Goal: Task Accomplishment & Management: Use online tool/utility

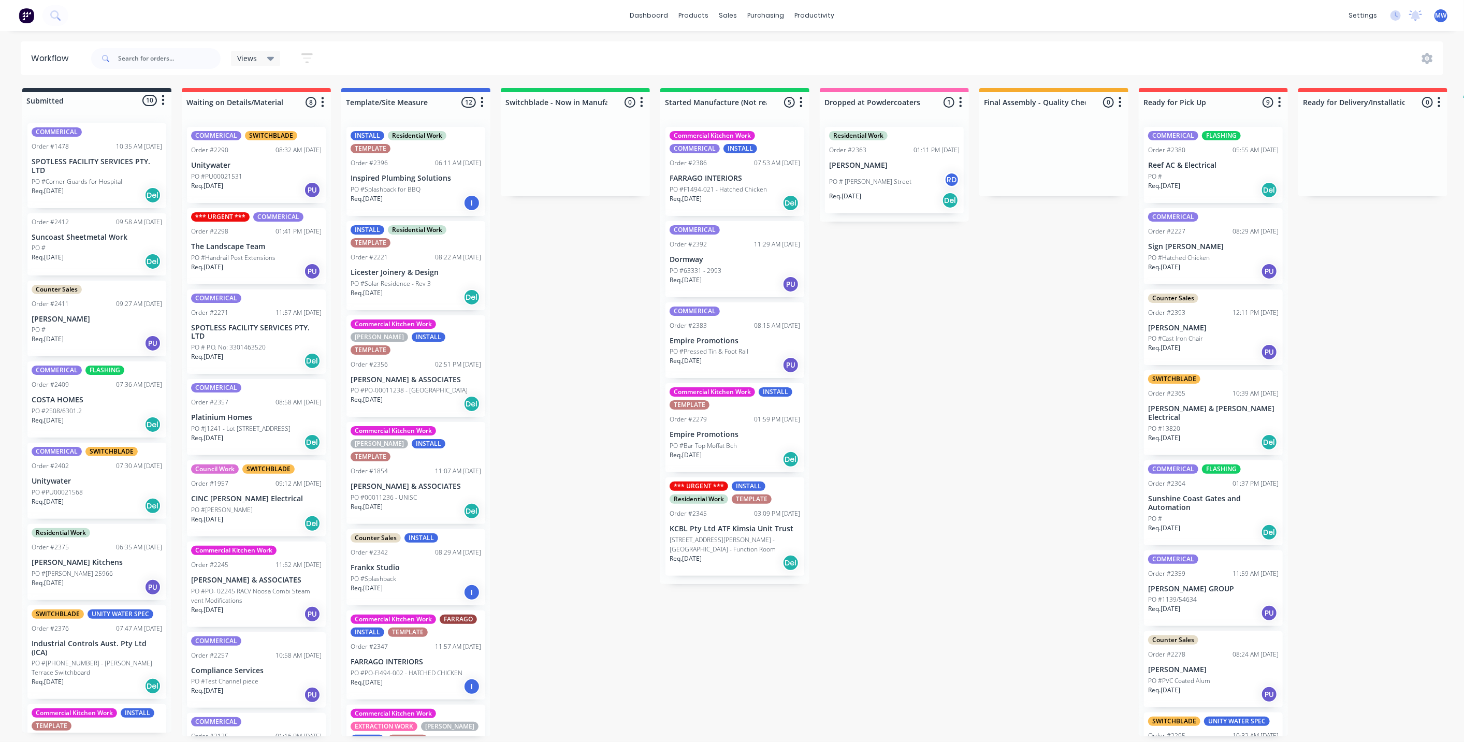
click at [563, 287] on div "Submitted 10 Status colour #273444 hex #273444 Save Cancel Summaries Total orde…" at bounding box center [855, 412] width 1727 height 648
click at [558, 291] on div "Submitted 10 Status colour #273444 hex #273444 Save Cancel Summaries Total orde…" at bounding box center [855, 412] width 1727 height 648
click at [378, 276] on p "Licester Joinery & Design" at bounding box center [416, 272] width 131 height 9
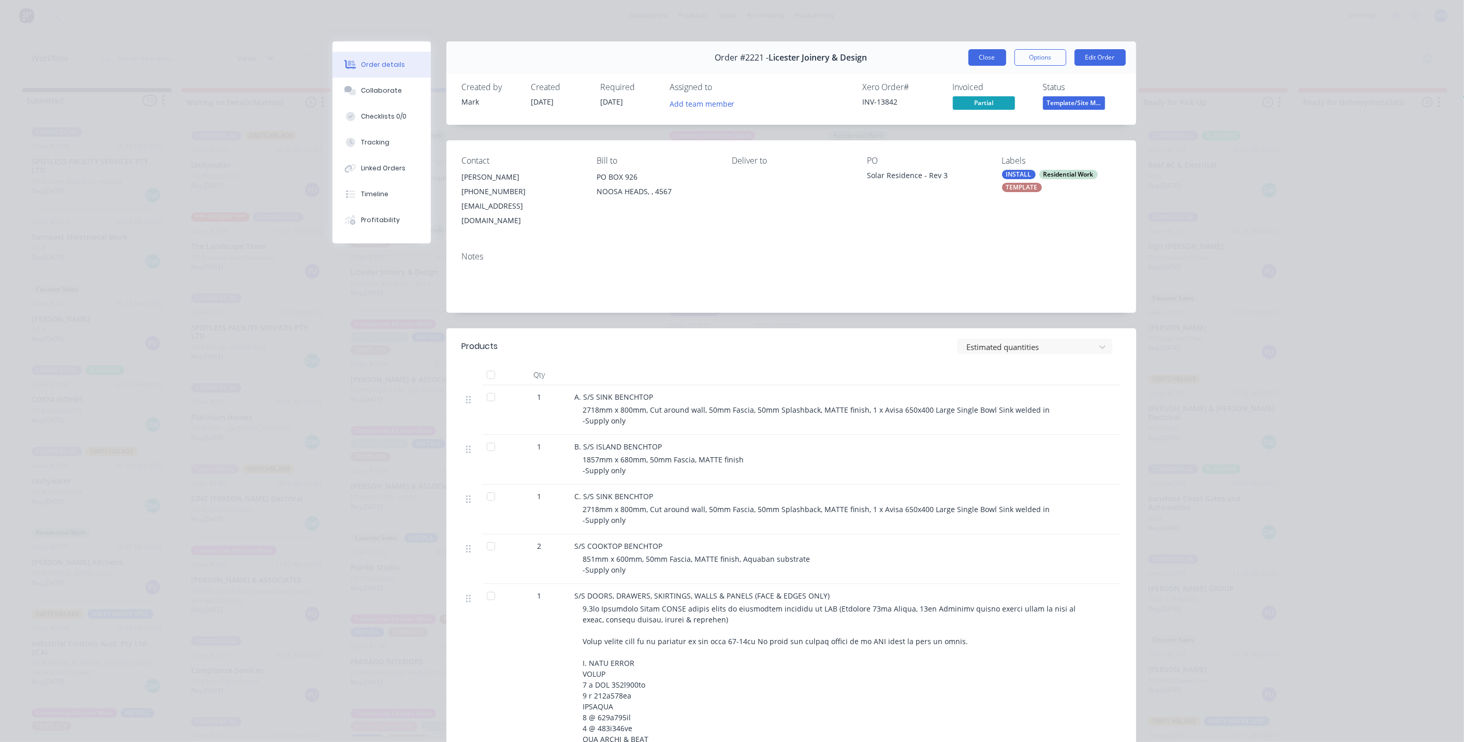
click at [987, 59] on button "Close" at bounding box center [987, 57] width 38 height 17
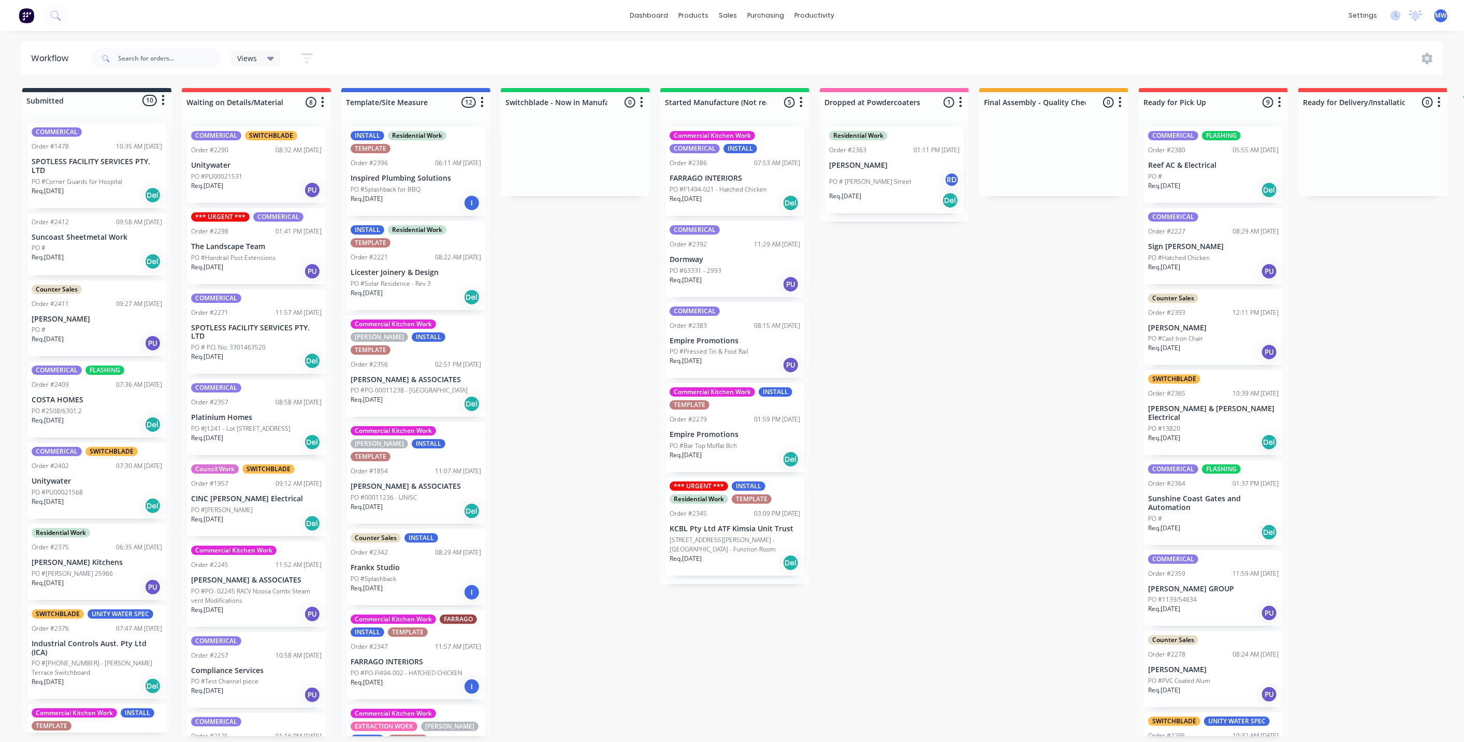
click at [598, 437] on div "Submitted 10 Status colour #273444 hex #273444 Save Cancel Summaries Total orde…" at bounding box center [855, 412] width 1727 height 648
click at [510, 341] on div "Submitted 10 Status colour #273444 hex #273444 Save Cancel Summaries Total orde…" at bounding box center [855, 412] width 1727 height 648
drag, startPoint x: 560, startPoint y: 381, endPoint x: 558, endPoint y: 388, distance: 7.5
click at [559, 385] on div "Submitted 10 Status colour #273444 hex #273444 Save Cancel Summaries Total orde…" at bounding box center [855, 412] width 1727 height 648
click at [553, 397] on div "Submitted 10 Status colour #273444 hex #273444 Save Cancel Summaries Total orde…" at bounding box center [855, 412] width 1727 height 648
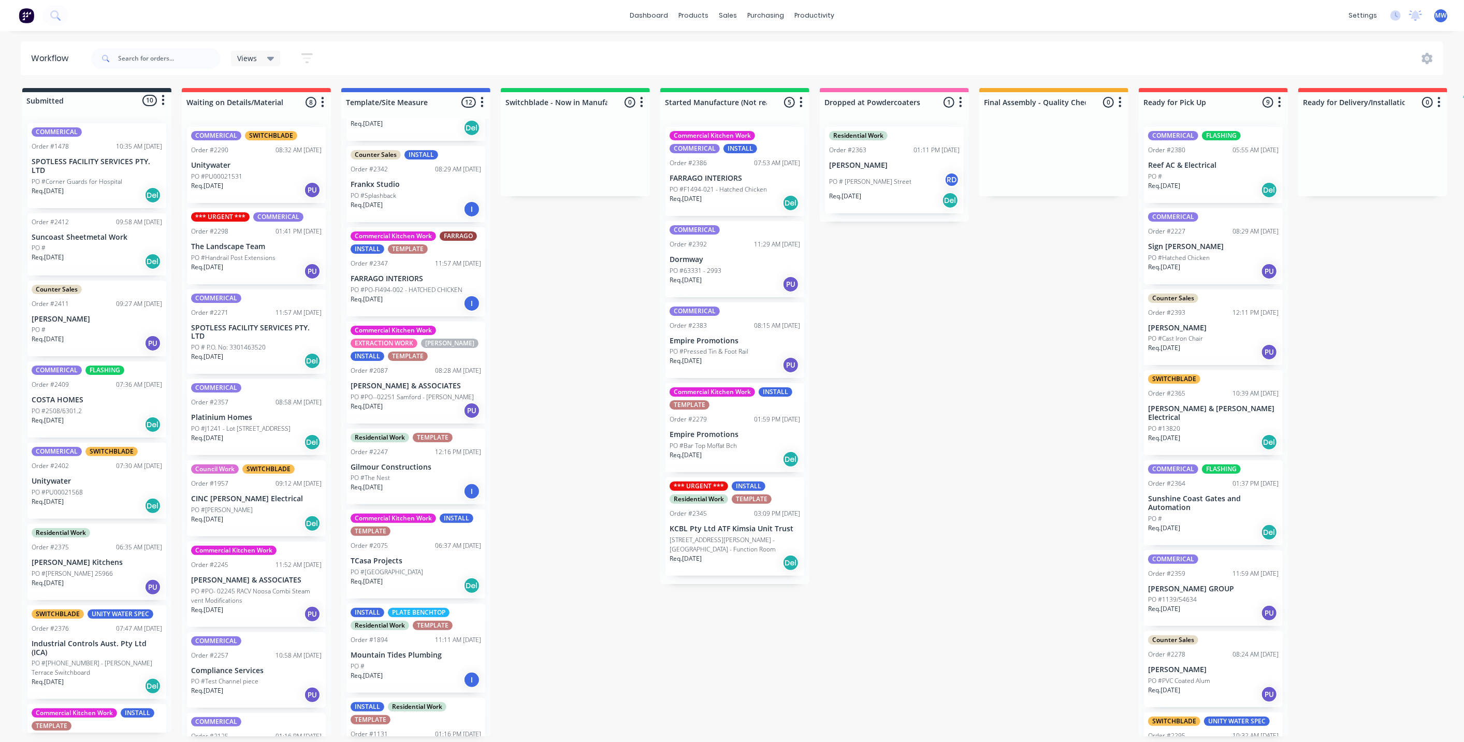
scroll to position [460, 0]
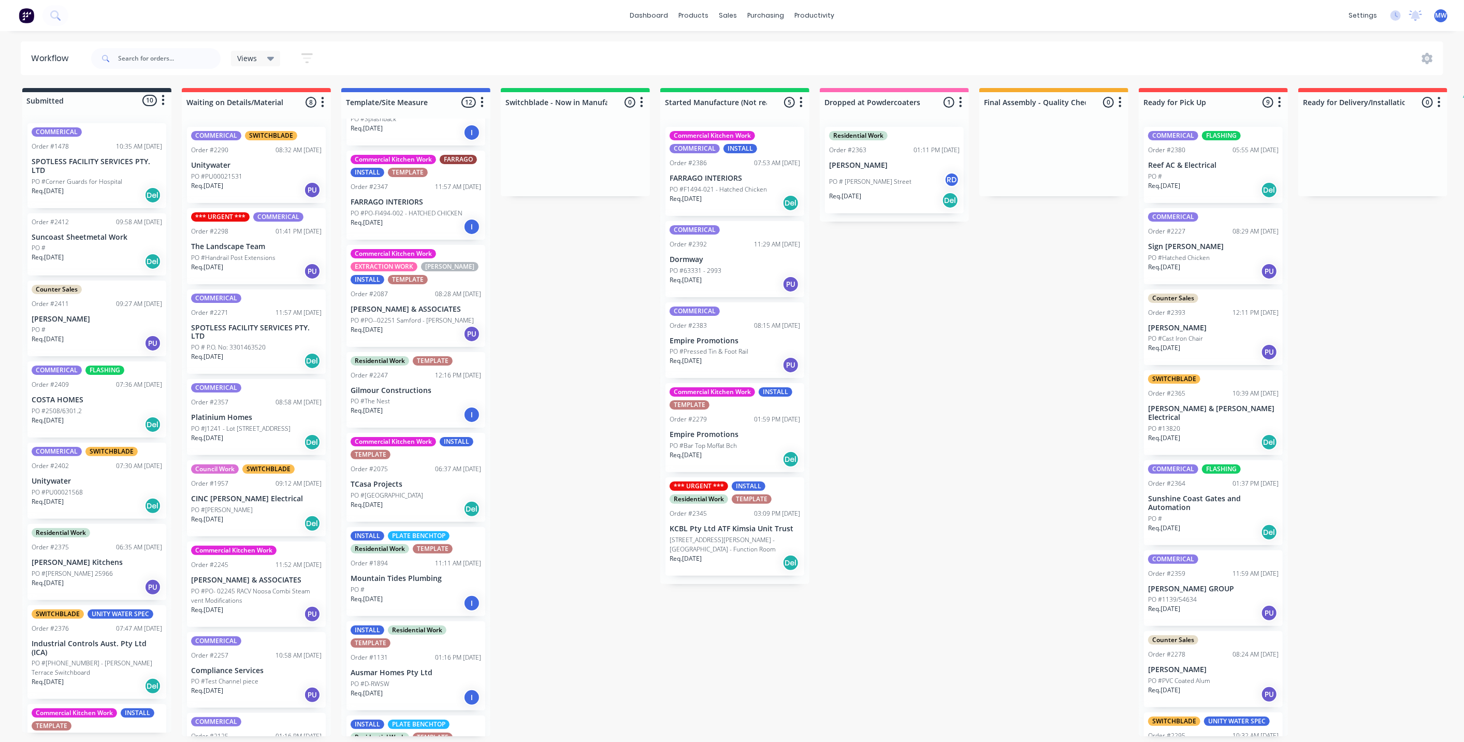
click at [549, 338] on div "Submitted 10 Status colour #273444 hex #273444 Save Cancel Summaries Total orde…" at bounding box center [855, 412] width 1727 height 648
click at [550, 328] on div "Submitted 10 Status colour #273444 hex #273444 Save Cancel Summaries Total orde…" at bounding box center [855, 412] width 1727 height 648
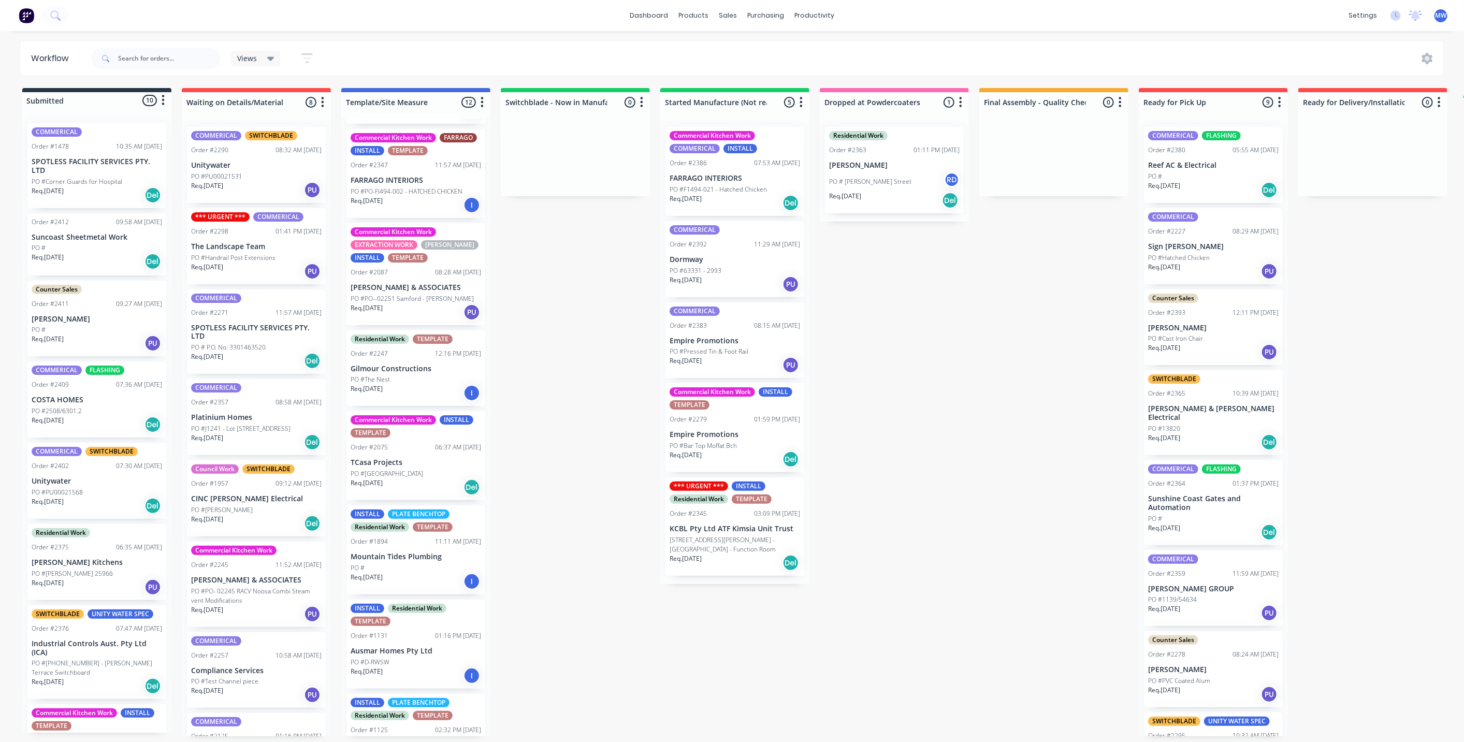
scroll to position [501, 0]
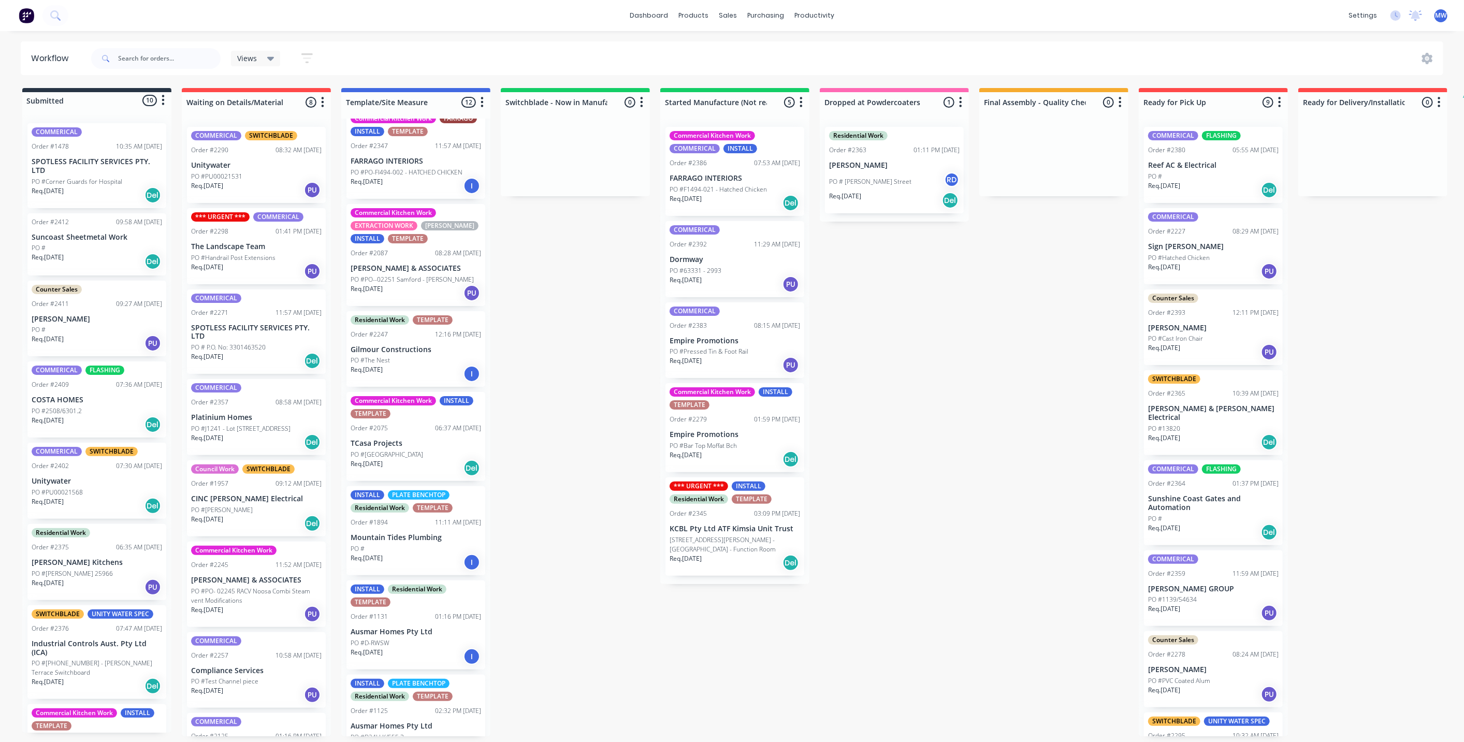
click at [578, 572] on div "Submitted 10 Status colour #273444 hex #273444 Save Cancel Summaries Total orde…" at bounding box center [855, 412] width 1727 height 648
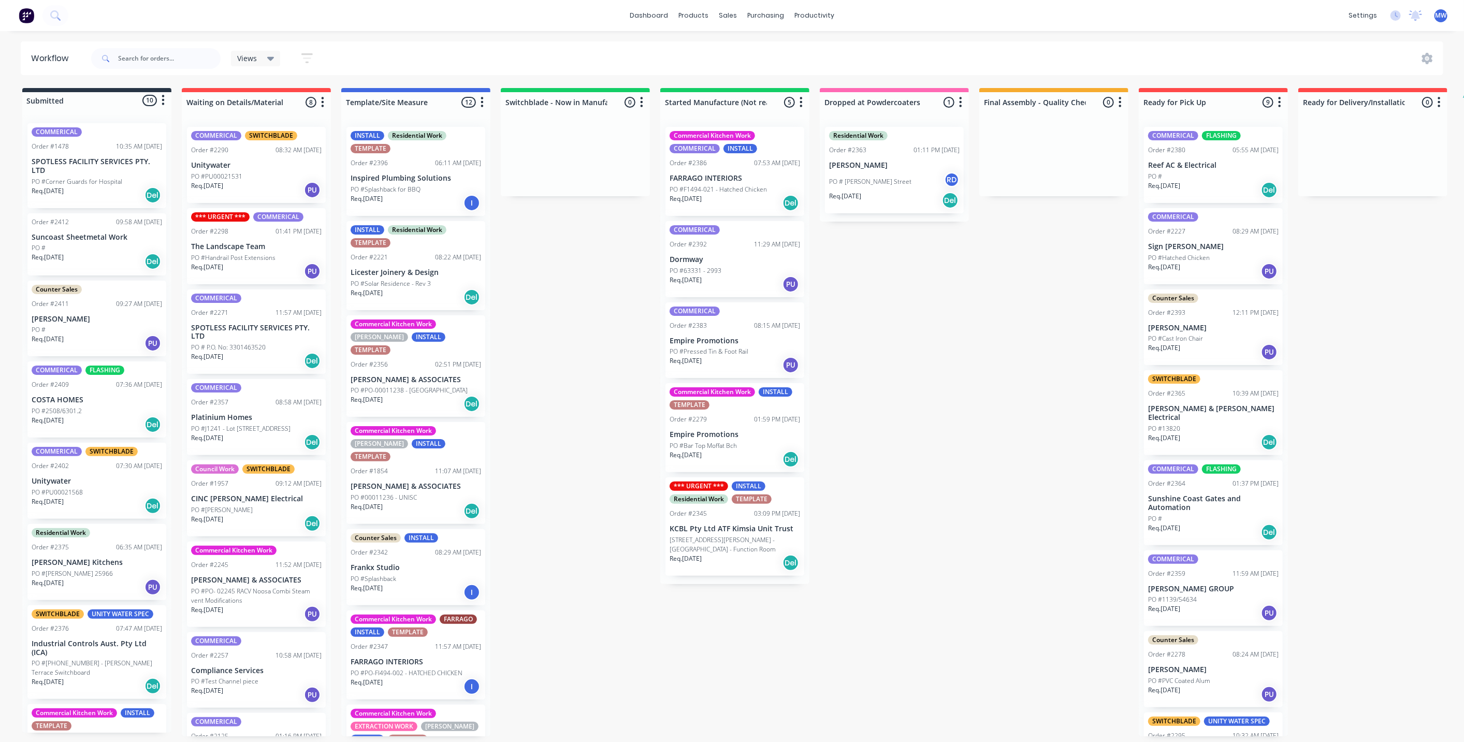
scroll to position [3, 0]
drag, startPoint x: 582, startPoint y: 528, endPoint x: 503, endPoint y: 557, distance: 84.2
click at [582, 528] on div "Submitted 10 Status colour #273444 hex #273444 Save Cancel Summaries Total orde…" at bounding box center [855, 412] width 1727 height 648
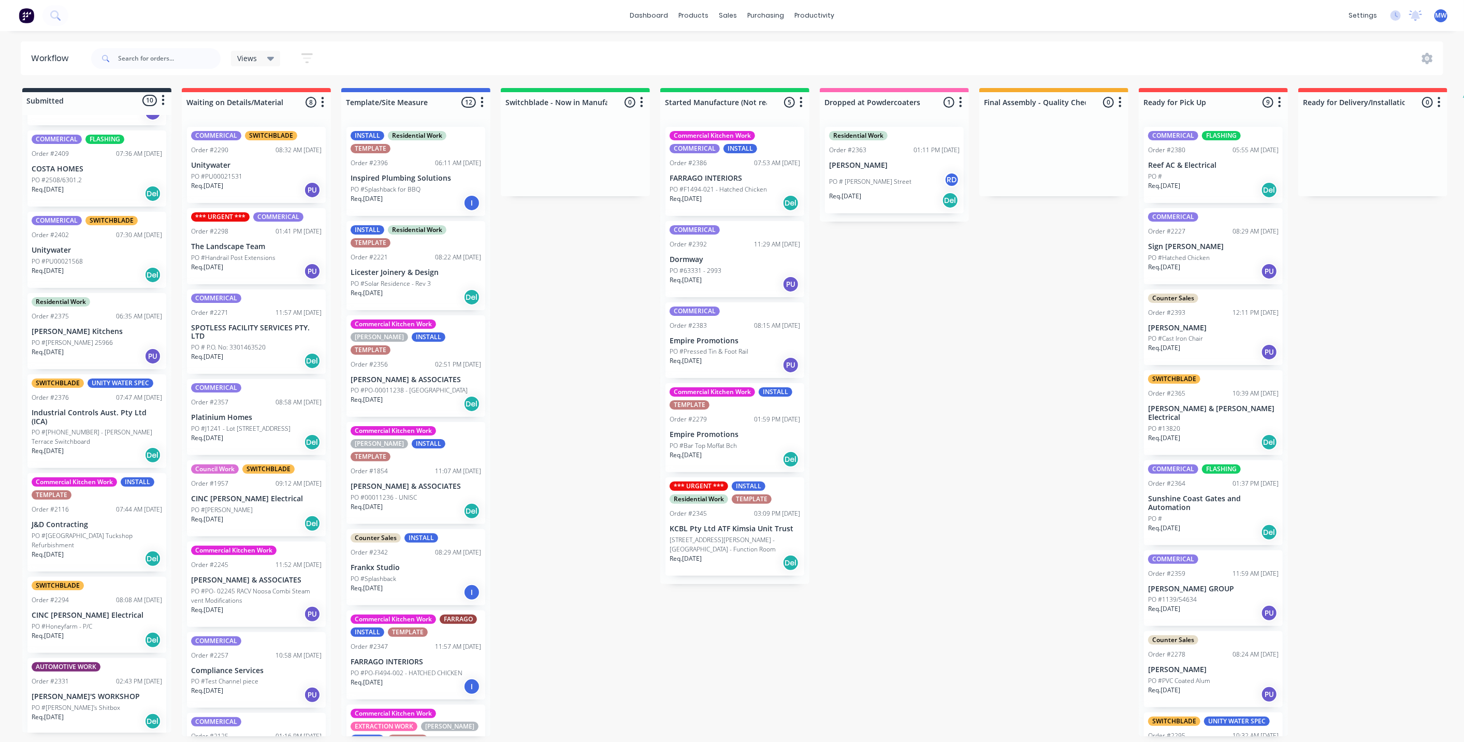
click at [550, 250] on div "Submitted 10 Status colour #273444 hex #273444 Save Cancel Summaries Total orde…" at bounding box center [855, 412] width 1727 height 648
click at [575, 385] on div "Submitted 10 Status colour #273444 hex #273444 Save Cancel Summaries Total orde…" at bounding box center [855, 412] width 1727 height 648
click at [531, 293] on div "Submitted 10 Status colour #273444 hex #273444 Save Cancel Summaries Total orde…" at bounding box center [855, 412] width 1727 height 648
click at [607, 288] on div "Submitted 10 Status colour #273444 hex #273444 Save Cancel Summaries Total orde…" at bounding box center [855, 412] width 1727 height 648
click at [608, 291] on div "Submitted 10 Status colour #273444 hex #273444 Save Cancel Summaries Total orde…" at bounding box center [855, 412] width 1727 height 648
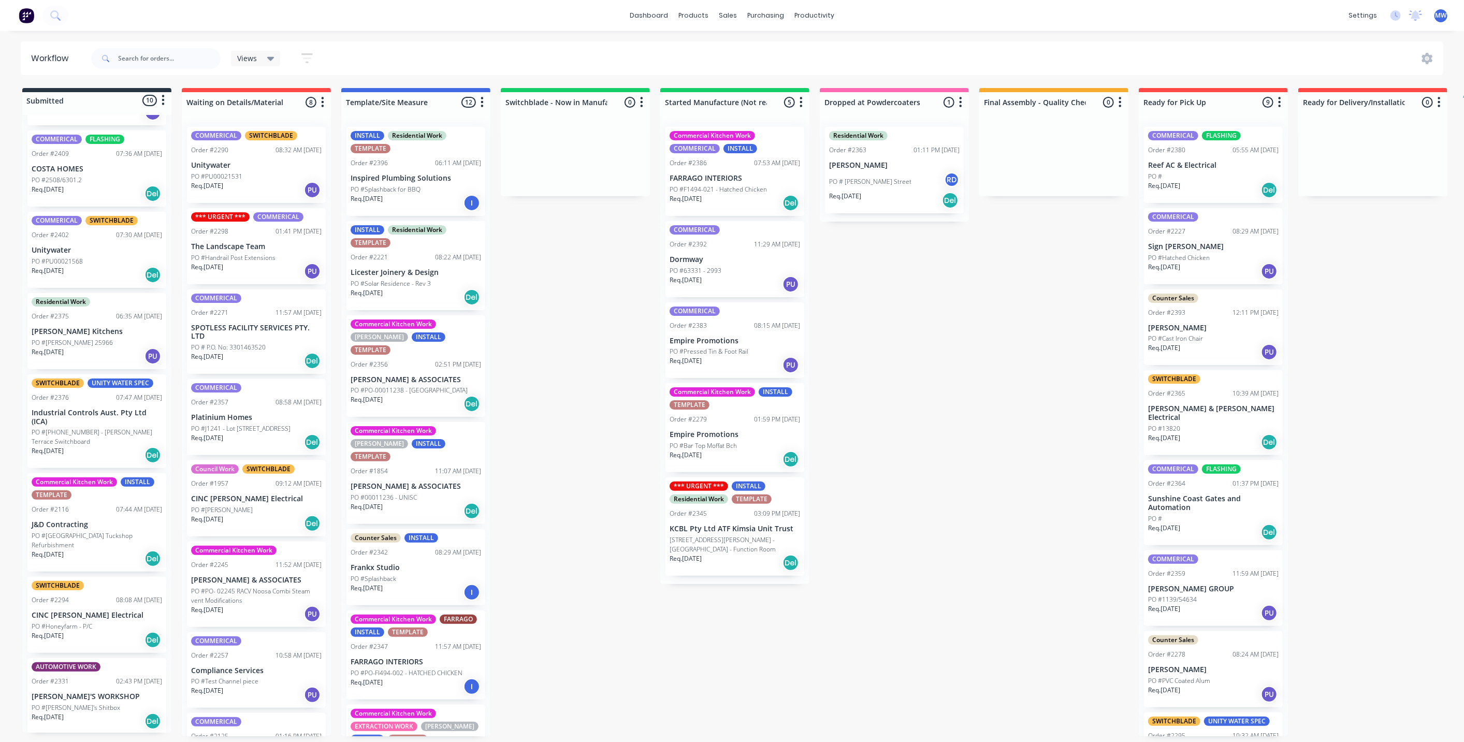
drag, startPoint x: 586, startPoint y: 309, endPoint x: 591, endPoint y: 310, distance: 5.3
click at [589, 309] on div "Submitted 10 Status colour #273444 hex #273444 Save Cancel Summaries Total orde…" at bounding box center [855, 412] width 1727 height 648
click at [591, 313] on div "Submitted 10 Status colour #273444 hex #273444 Save Cancel Summaries Total orde…" at bounding box center [855, 412] width 1727 height 648
click at [563, 344] on div "Submitted 10 Status colour #273444 hex #273444 Save Cancel Summaries Total orde…" at bounding box center [855, 412] width 1727 height 648
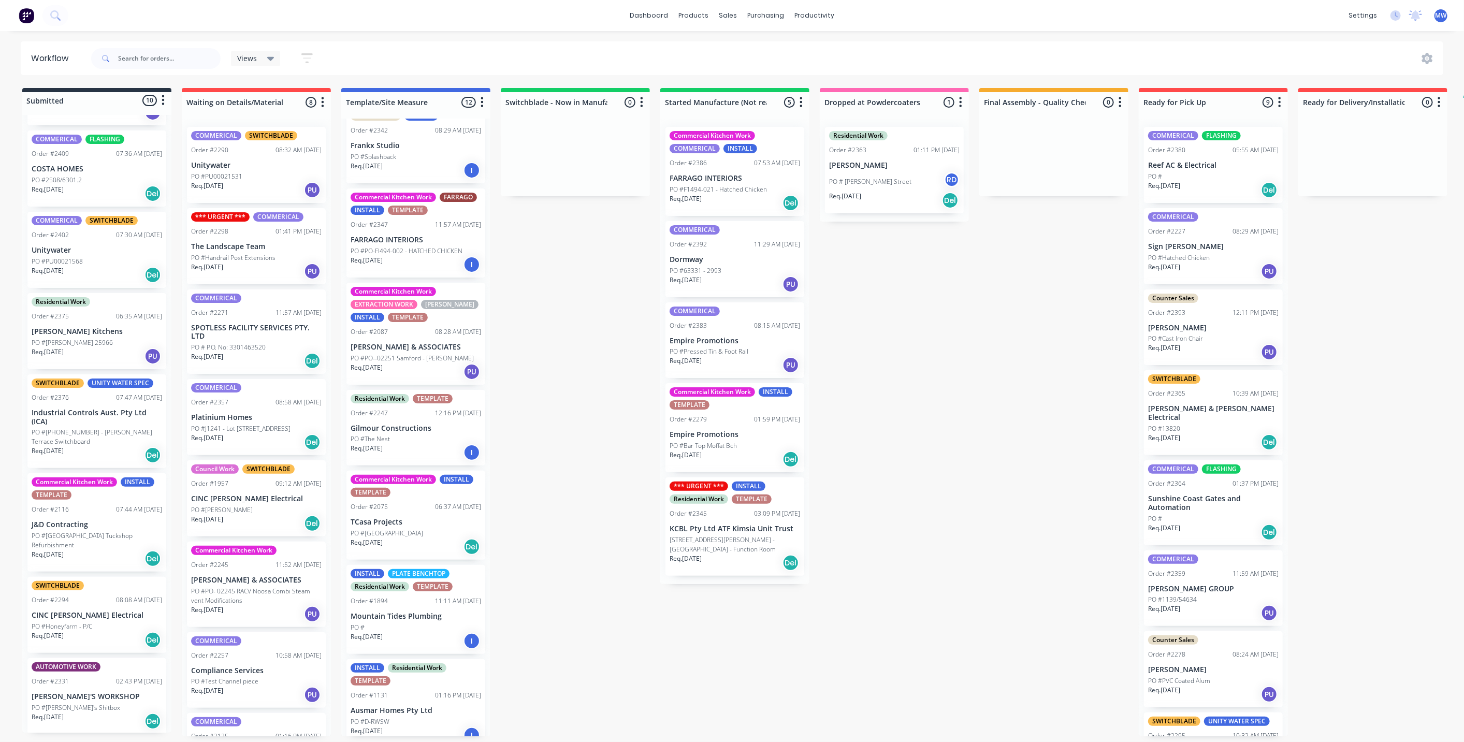
scroll to position [501, 0]
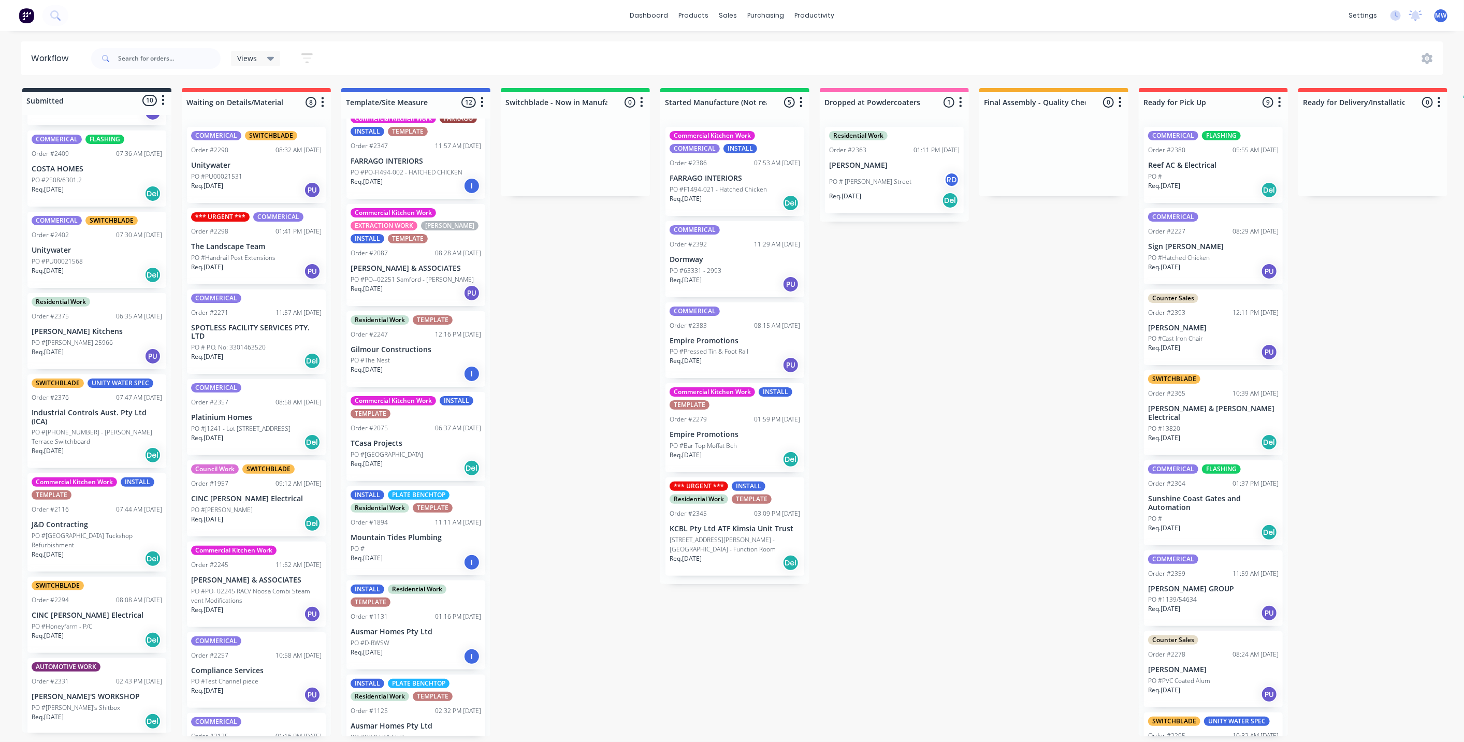
click at [251, 524] on div "Req. 31/10/25 Del" at bounding box center [256, 524] width 131 height 18
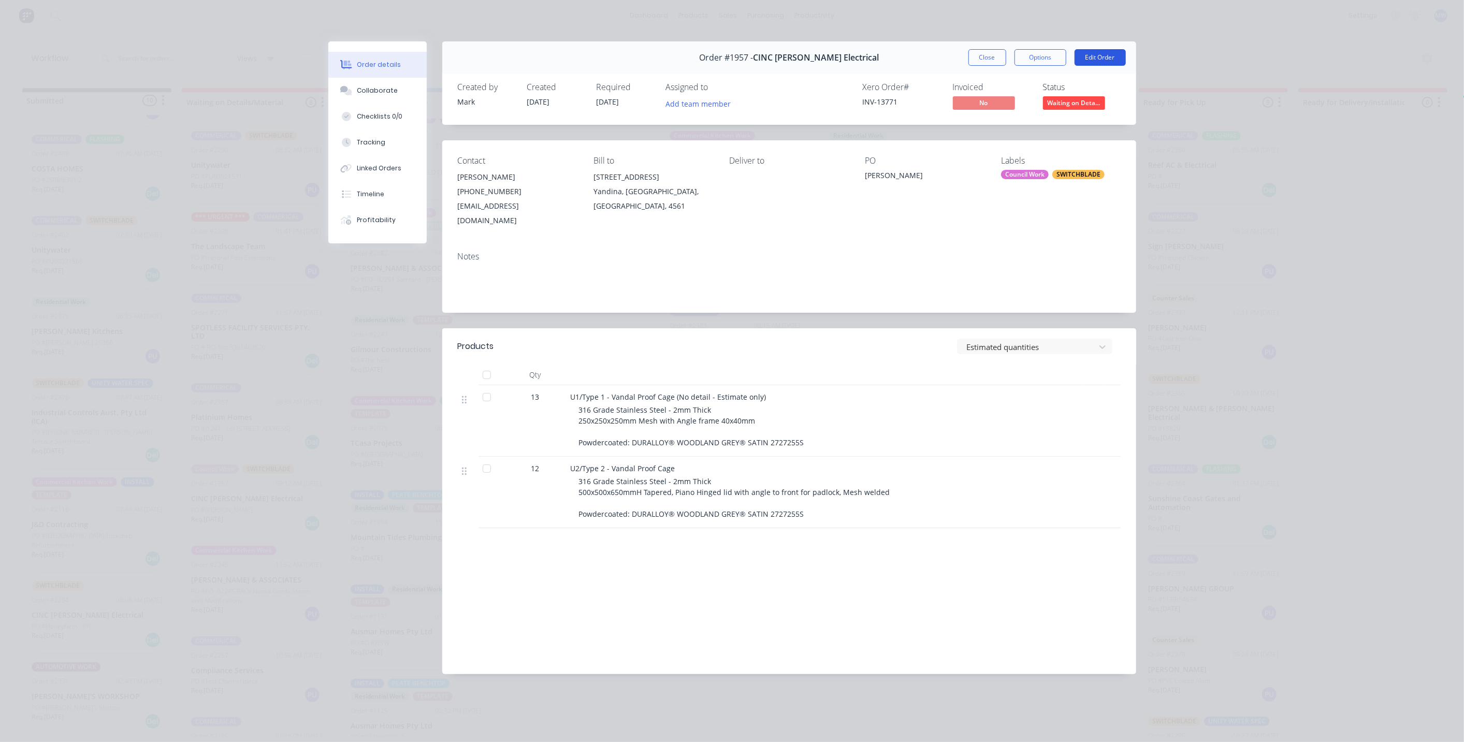
click at [1089, 59] on button "Edit Order" at bounding box center [1100, 57] width 51 height 17
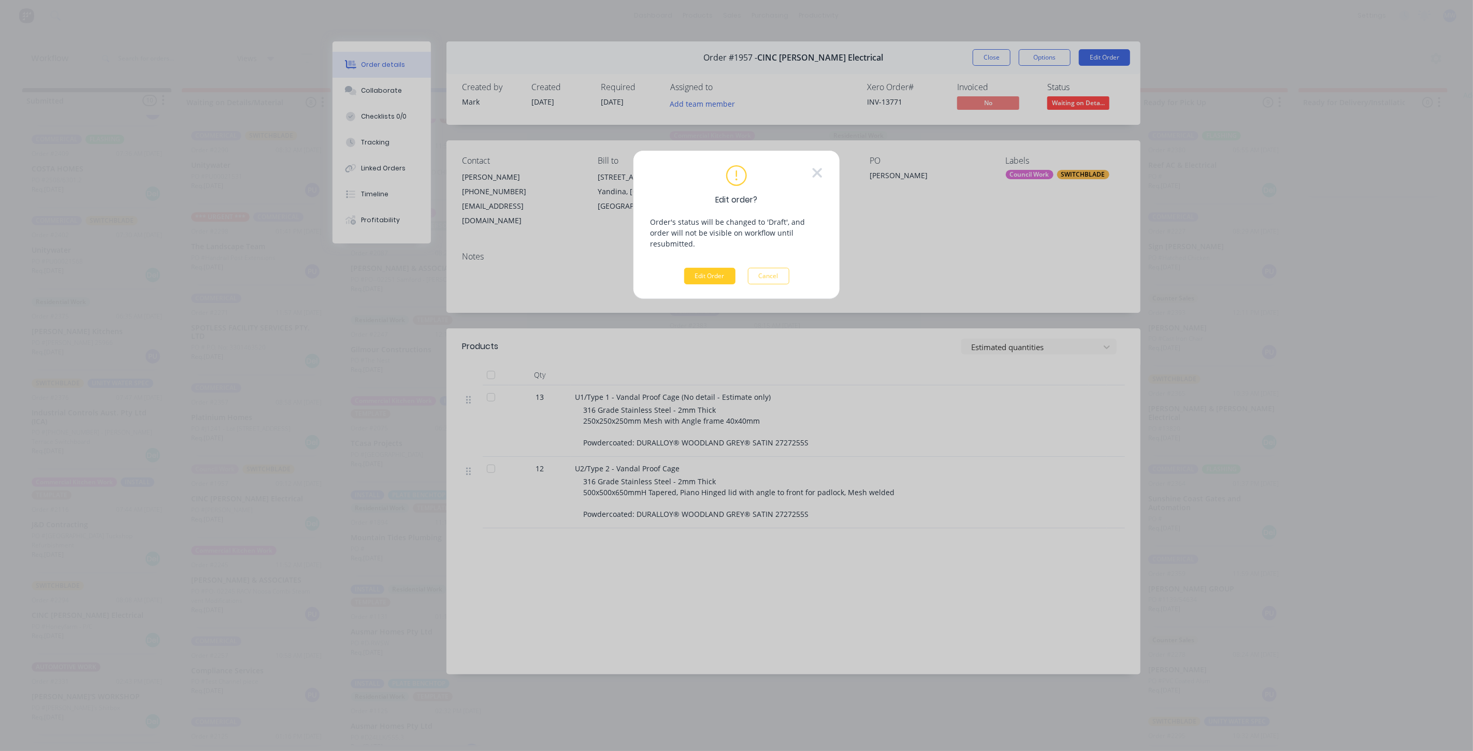
click at [708, 268] on button "Edit Order" at bounding box center [709, 276] width 51 height 17
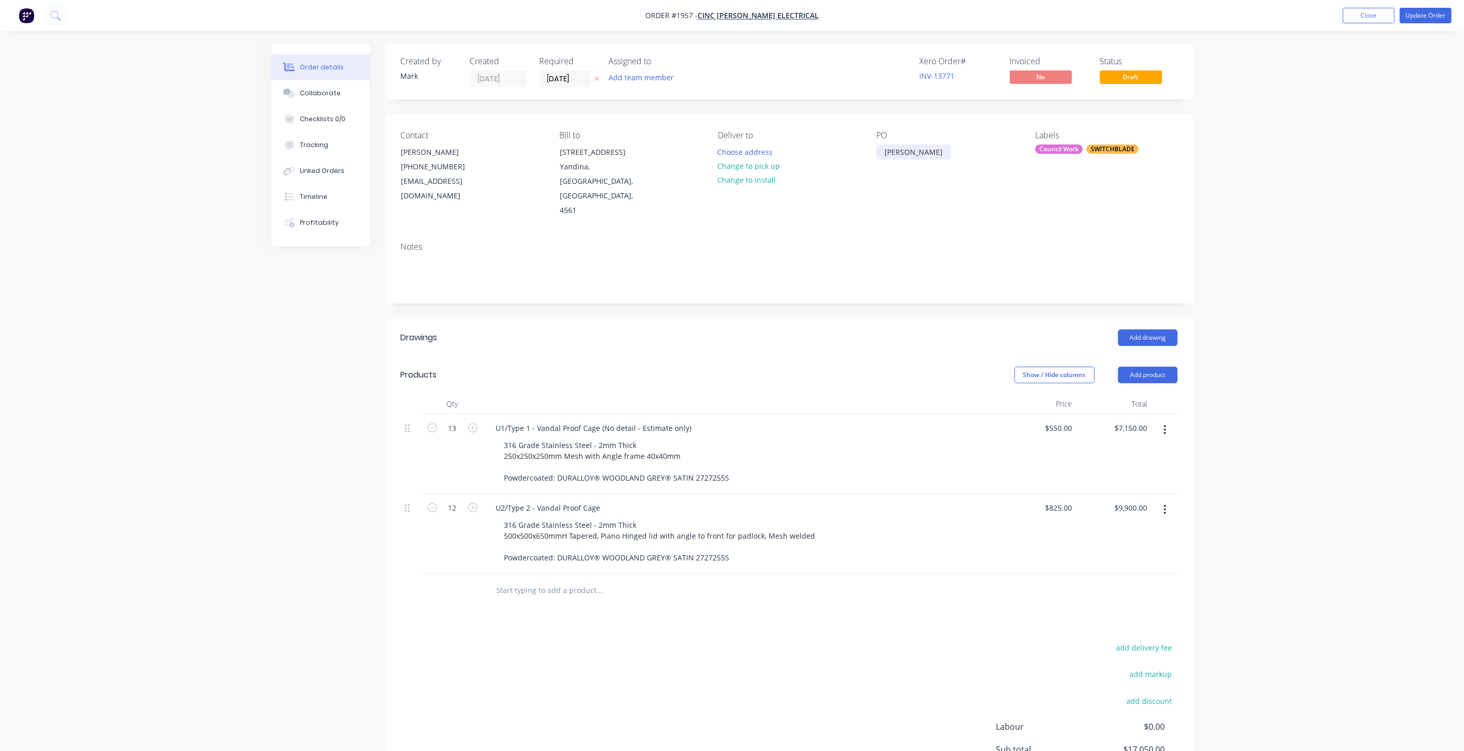
click at [904, 150] on div "Mooloolaba Foreshore" at bounding box center [914, 151] width 75 height 15
click at [883, 151] on div "Mooloolaba Foreshore" at bounding box center [914, 151] width 75 height 15
click at [1432, 17] on button "Update Order" at bounding box center [1426, 16] width 52 height 16
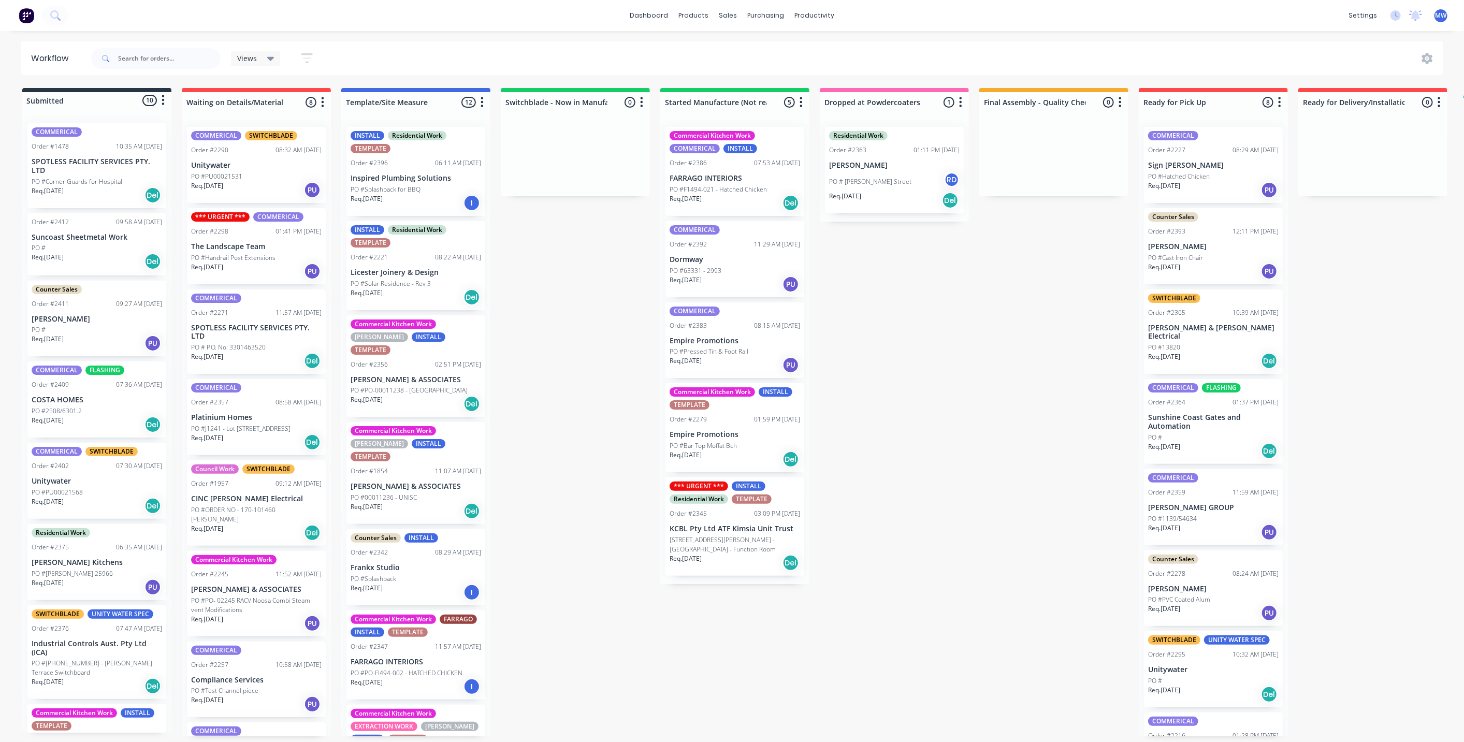
click at [974, 370] on div "Submitted 10 Status colour #273444 hex #273444 Save Cancel Summaries Total orde…" at bounding box center [855, 412] width 1727 height 648
drag, startPoint x: 555, startPoint y: 261, endPoint x: 491, endPoint y: 298, distance: 73.5
click at [553, 261] on div "Submitted 10 Status colour #273444 hex #273444 Save Cancel Summaries Total orde…" at bounding box center [855, 412] width 1727 height 648
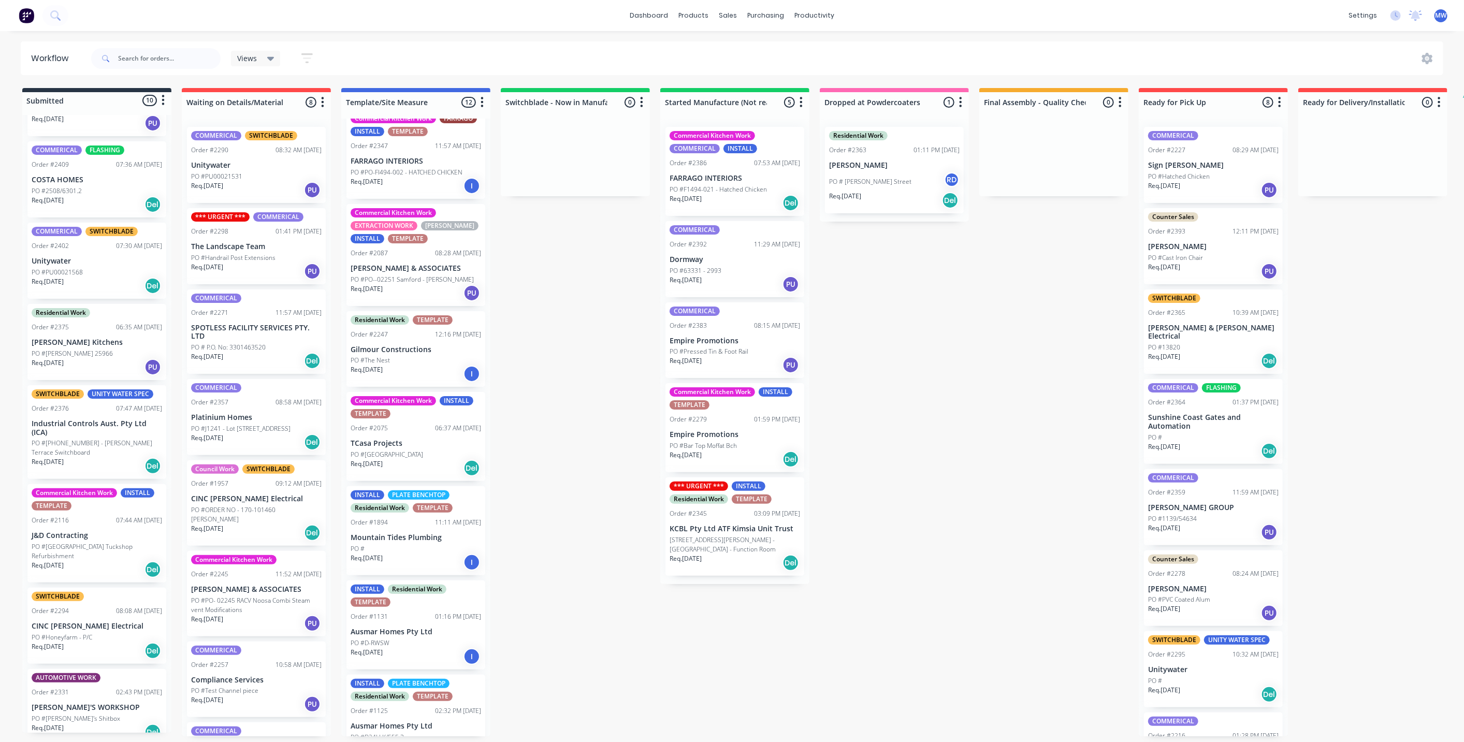
scroll to position [231, 0]
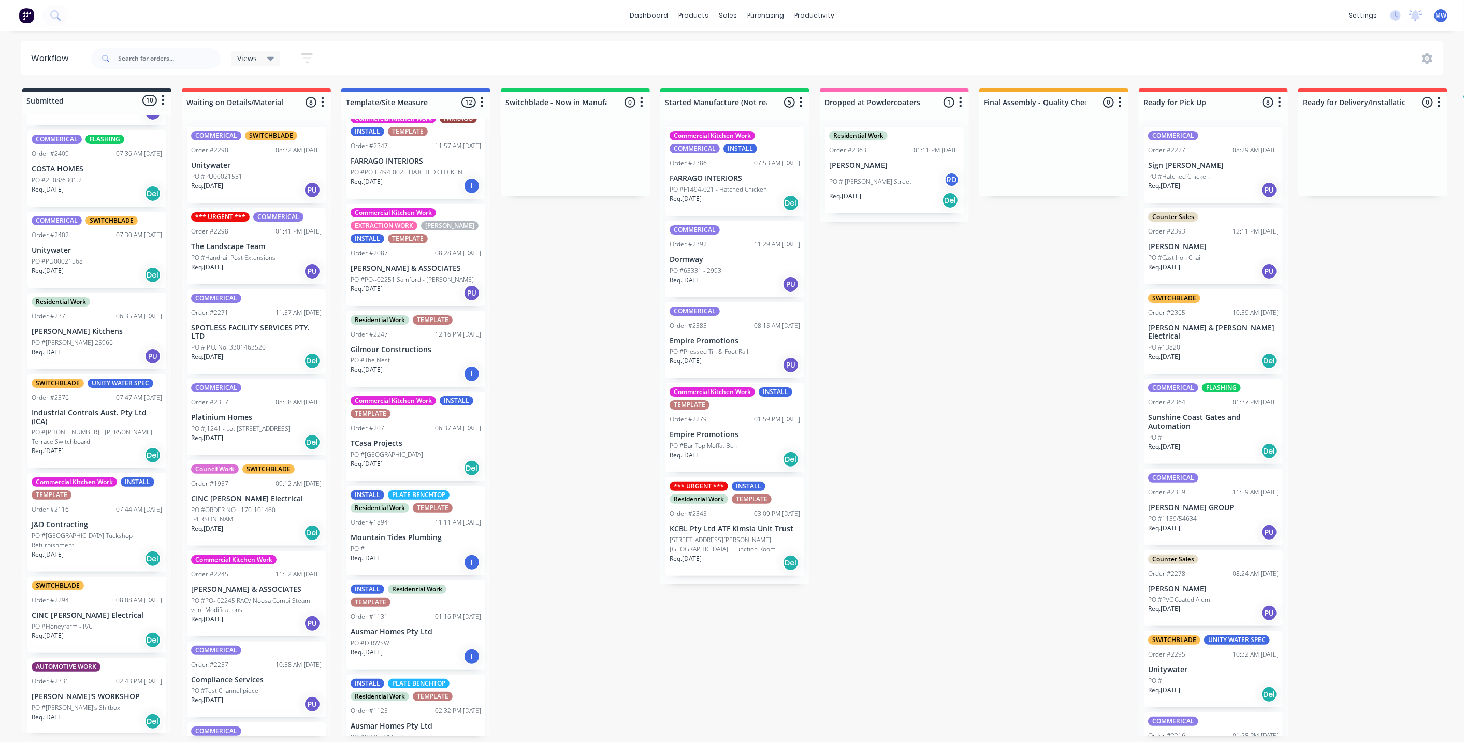
click at [99, 261] on div "PO #PU00021568" at bounding box center [97, 261] width 131 height 9
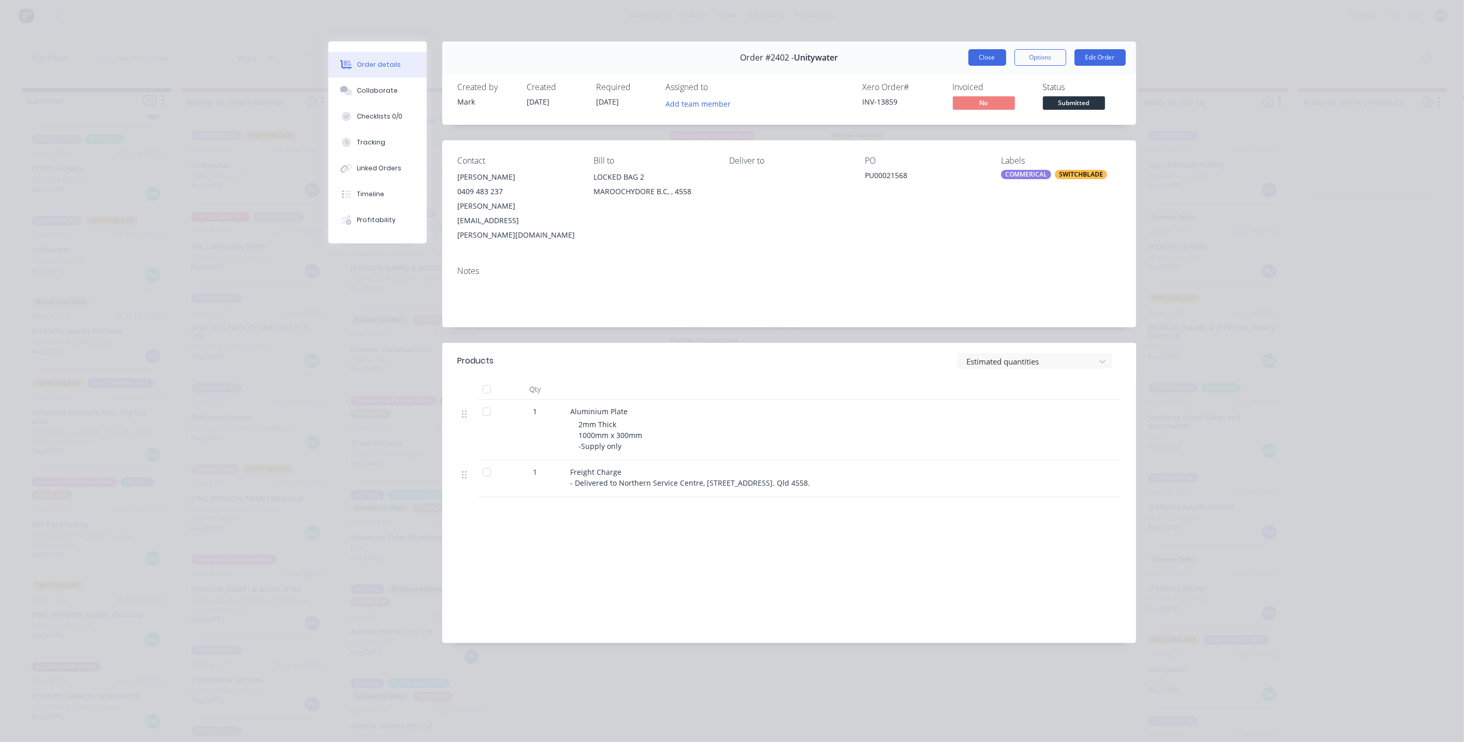
click at [984, 56] on button "Close" at bounding box center [987, 57] width 38 height 17
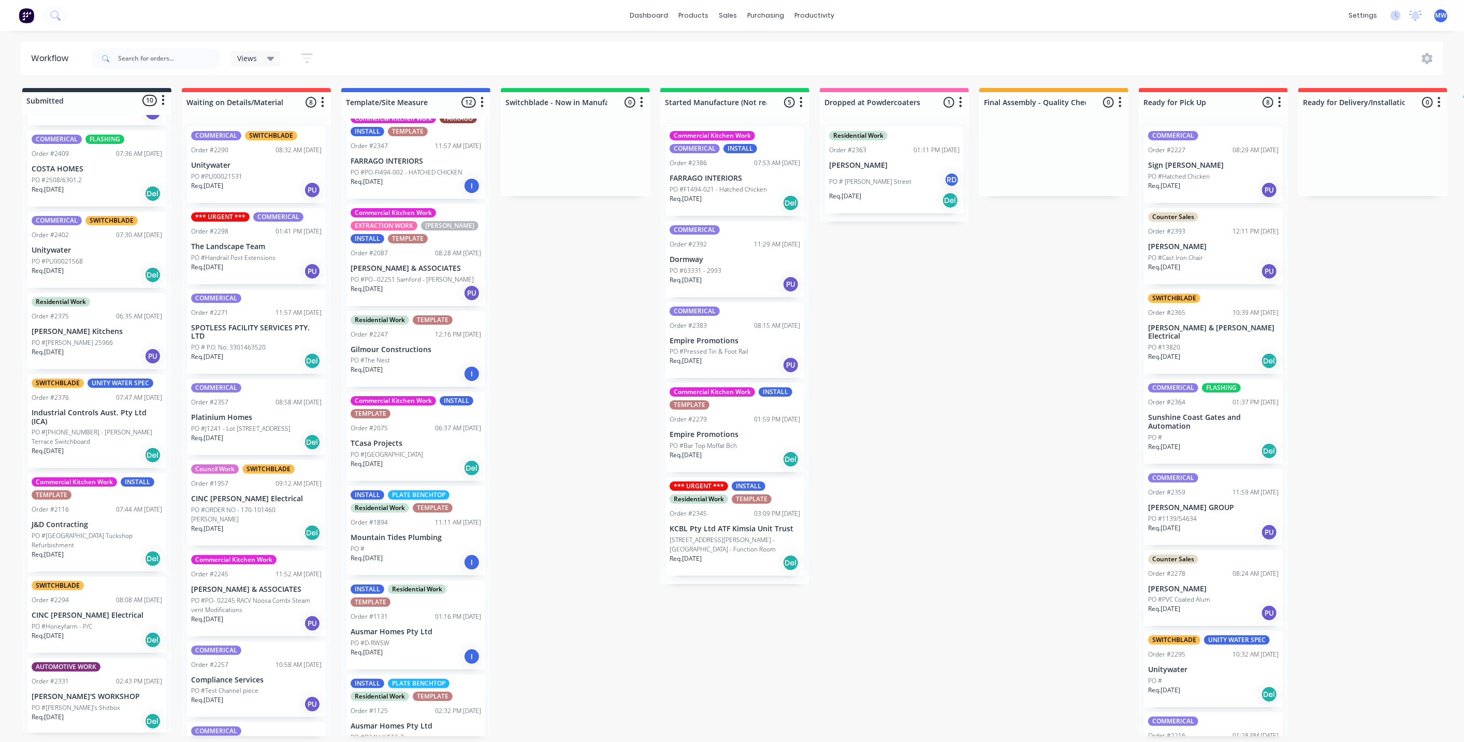
click at [97, 249] on p "Unitywater" at bounding box center [97, 250] width 131 height 9
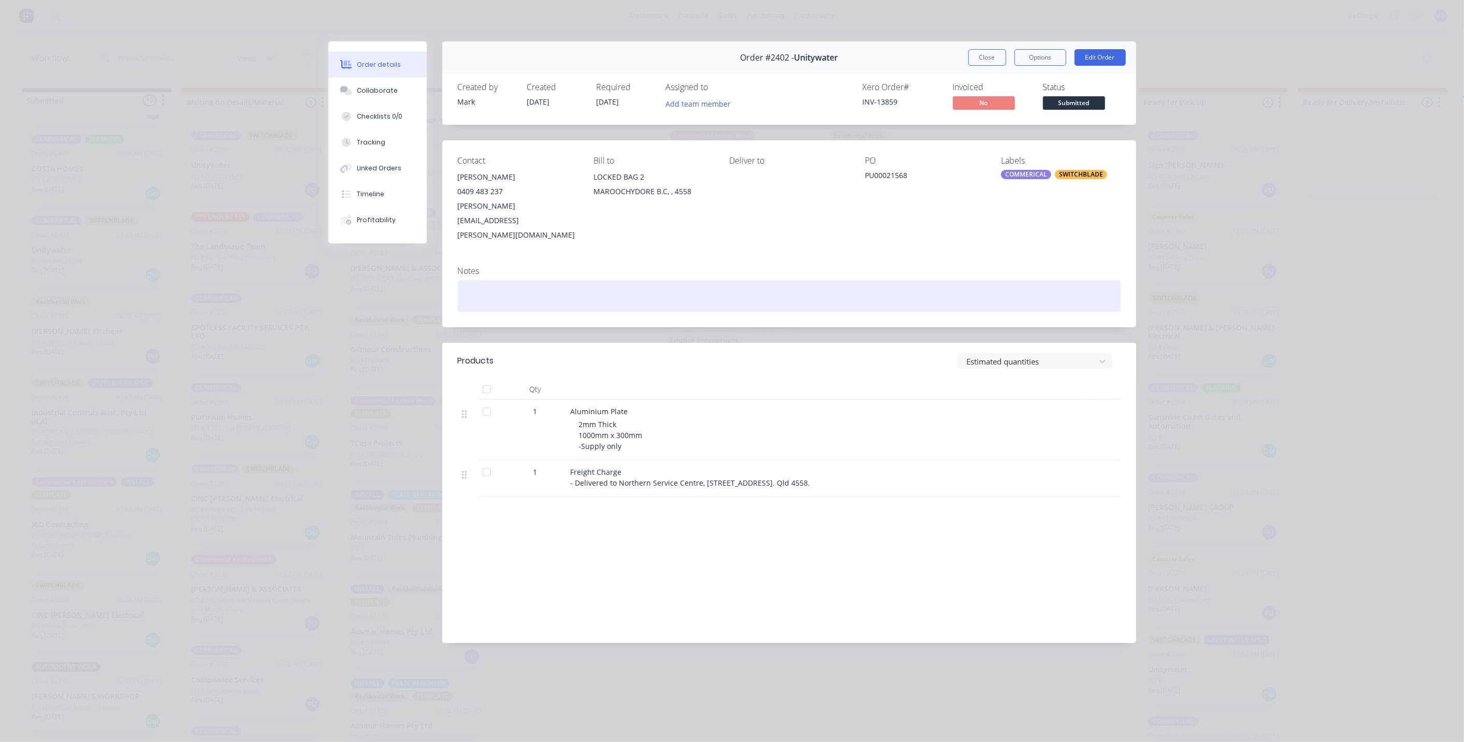
click at [1052, 280] on div at bounding box center [789, 296] width 663 height 32
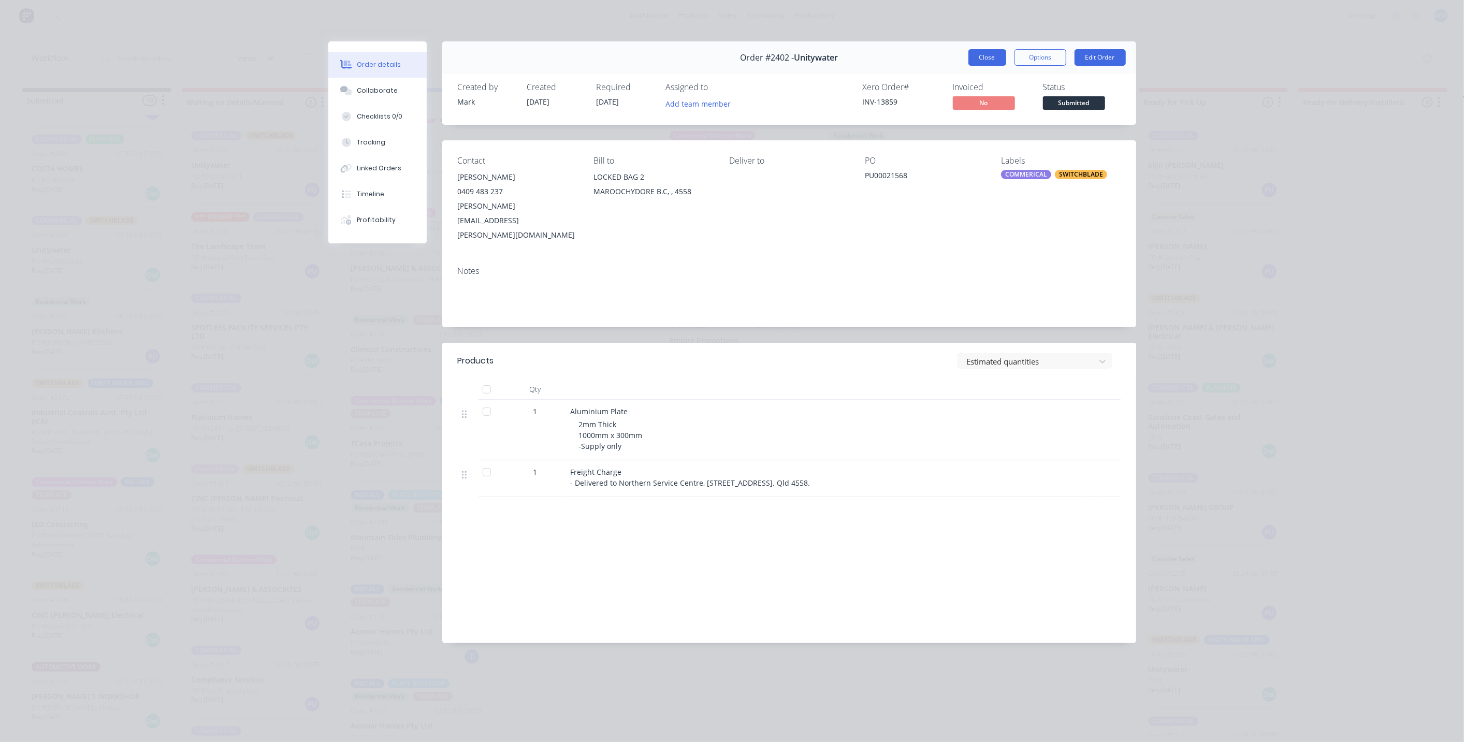
click at [984, 60] on button "Close" at bounding box center [987, 57] width 38 height 17
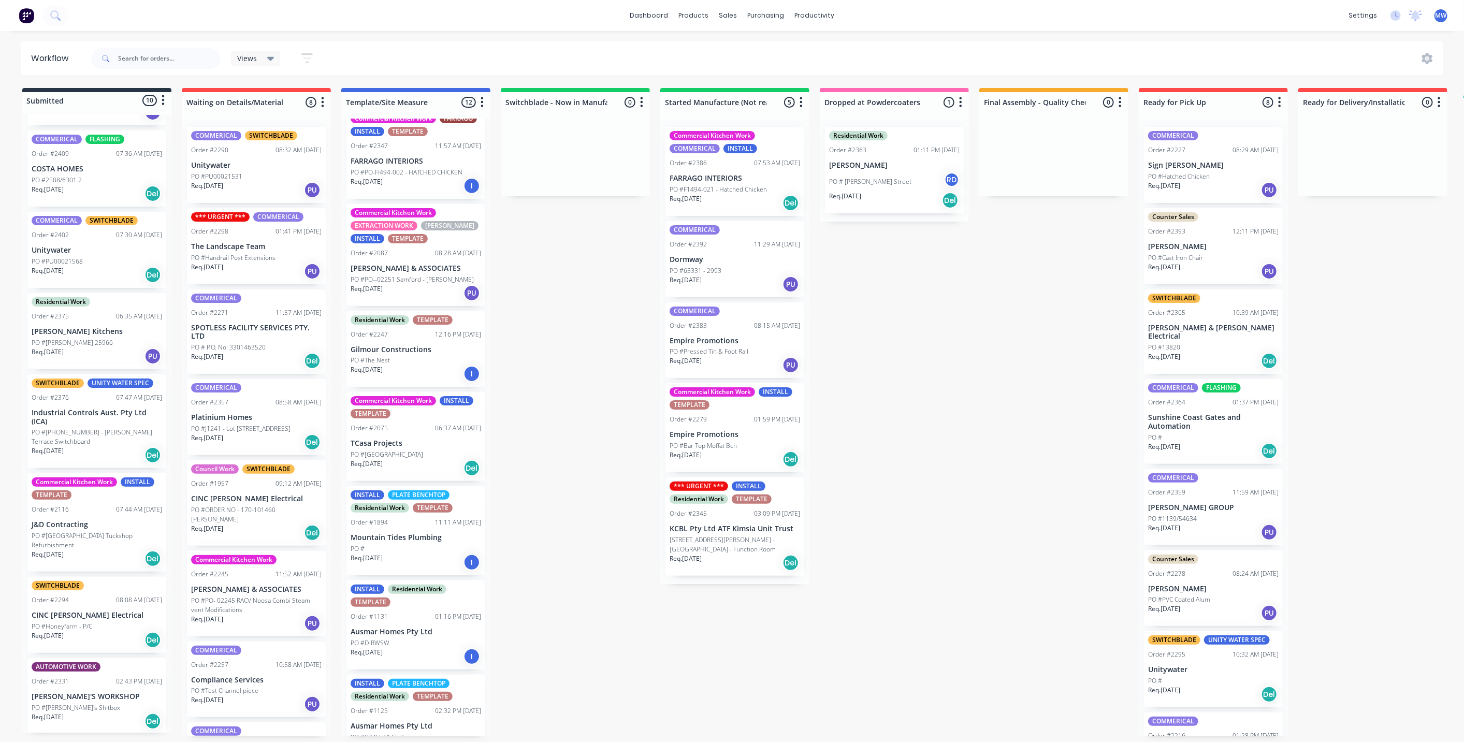
click at [549, 356] on div "Submitted 10 Status colour #273444 hex #273444 Save Cancel Summaries Total orde…" at bounding box center [855, 412] width 1727 height 648
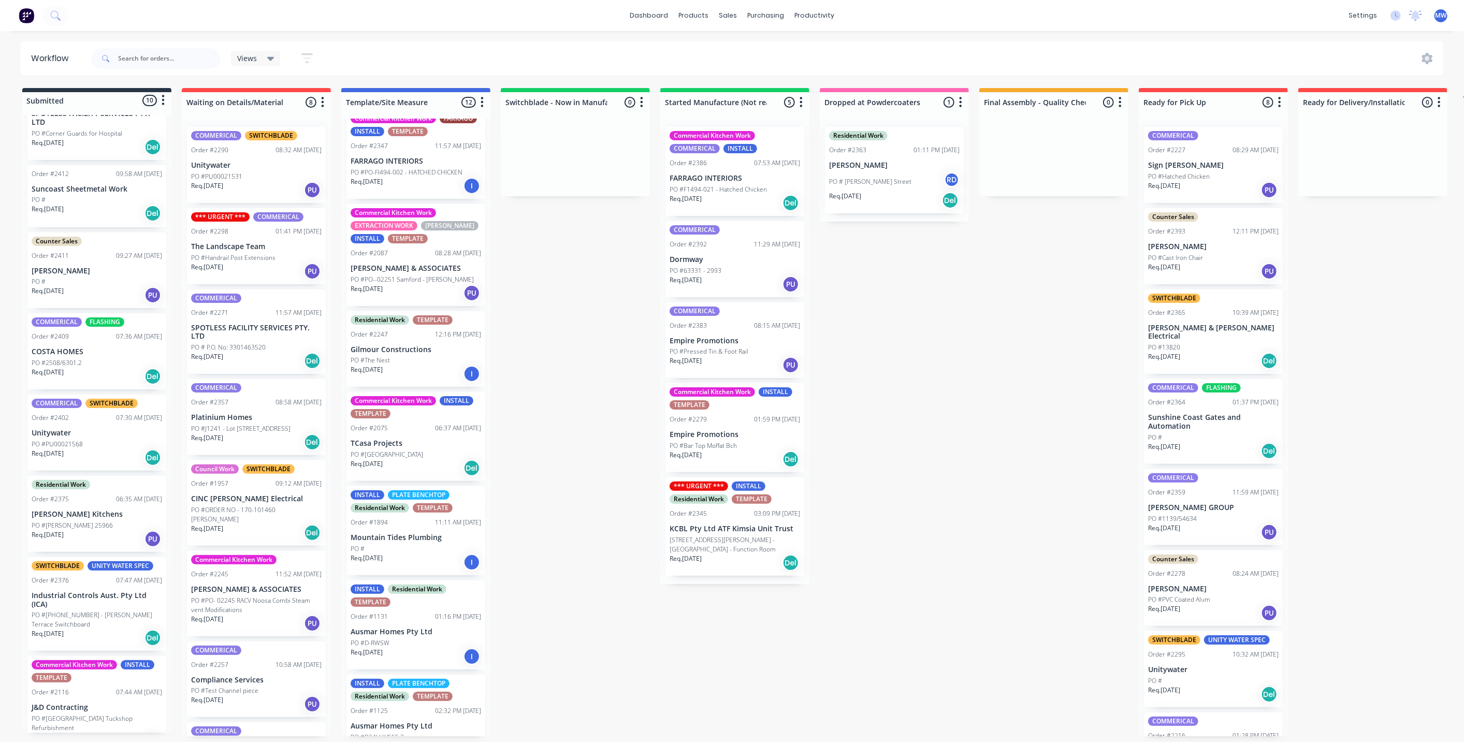
scroll to position [0, 0]
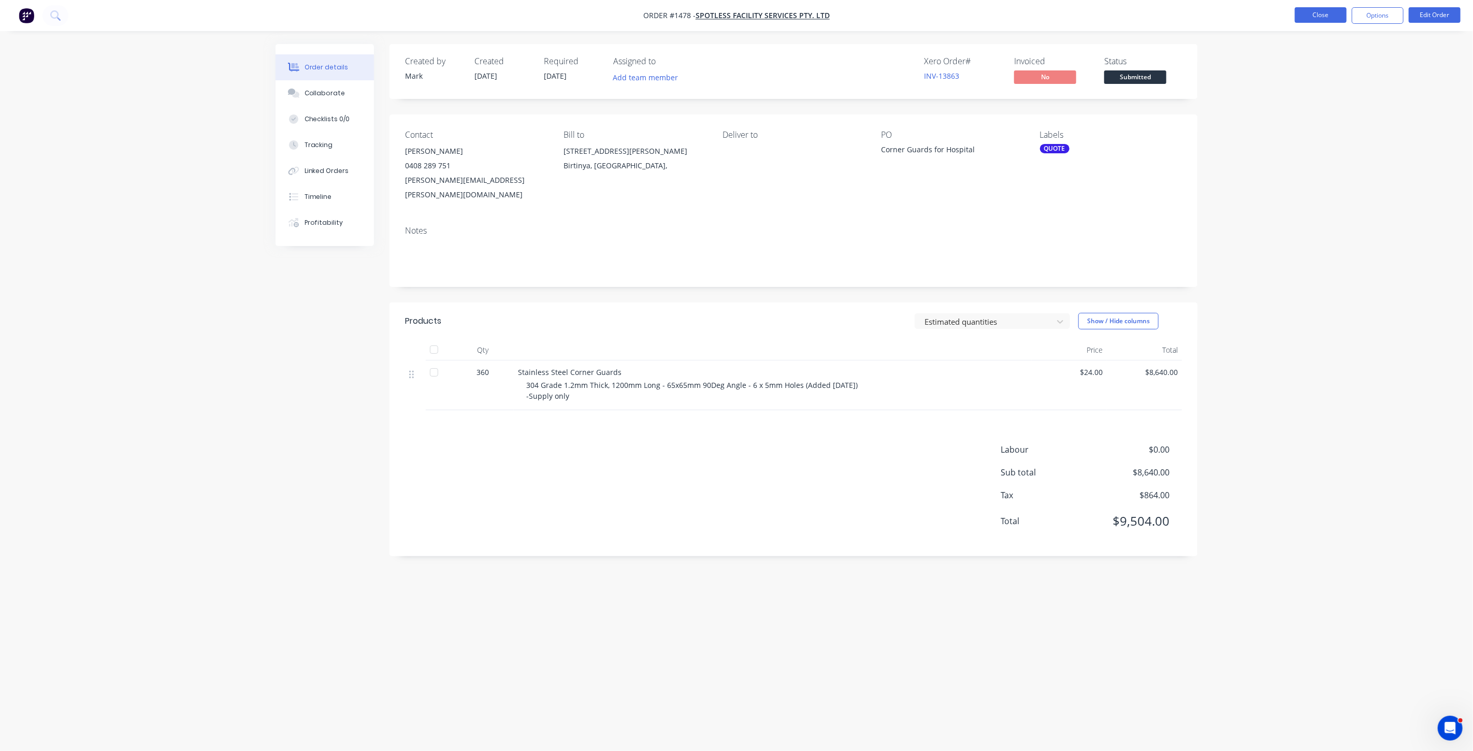
click at [1314, 12] on button "Close" at bounding box center [1321, 15] width 52 height 16
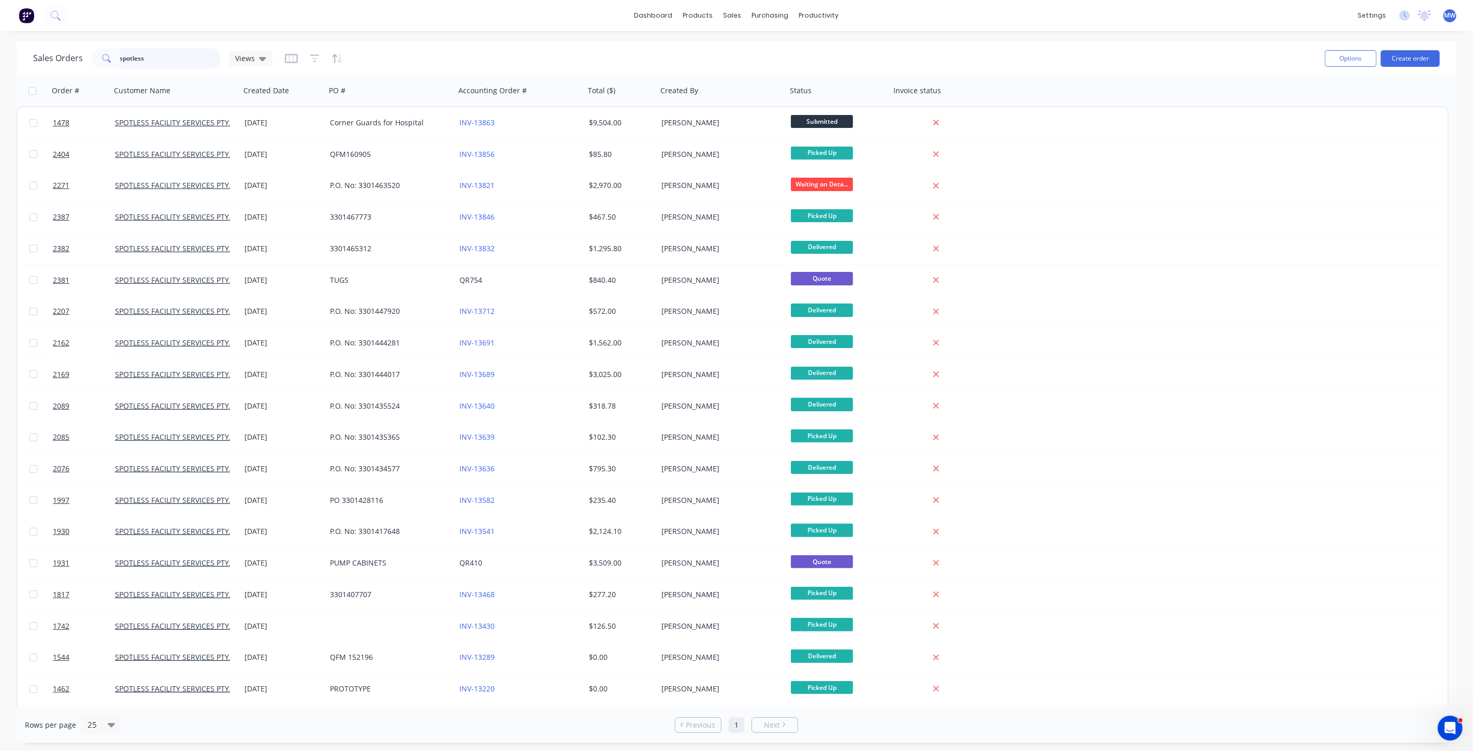
drag, startPoint x: 93, startPoint y: 68, endPoint x: 19, endPoint y: 68, distance: 74.6
click at [20, 68] on div "Sales Orders spotless Views Options Create order" at bounding box center [737, 58] width 1440 height 34
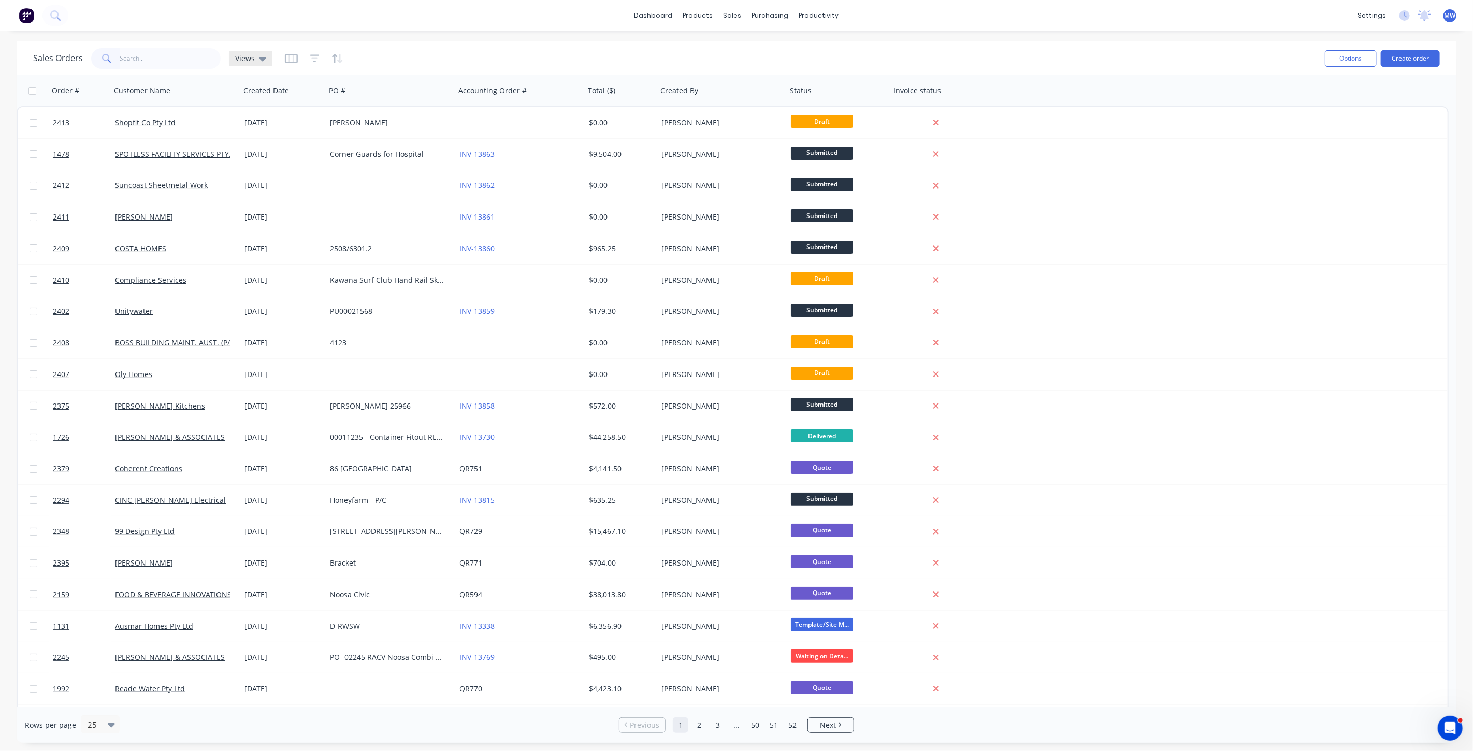
click at [260, 57] on icon at bounding box center [262, 59] width 7 height 4
click at [262, 165] on button "DRAFT QUOTES" at bounding box center [291, 167] width 118 height 12
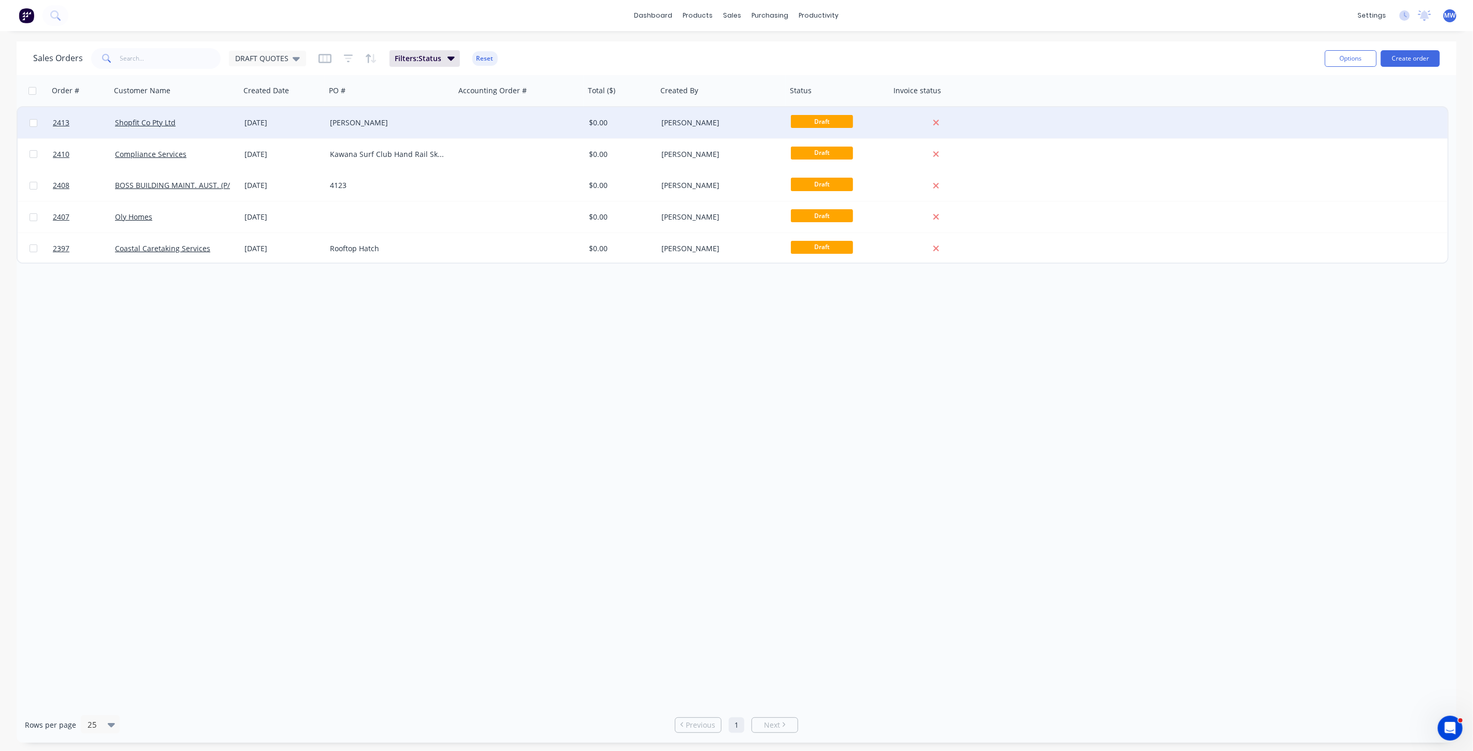
click at [278, 118] on div "13 Oct 2025" at bounding box center [282, 123] width 77 height 10
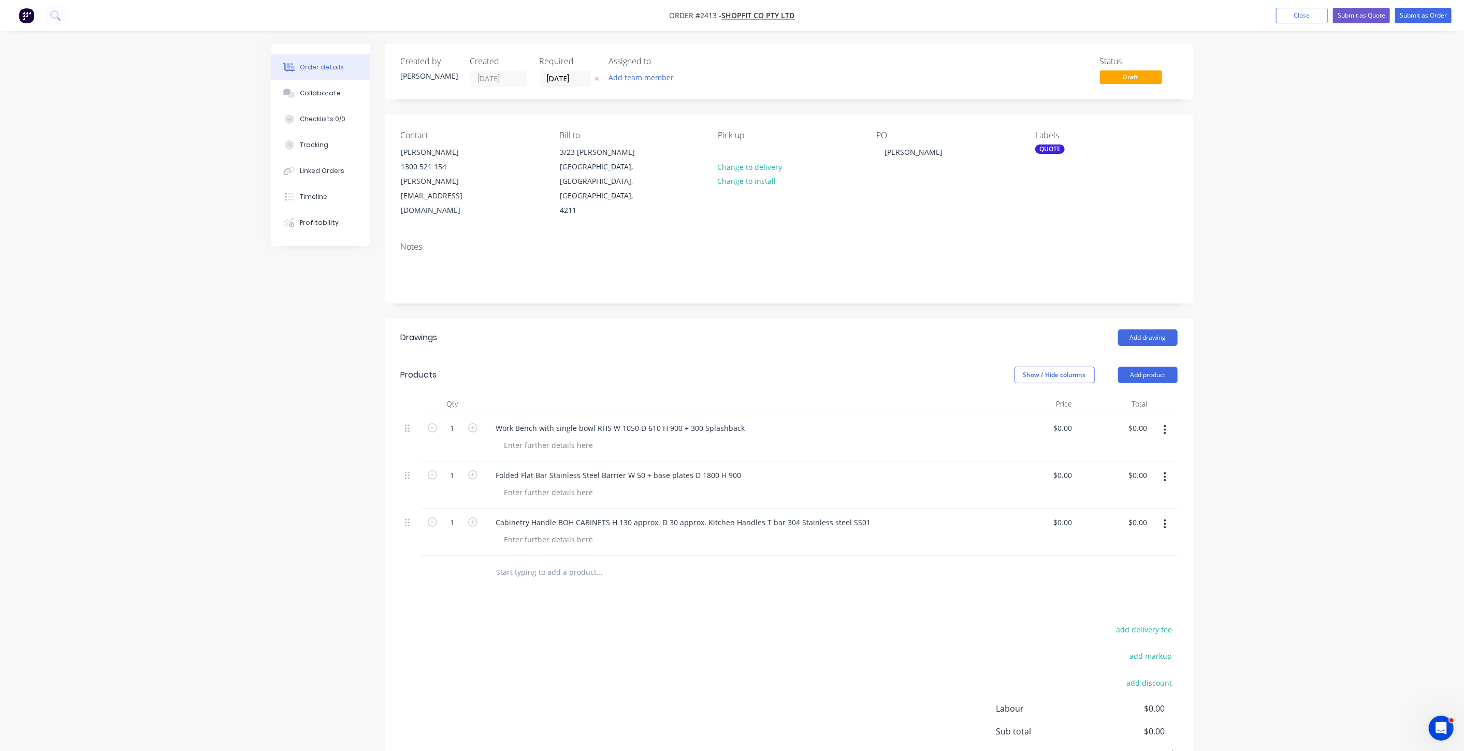
click at [1306, 205] on div "Order details Collaborate Checklists 0/0 Tracking Linked Orders Timeline Profit…" at bounding box center [732, 415] width 1464 height 831
click at [1304, 204] on div "Order details Collaborate Checklists 0/0 Tracking Linked Orders Timeline Profit…" at bounding box center [732, 415] width 1464 height 831
click at [1382, 367] on div "Order details Collaborate Checklists 0/0 Tracking Linked Orders Timeline Profit…" at bounding box center [732, 415] width 1464 height 831
click at [1382, 366] on div "Order details Collaborate Checklists 0/0 Tracking Linked Orders Timeline Profit…" at bounding box center [732, 415] width 1464 height 831
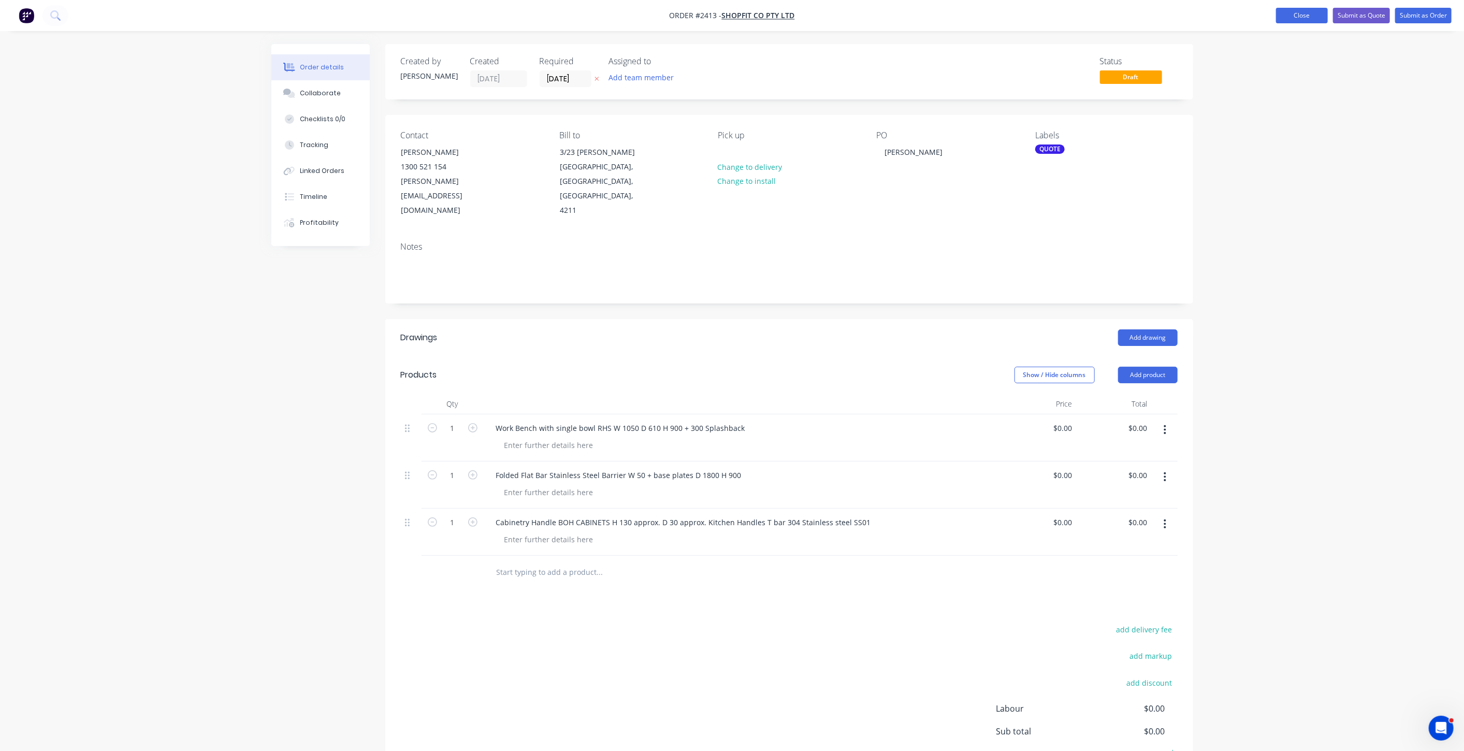
click at [1315, 15] on button "Close" at bounding box center [1302, 16] width 52 height 16
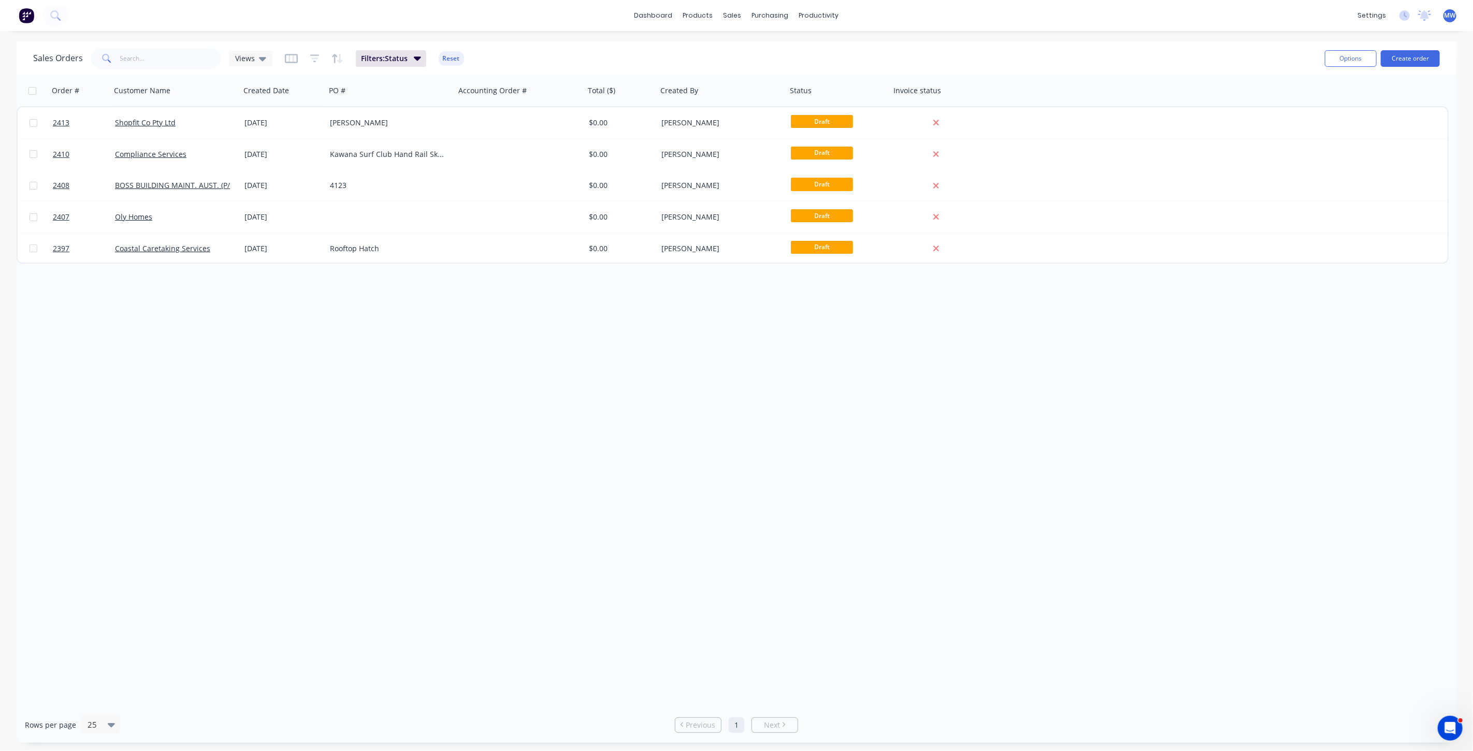
click at [425, 437] on div "Order # Customer Name Created Date PO # Accounting Order # Total ($) Created By…" at bounding box center [737, 391] width 1440 height 632
click at [351, 419] on div "Order # Customer Name Created Date PO # Accounting Order # Total ($) Created By…" at bounding box center [737, 391] width 1440 height 632
click at [170, 47] on div "Sales Orders Views Filters: Status Reset" at bounding box center [674, 58] width 1283 height 25
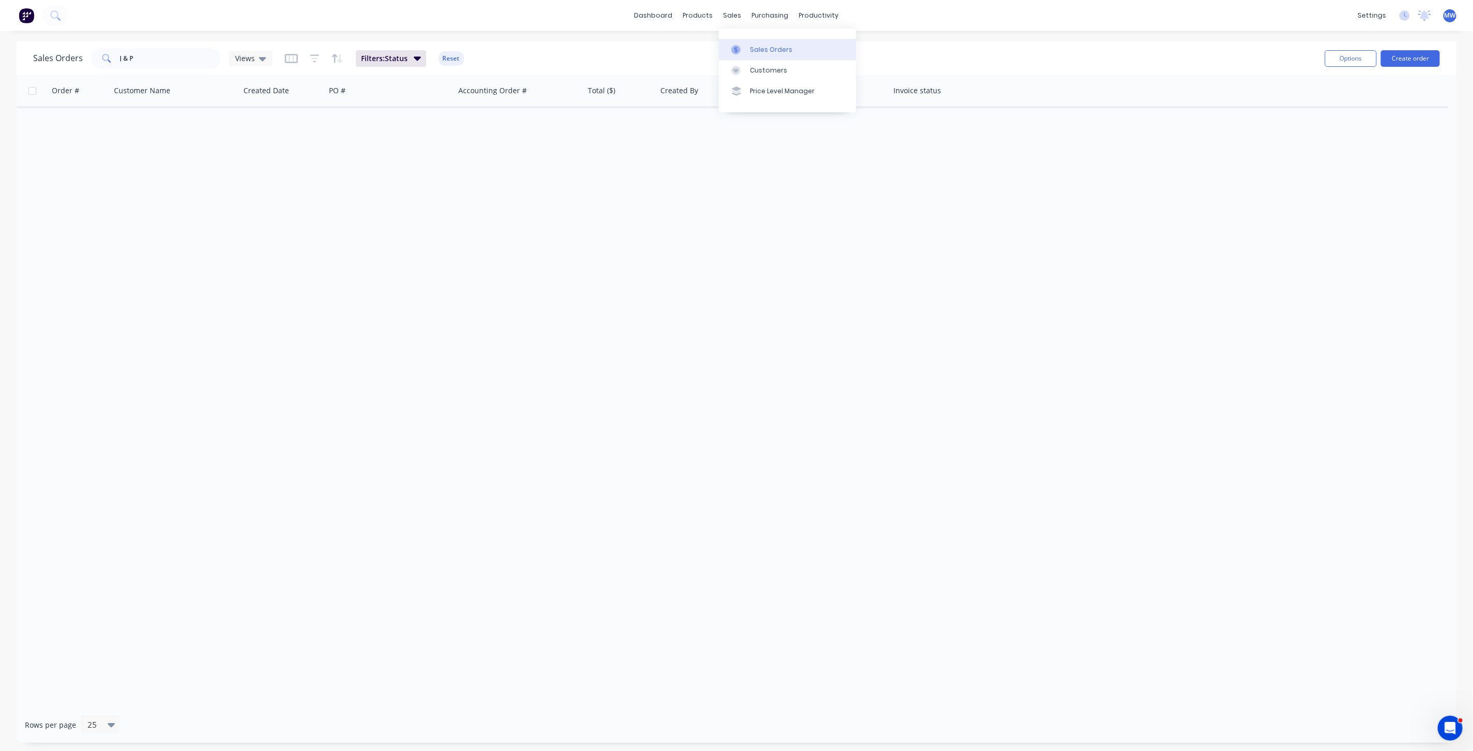
click at [759, 42] on link "Sales Orders" at bounding box center [787, 49] width 137 height 21
drag, startPoint x: 203, startPoint y: 55, endPoint x: -41, endPoint y: 53, distance: 244.4
click at [0, 53] on html "dashboard products sales purchasing productivity dashboard products Product Cat…" at bounding box center [736, 375] width 1473 height 751
type input "j&P"
click at [393, 57] on span "Filters: Status" at bounding box center [384, 58] width 47 height 10
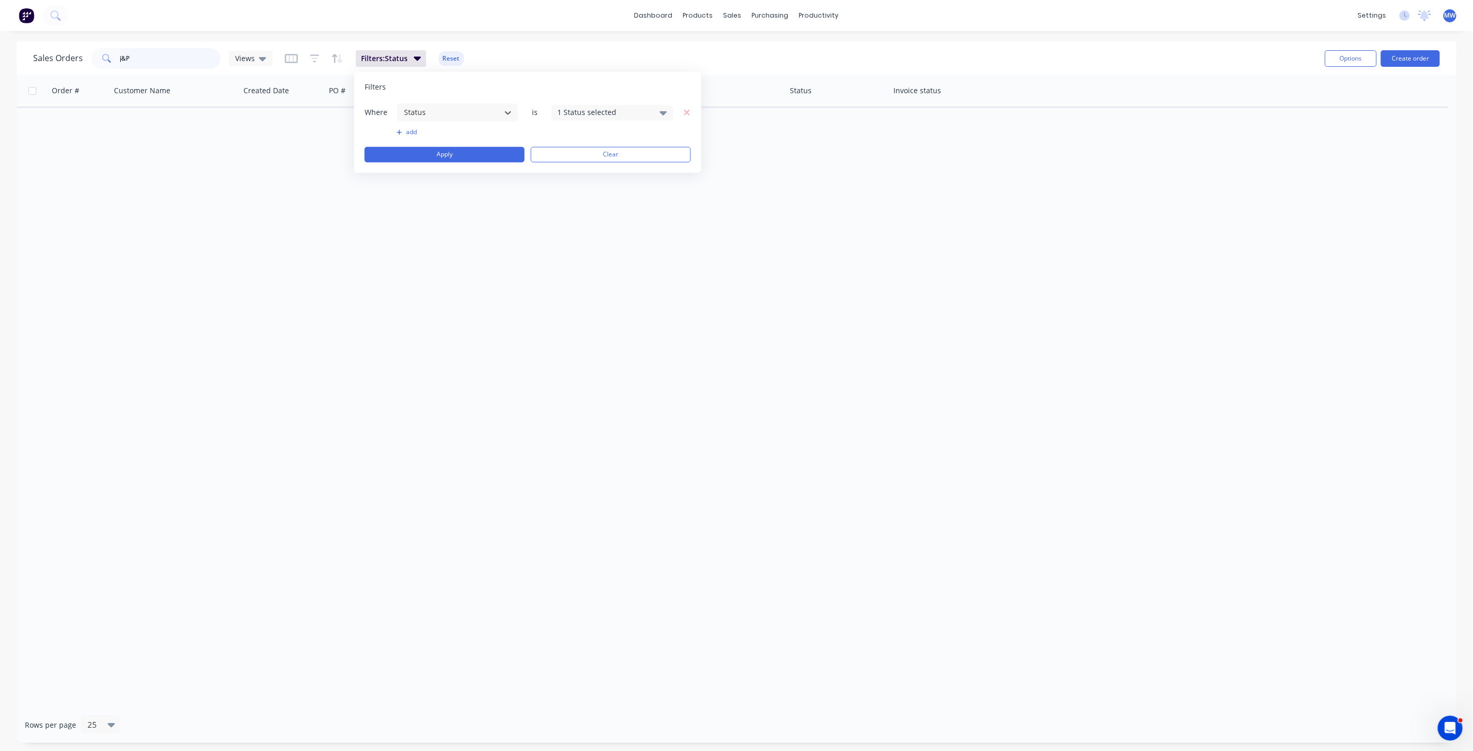
drag, startPoint x: 140, startPoint y: 55, endPoint x: 36, endPoint y: 49, distance: 104.8
click at [36, 51] on div "Sales Orders j&P Views" at bounding box center [152, 58] width 239 height 21
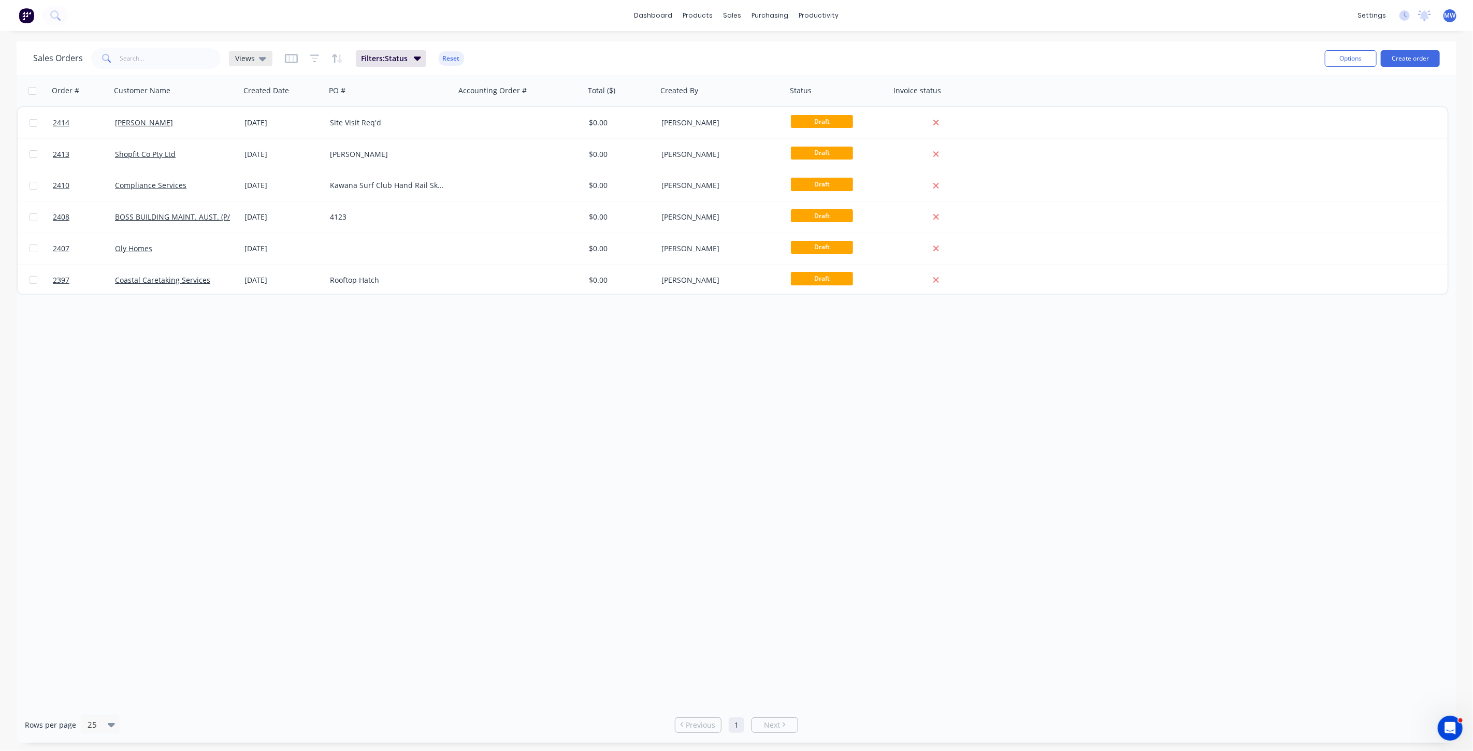
click at [253, 62] on span "Views" at bounding box center [245, 58] width 20 height 11
click at [273, 151] on button "None (Default)" at bounding box center [291, 146] width 118 height 12
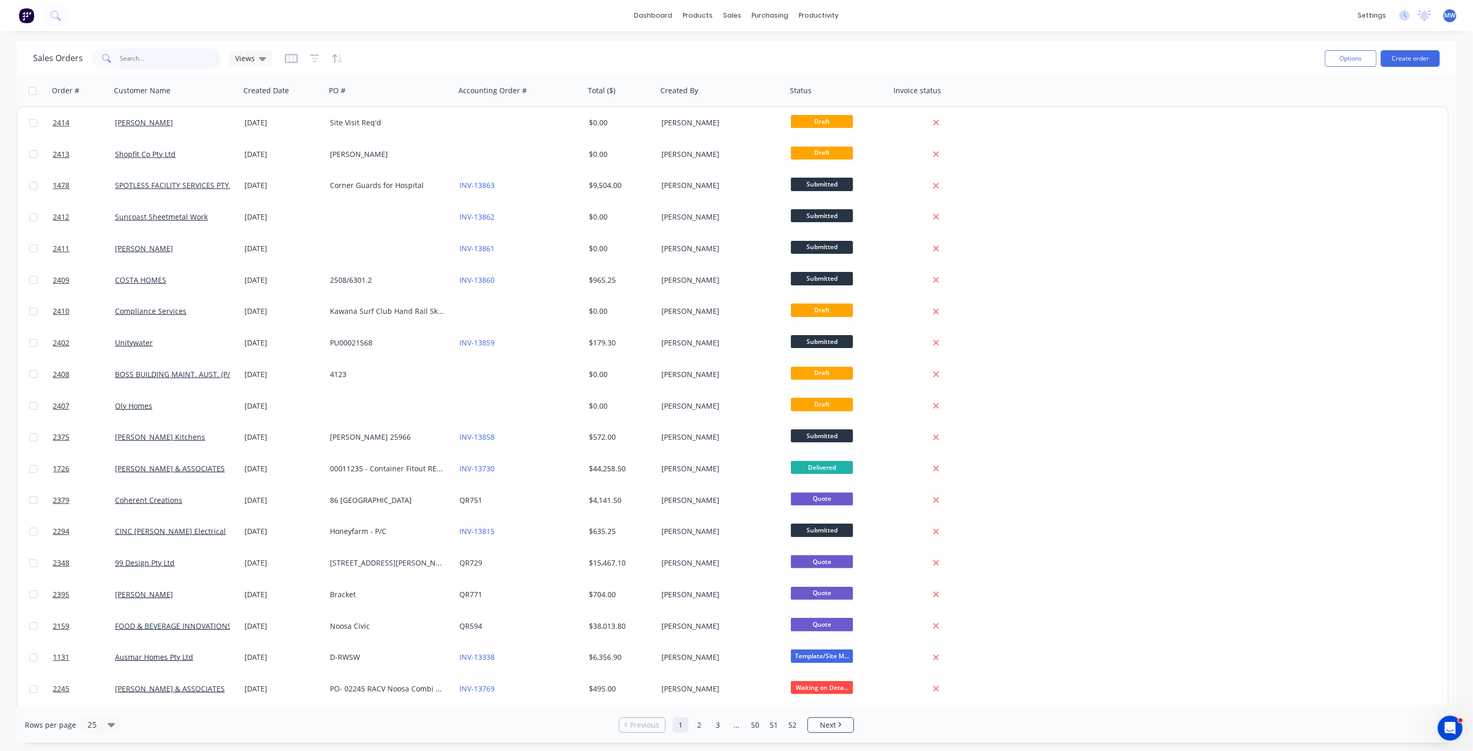
click at [132, 63] on input "text" at bounding box center [170, 58] width 101 height 21
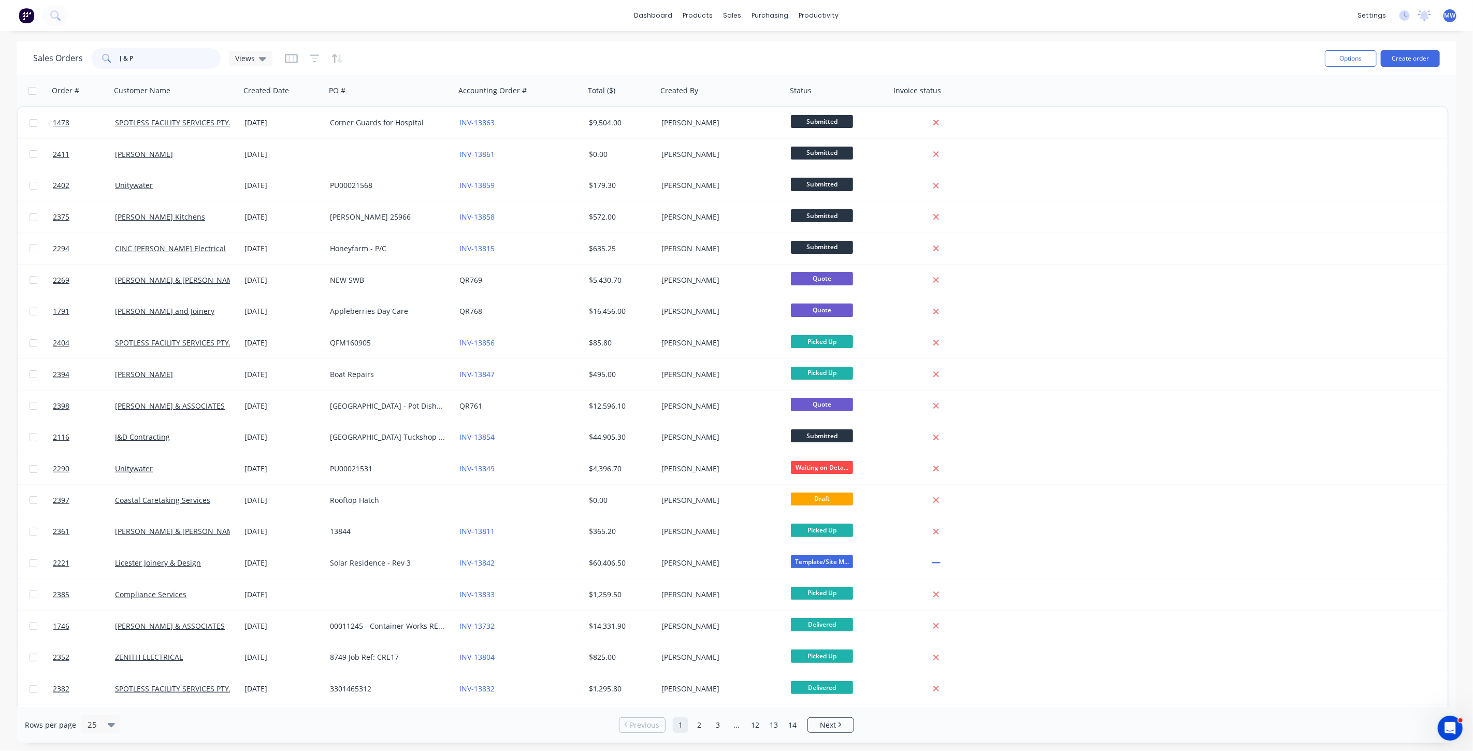
type input "J & P"
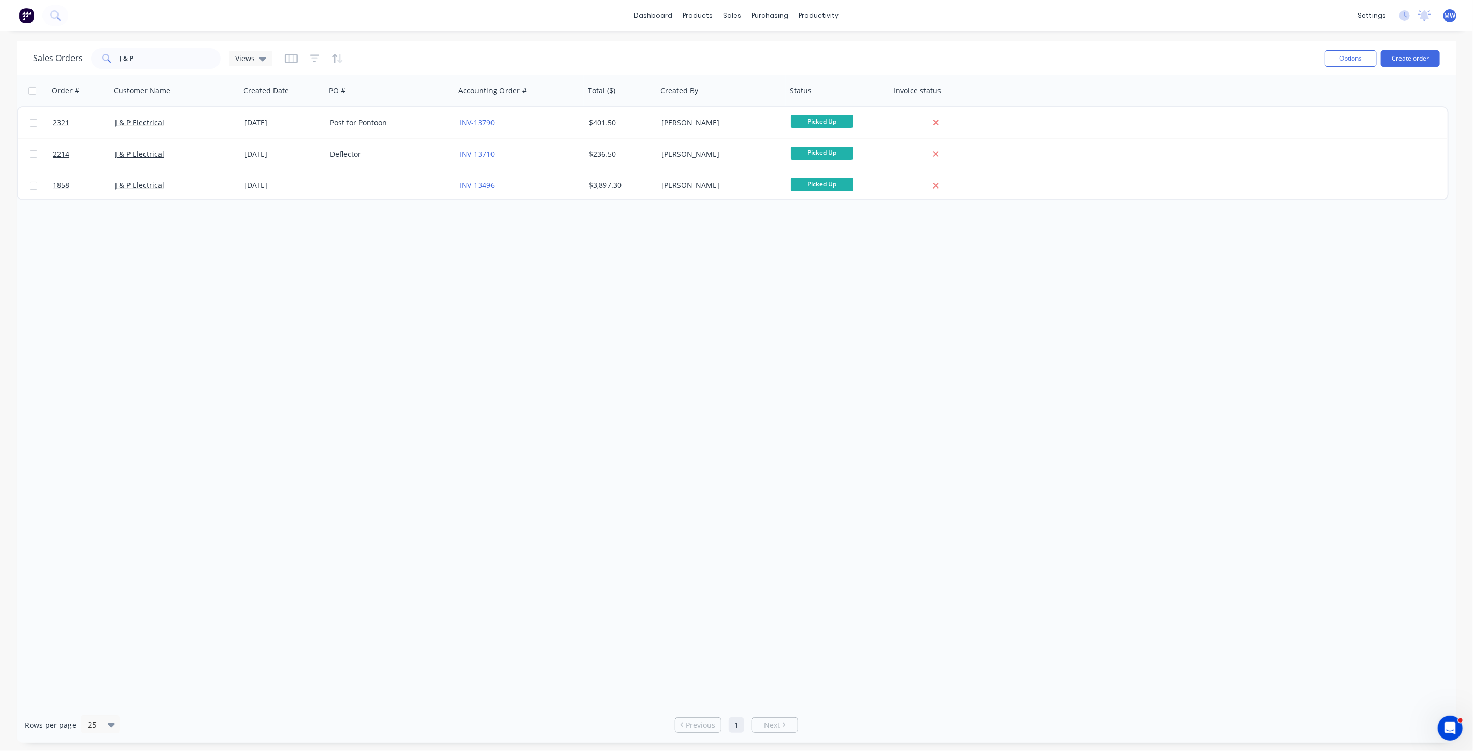
click at [298, 278] on div "Order # Customer Name Created Date PO # Accounting Order # Total ($) Created By…" at bounding box center [737, 391] width 1440 height 632
click at [294, 279] on div "Order # Customer Name Created Date PO # Accounting Order # Total ($) Created By…" at bounding box center [737, 391] width 1440 height 632
click at [258, 254] on div "Order # Customer Name Created Date PO # Accounting Order # Total ($) Created By…" at bounding box center [737, 391] width 1440 height 632
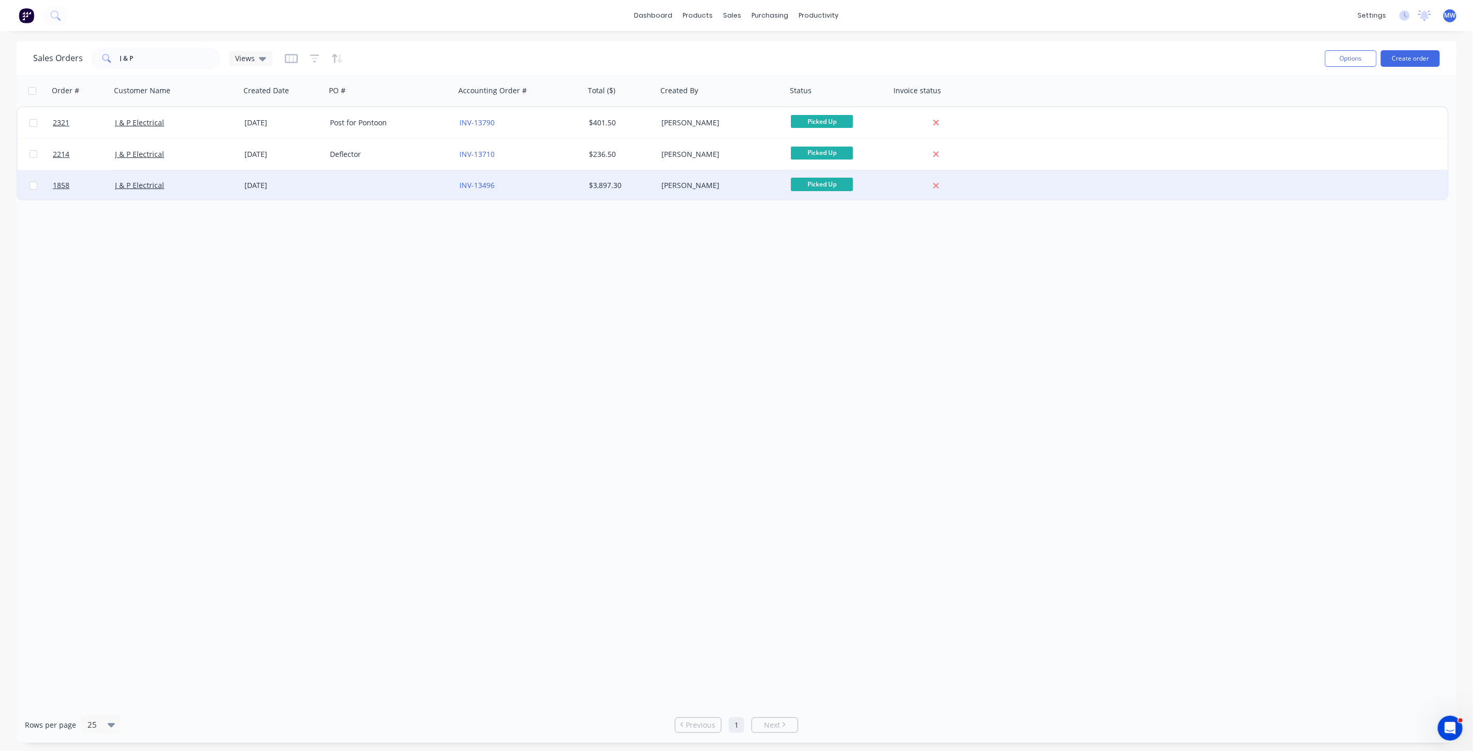
click at [363, 195] on div at bounding box center [390, 185] width 129 height 31
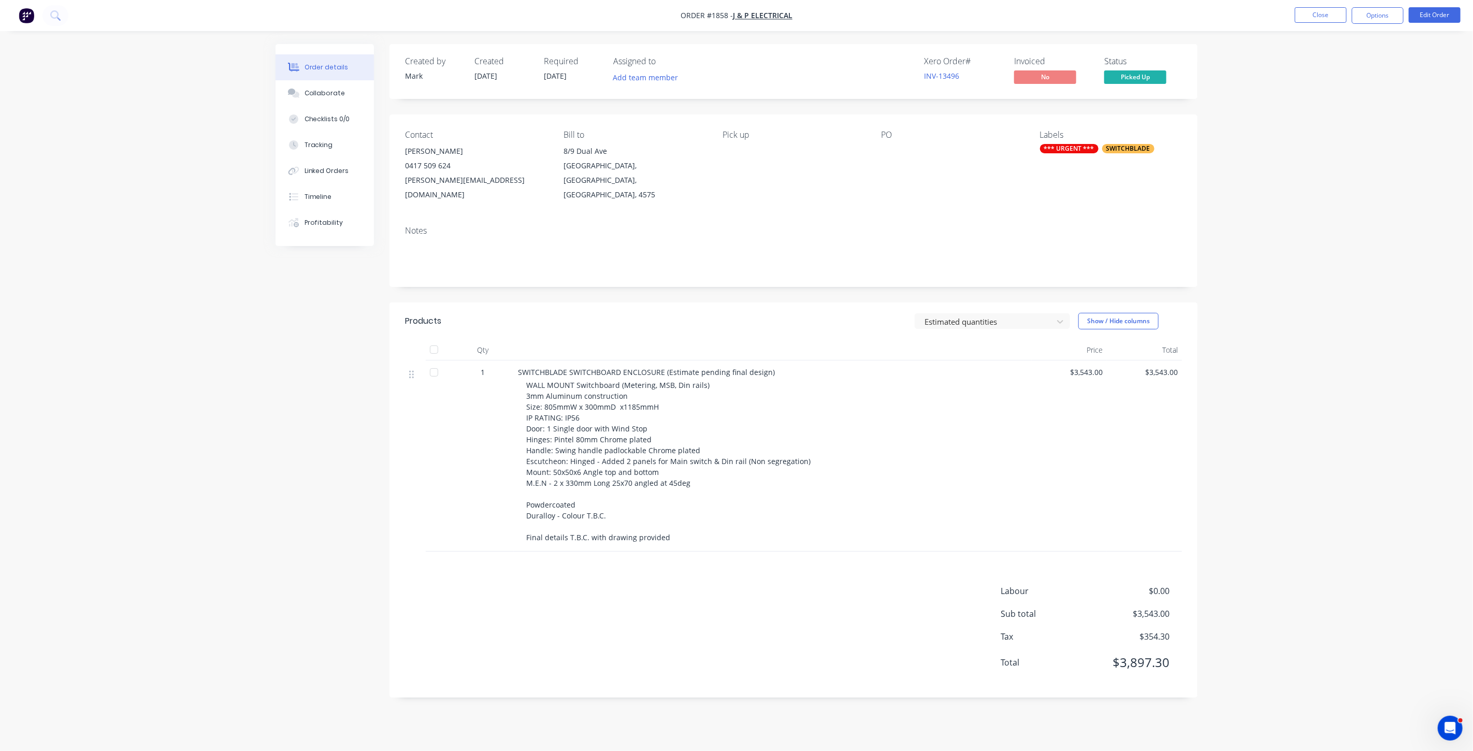
click at [1406, 361] on div "Order details Collaborate Checklists 0/0 Tracking Linked Orders Timeline Profit…" at bounding box center [736, 375] width 1473 height 751
click at [1368, 357] on div "Order details Collaborate Checklists 0/0 Tracking Linked Orders Timeline Profit…" at bounding box center [736, 375] width 1473 height 751
click at [278, 345] on div "Created by Mark Created 03/06/25 Required 19/06/25 Assigned to Add team member …" at bounding box center [737, 378] width 922 height 669
click at [338, 90] on div "Collaborate" at bounding box center [325, 93] width 41 height 9
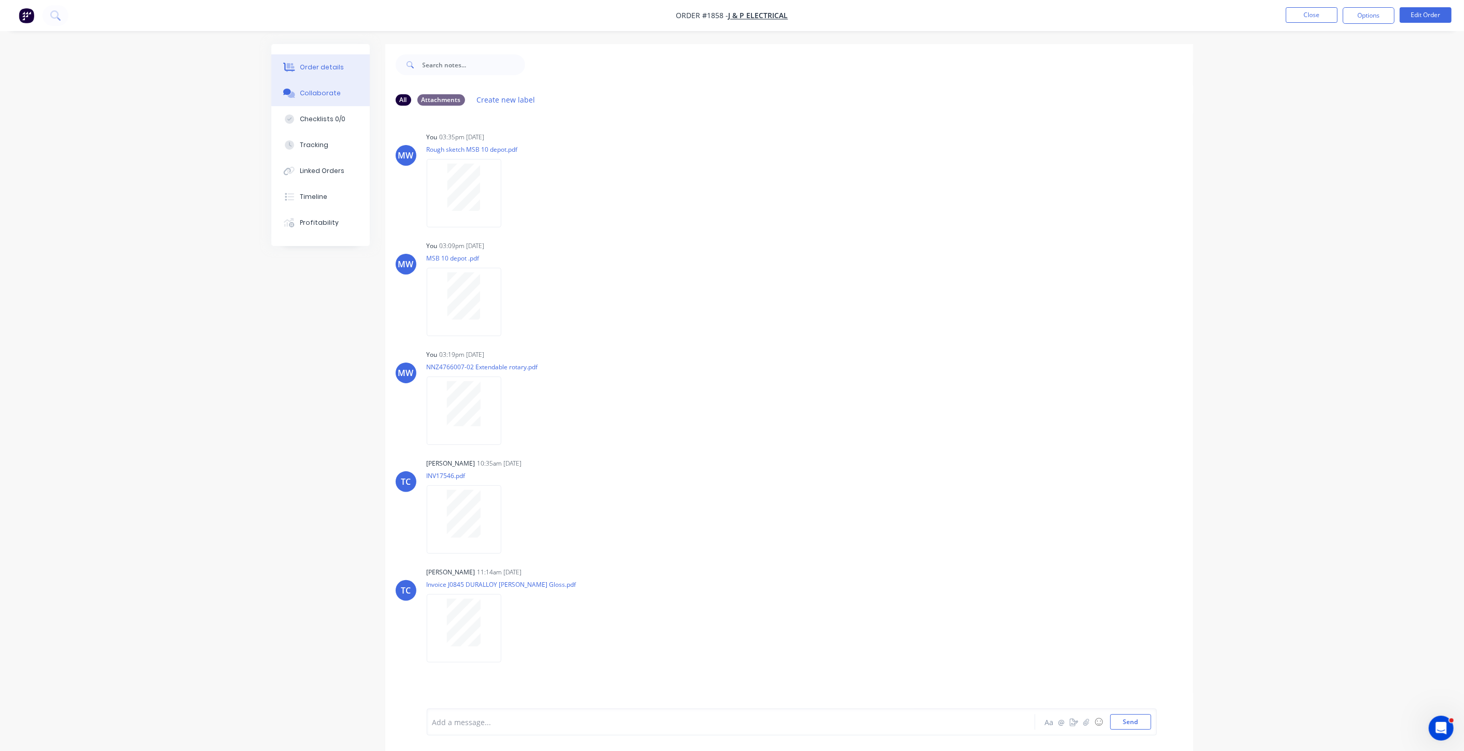
click at [321, 66] on div "Order details" at bounding box center [322, 67] width 44 height 9
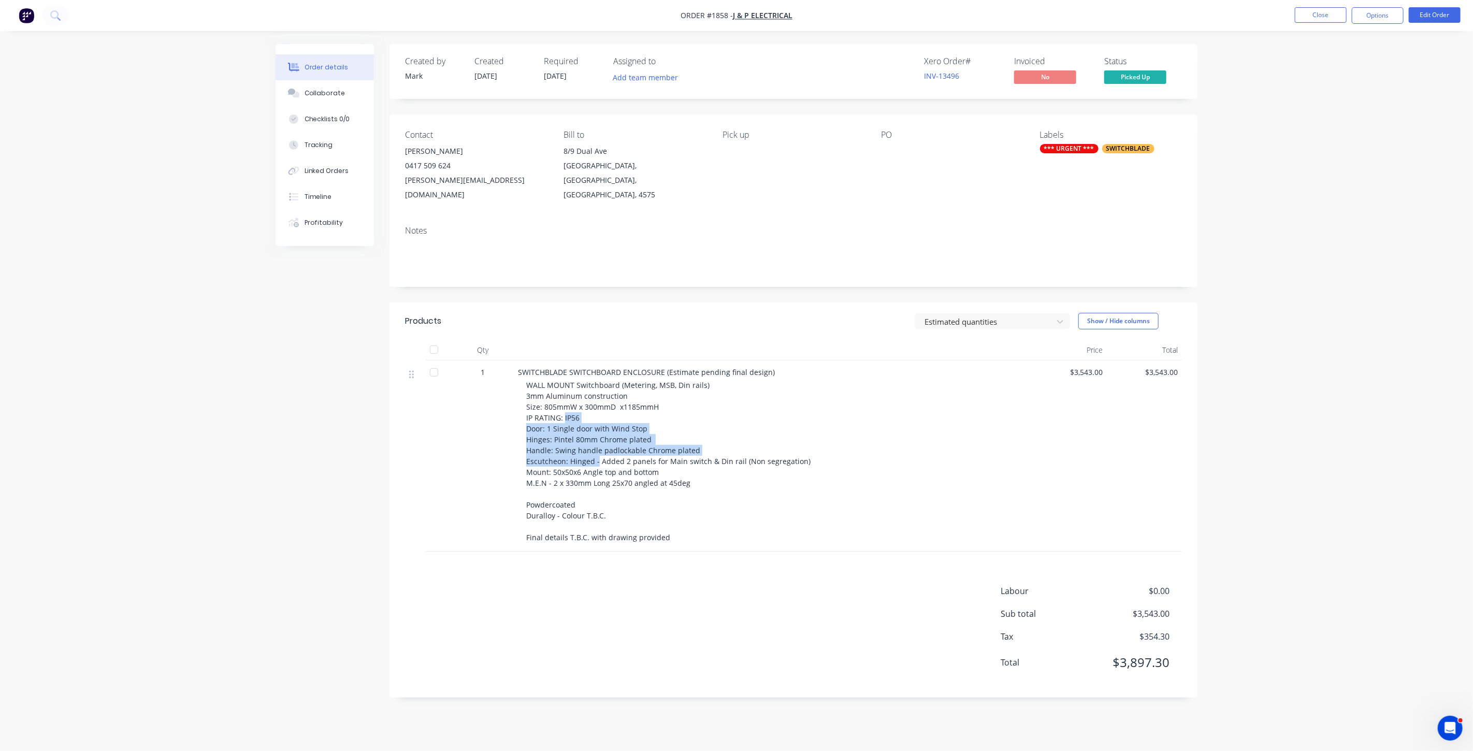
drag, startPoint x: 563, startPoint y: 409, endPoint x: 612, endPoint y: 453, distance: 66.0
click at [597, 446] on div "WALL MOUNT Switchboard (Metering, MSB, Din rails) 3mm Aluminum construction Siz…" at bounding box center [776, 461] width 501 height 163
click at [1274, 399] on div "Order details Collaborate Checklists 0/0 Tracking Linked Orders Timeline Profit…" at bounding box center [736, 375] width 1473 height 751
click at [651, 411] on div "WALL MOUNT Switchboard (Metering, MSB, Din rails) 3mm Aluminum construction Siz…" at bounding box center [776, 461] width 501 height 163
click at [1354, 344] on div "Order details Collaborate Checklists 0/0 Tracking Linked Orders Timeline Profit…" at bounding box center [736, 375] width 1473 height 751
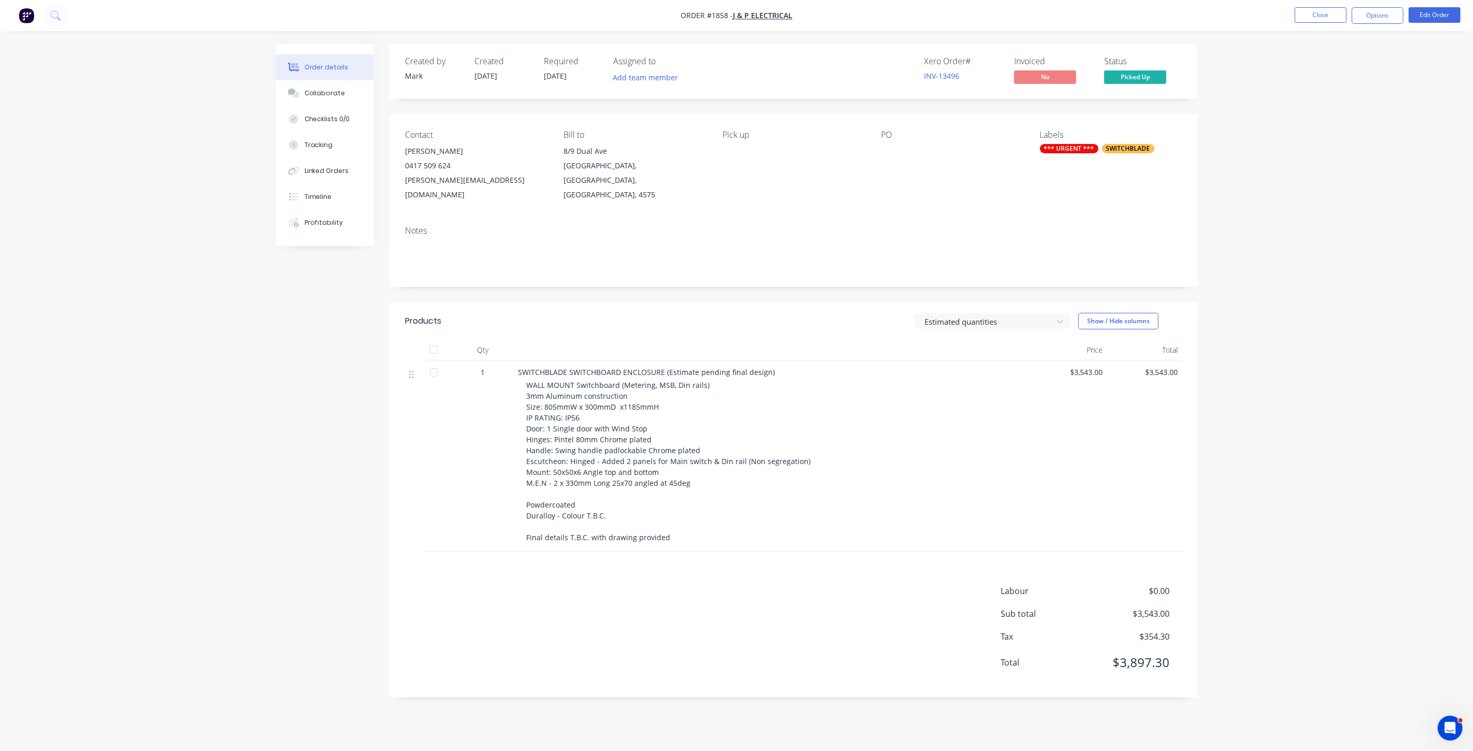
click at [1303, 344] on div "Order details Collaborate Checklists 0/0 Tracking Linked Orders Timeline Profit…" at bounding box center [736, 375] width 1473 height 751
click at [570, 412] on span "WALL MOUNT Switchboard (Metering, MSB, Din rails) 3mm Aluminum construction Siz…" at bounding box center [669, 461] width 286 height 162
click at [328, 94] on div "Collaborate" at bounding box center [325, 93] width 41 height 9
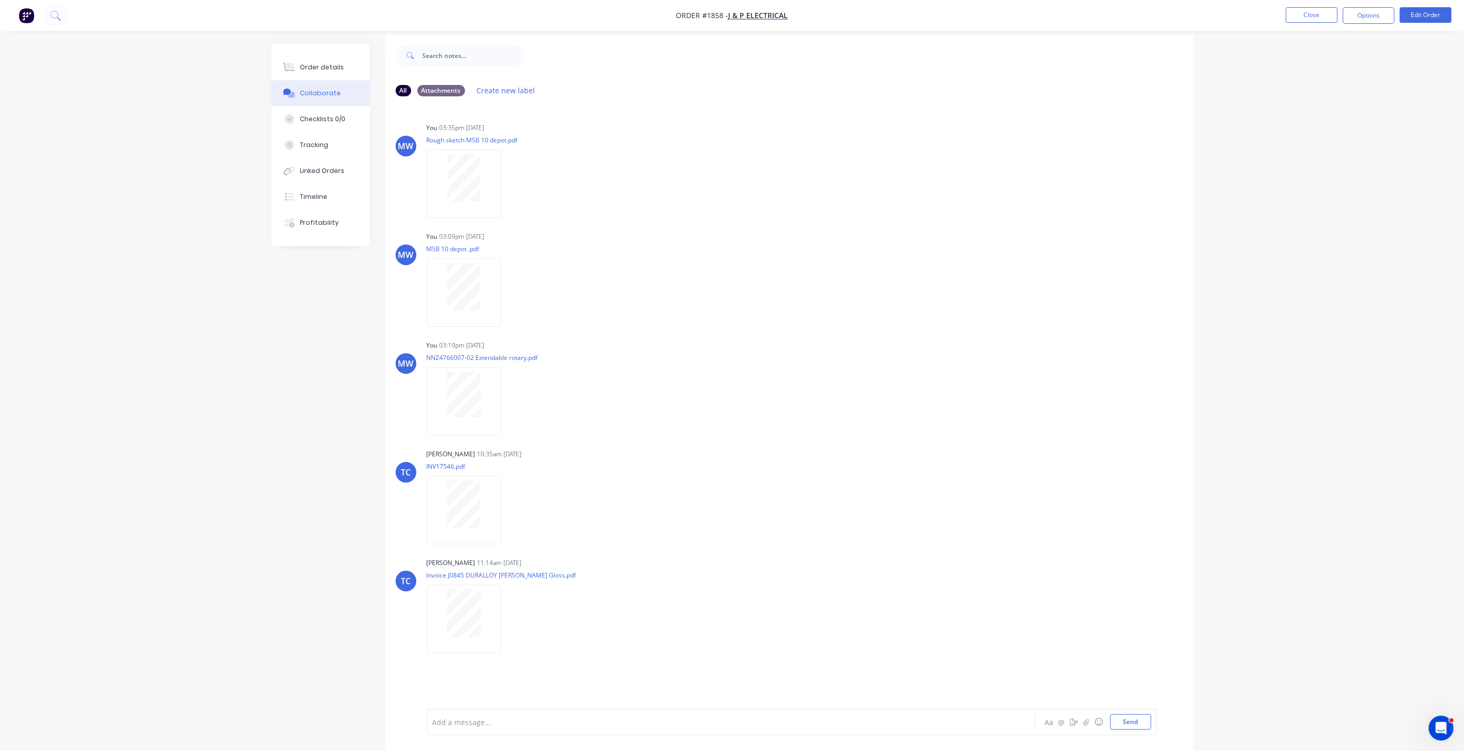
scroll to position [15, 0]
click at [282, 336] on div "All Attachments Create new label MW You 03:35pm 02/06/25 Rough sketch MSB 10 de…" at bounding box center [732, 391] width 922 height 722
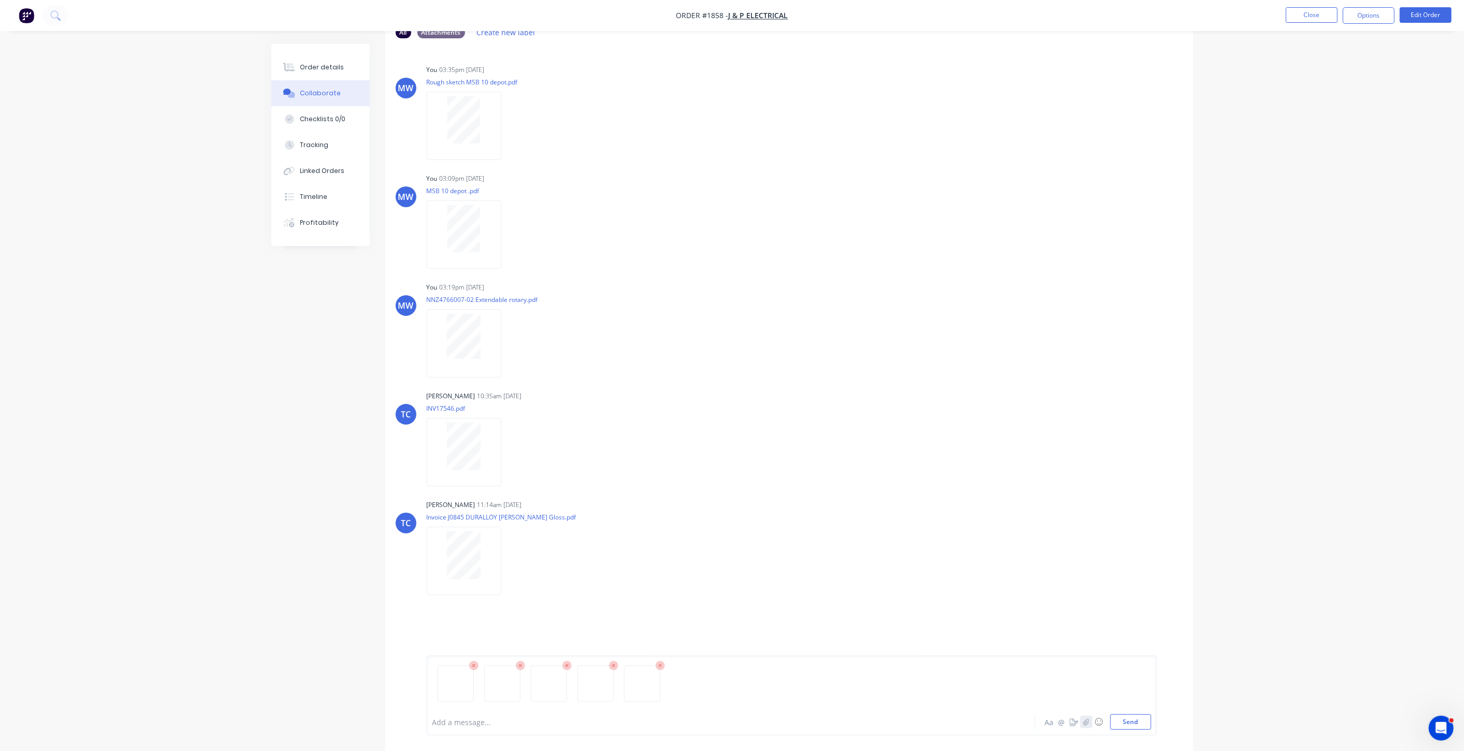
scroll to position [68, 0]
click at [1134, 724] on button "Send" at bounding box center [1130, 722] width 41 height 16
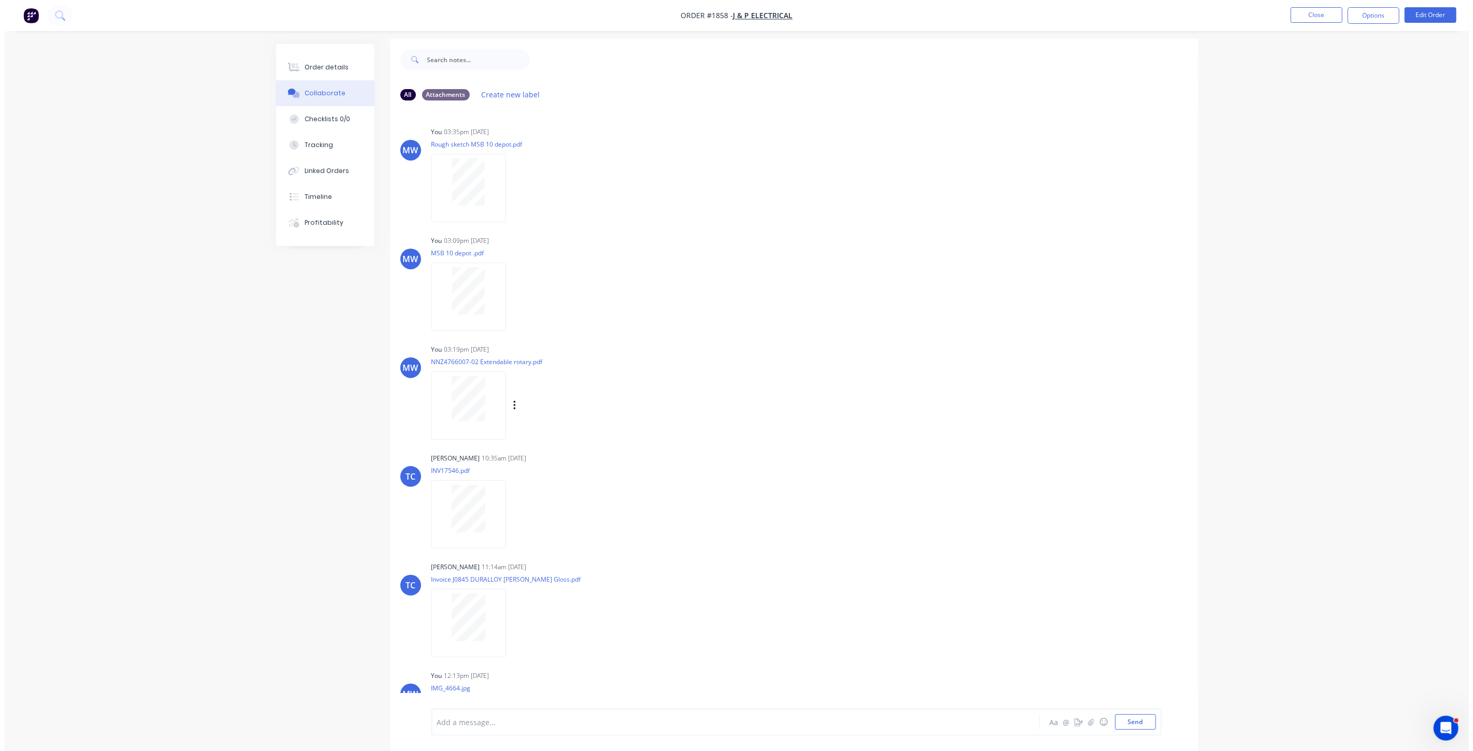
scroll to position [0, 0]
click at [1315, 7] on button "Close" at bounding box center [1312, 15] width 52 height 16
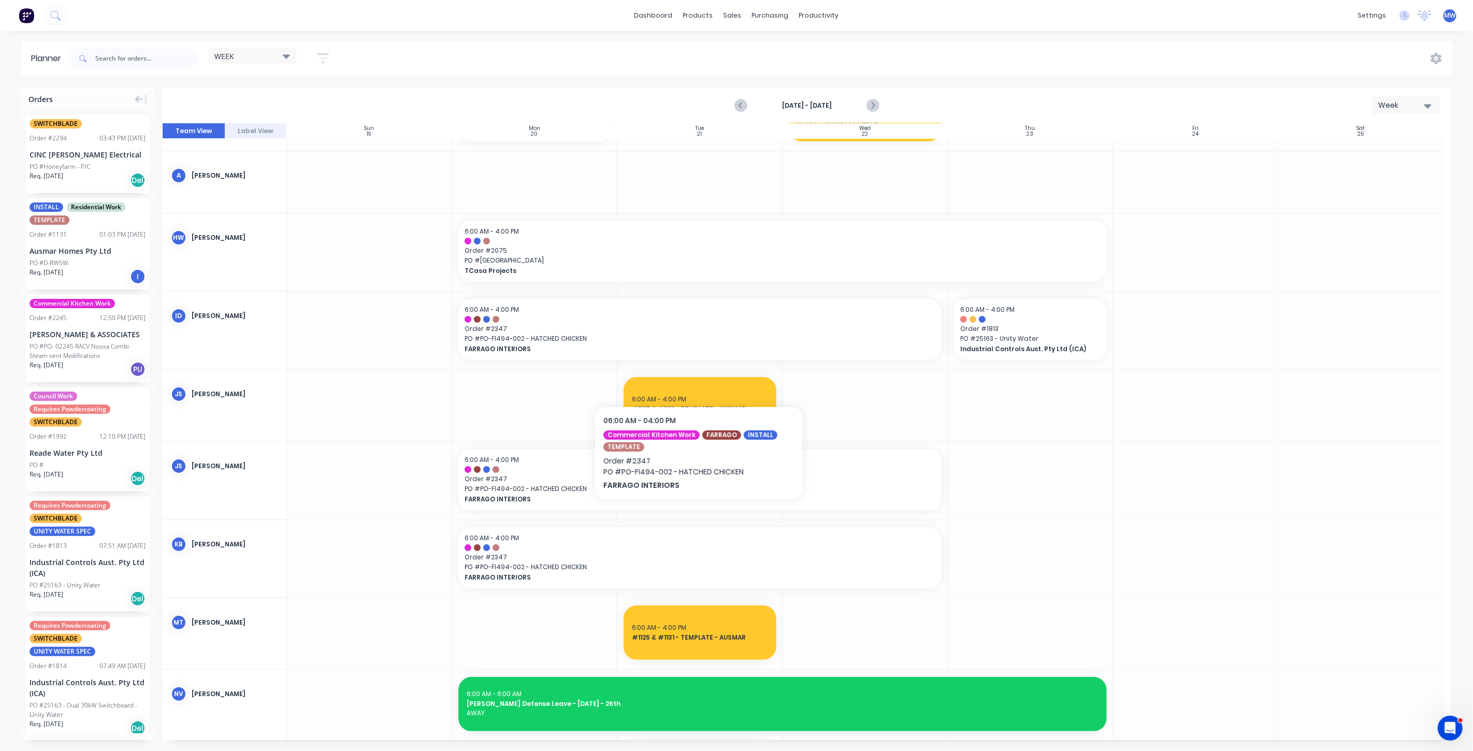
scroll to position [115, 0]
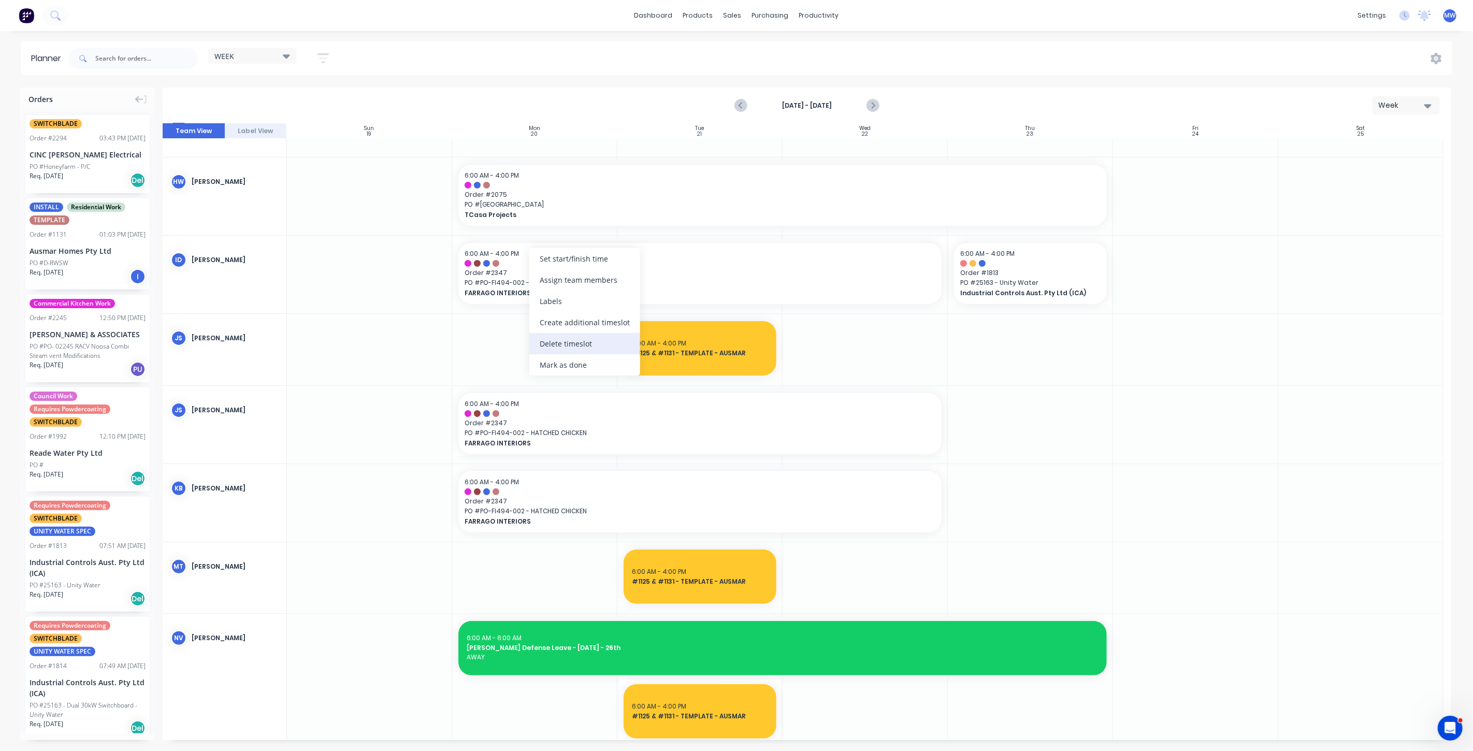
click at [569, 341] on div "Delete timeslot" at bounding box center [584, 343] width 111 height 21
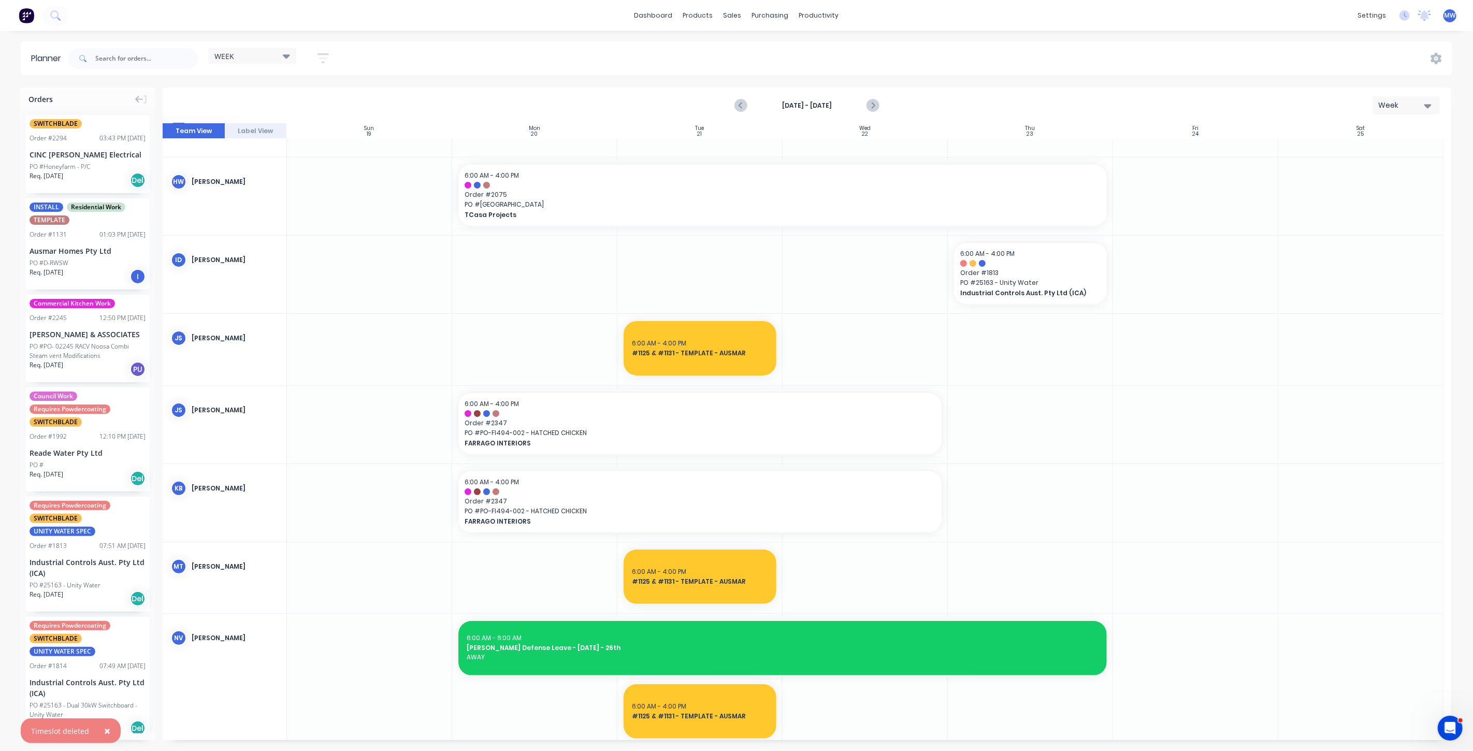
click at [565, 270] on div at bounding box center [534, 275] width 165 height 78
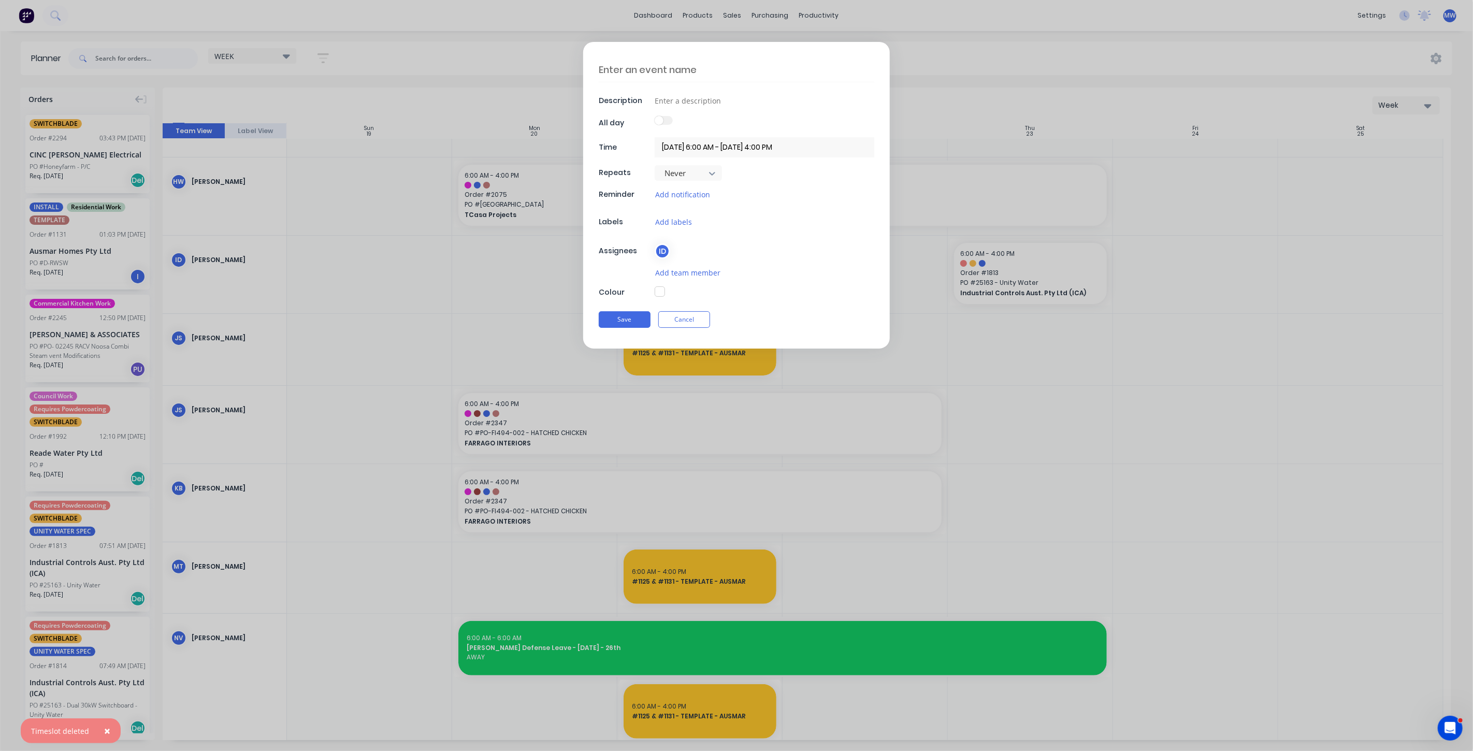
click at [637, 71] on textarea at bounding box center [737, 69] width 276 height 24
type textarea "TEST CABINET"
click at [624, 313] on button "Save" at bounding box center [625, 319] width 52 height 17
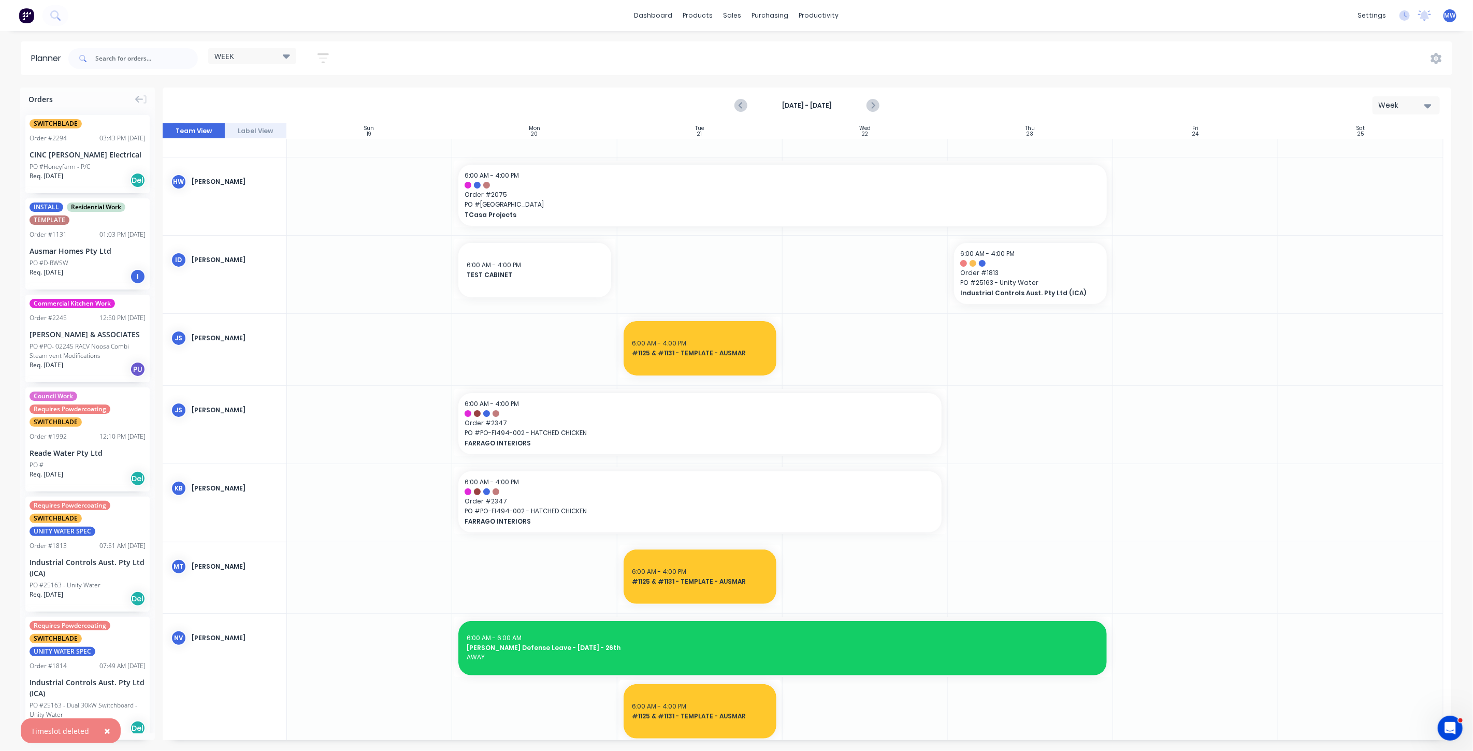
click at [676, 272] on div at bounding box center [699, 275] width 165 height 78
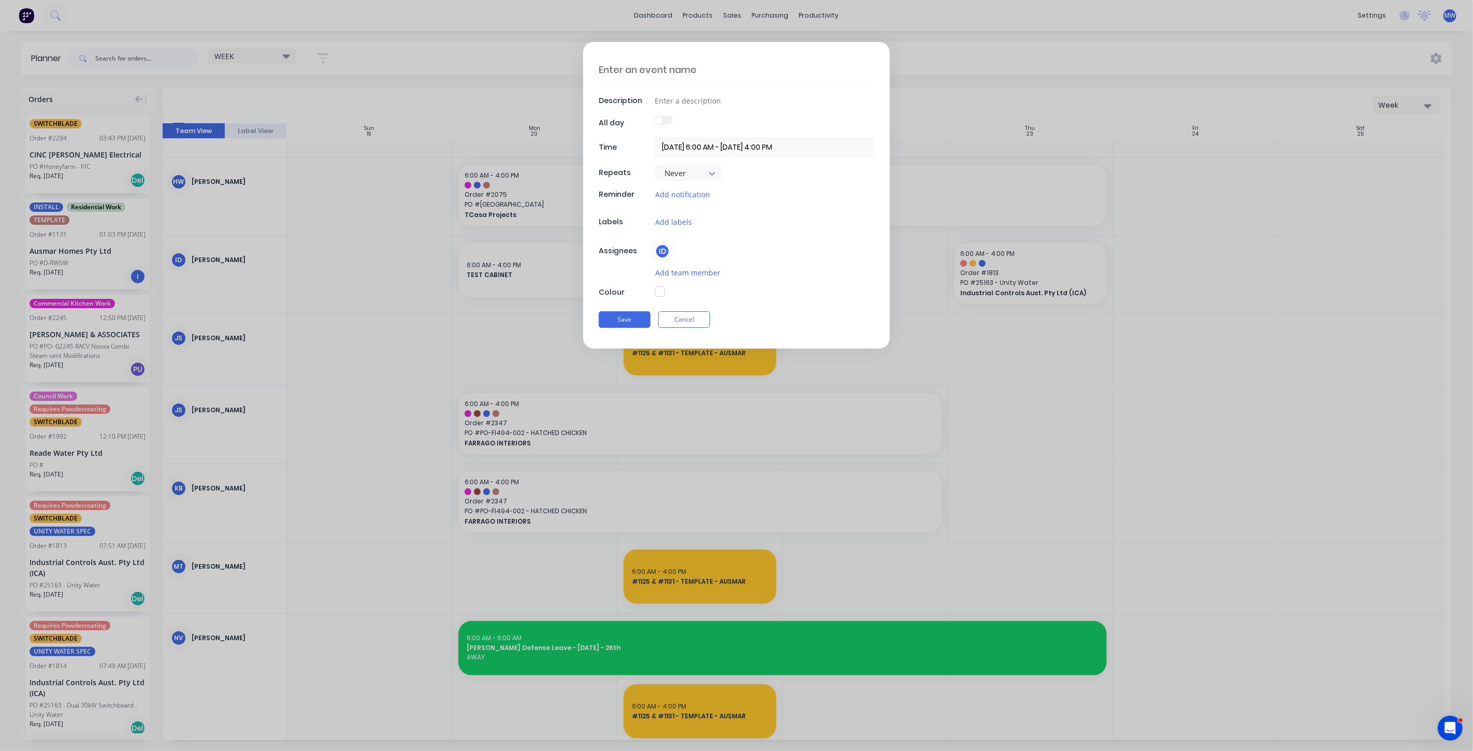
drag, startPoint x: 663, startPoint y: 71, endPoint x: 657, endPoint y: 65, distance: 8.8
click at [661, 70] on textarea at bounding box center [737, 69] width 276 height 24
type textarea "Replace lock at"
click at [700, 104] on input at bounding box center [765, 101] width 220 height 16
paste input "[STREET_ADDRESS]."
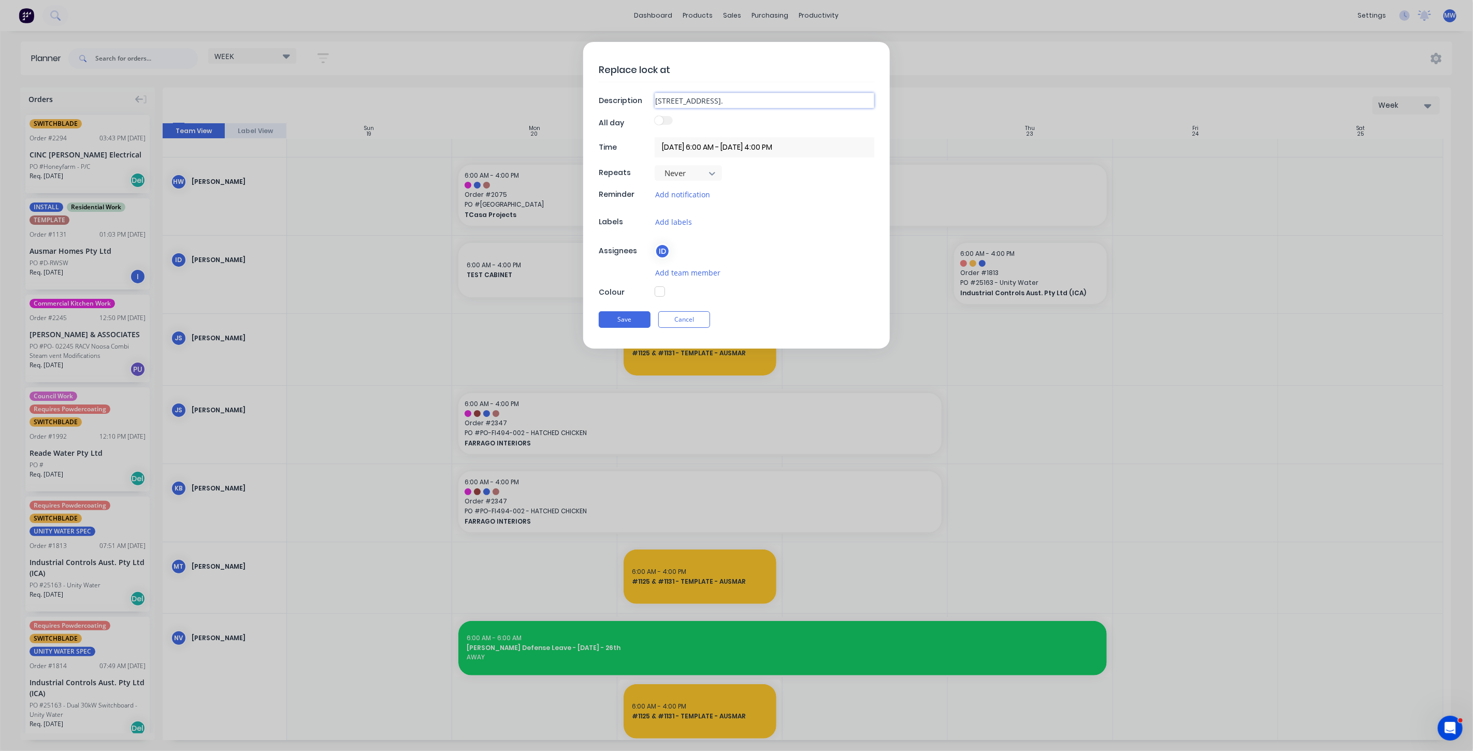
type input "[STREET_ADDRESS]."
click at [700, 73] on textarea "Replace lock at" at bounding box center [737, 69] width 276 height 24
type textarea "Replace lock at - 316 Grade S/S"
click at [637, 317] on button "Save" at bounding box center [625, 319] width 52 height 17
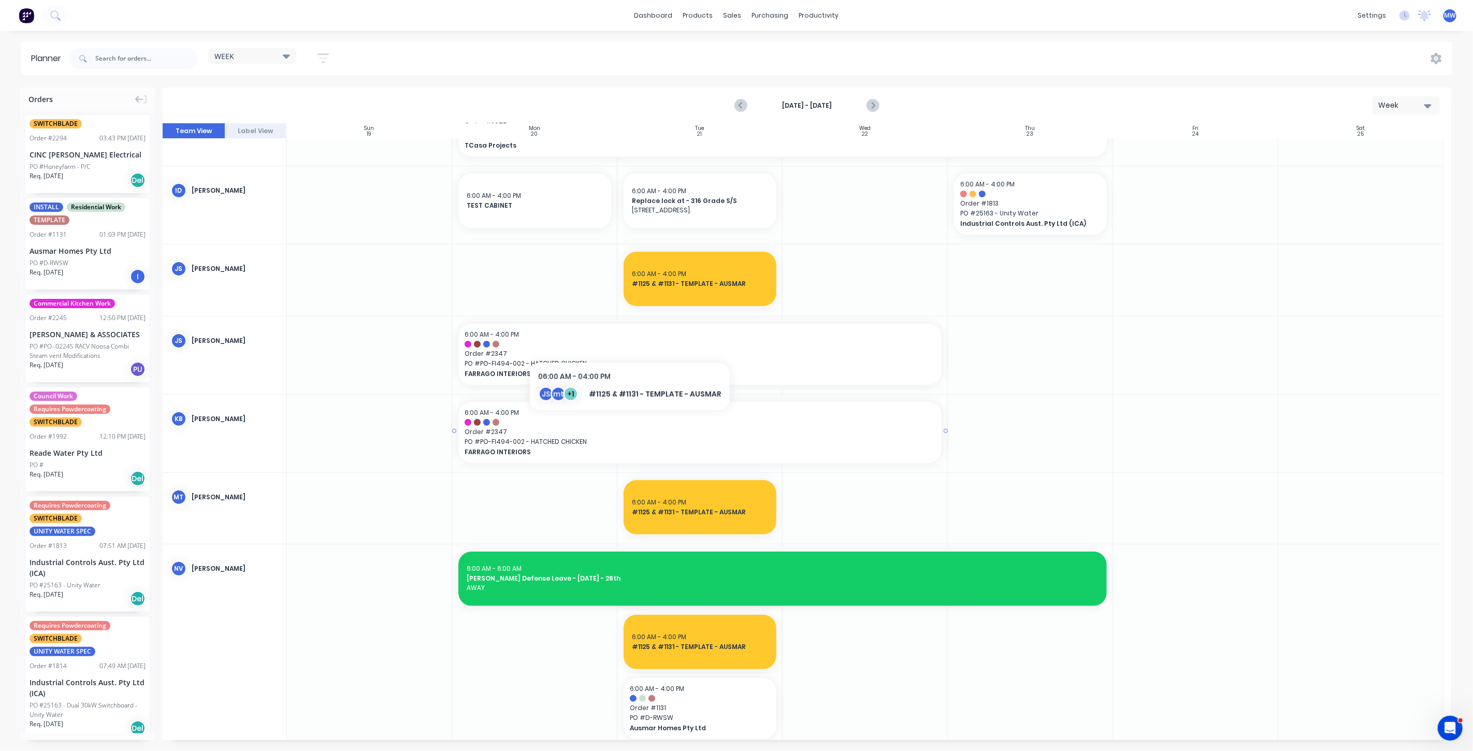
scroll to position [287, 0]
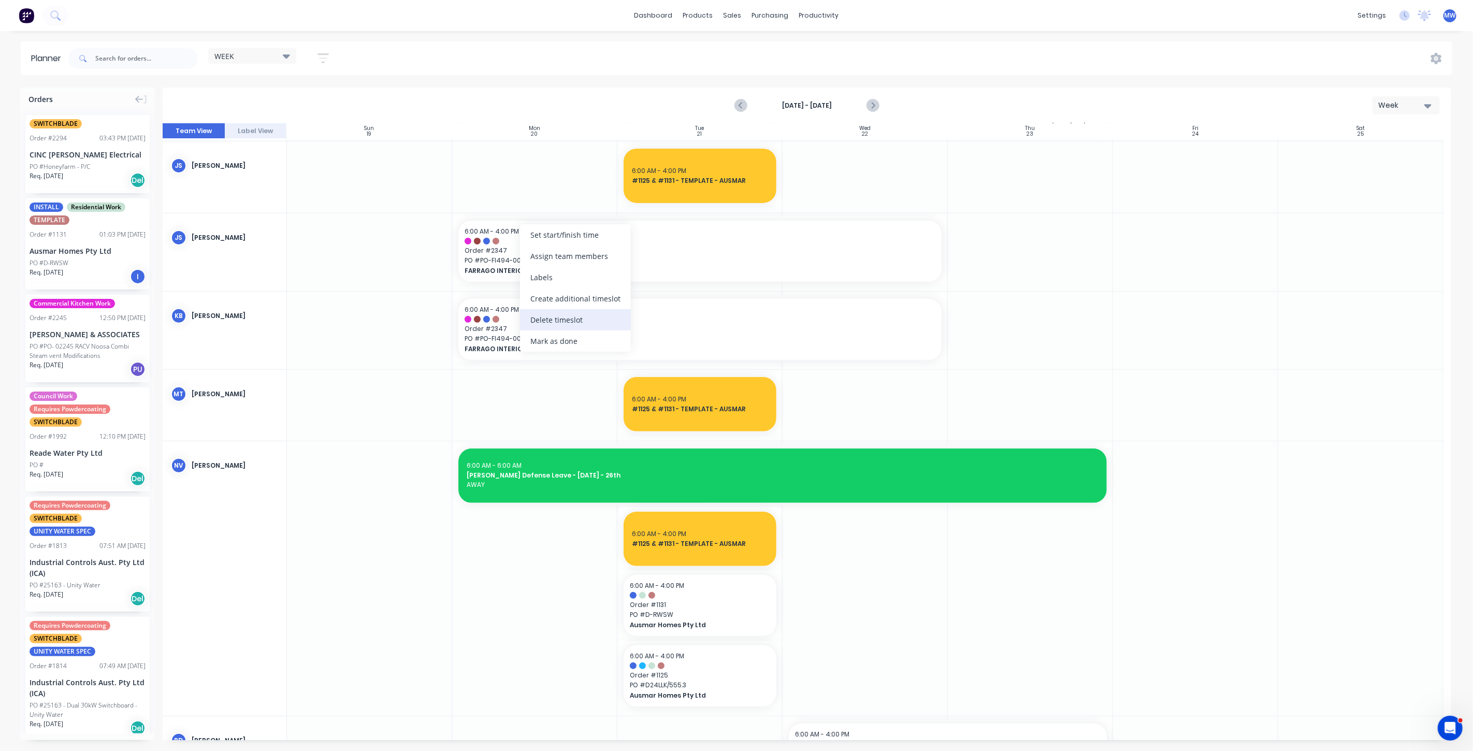
click at [567, 324] on div "Delete timeslot" at bounding box center [575, 319] width 111 height 21
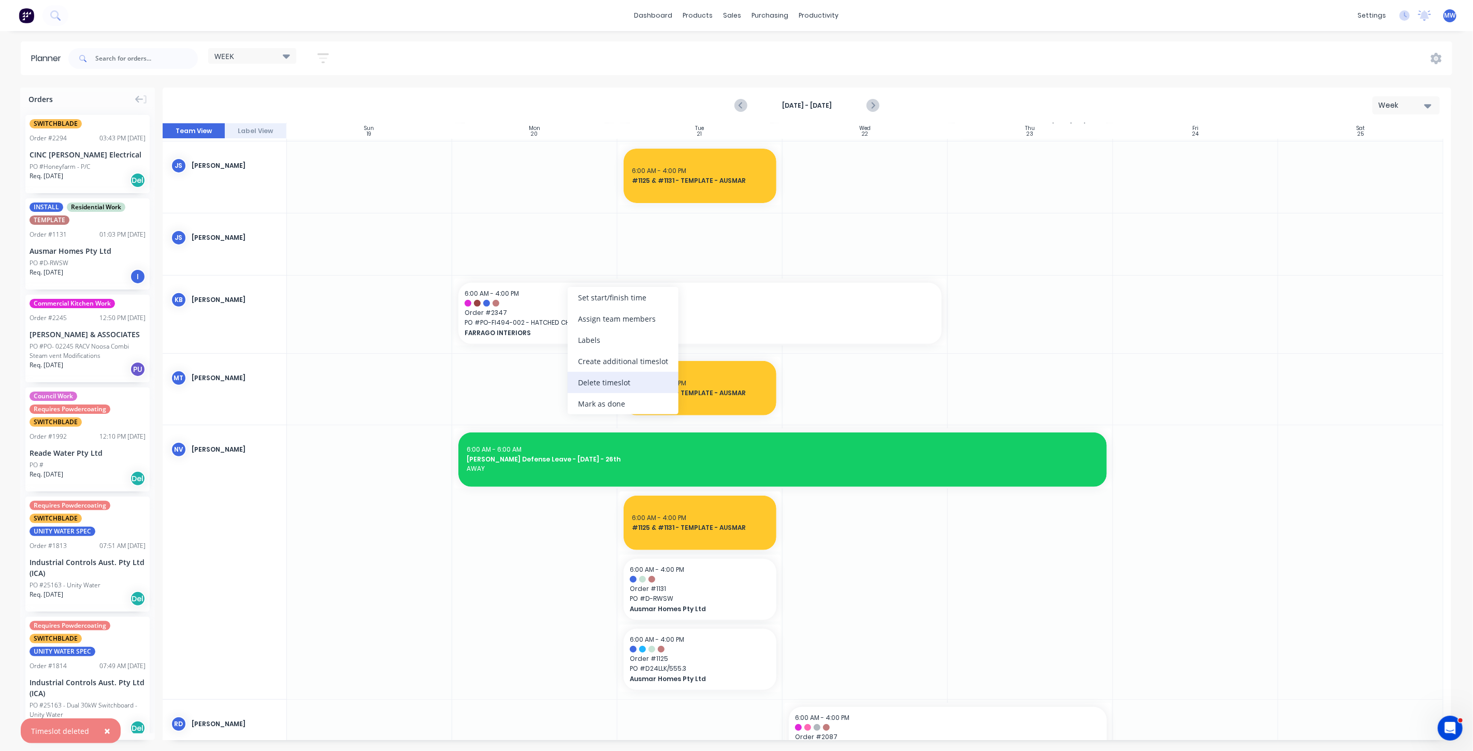
click at [647, 378] on div "Delete timeslot" at bounding box center [623, 382] width 111 height 21
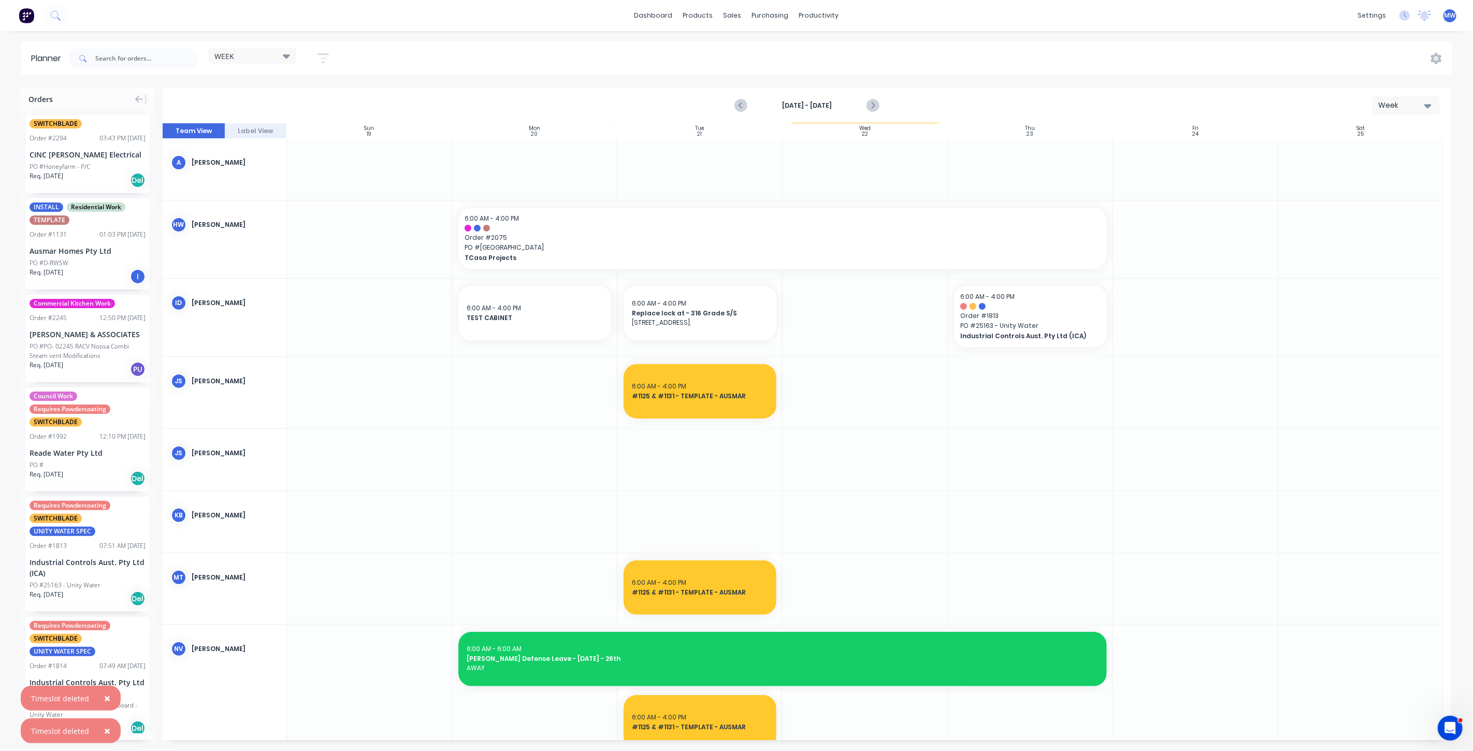
scroll to position [0, 0]
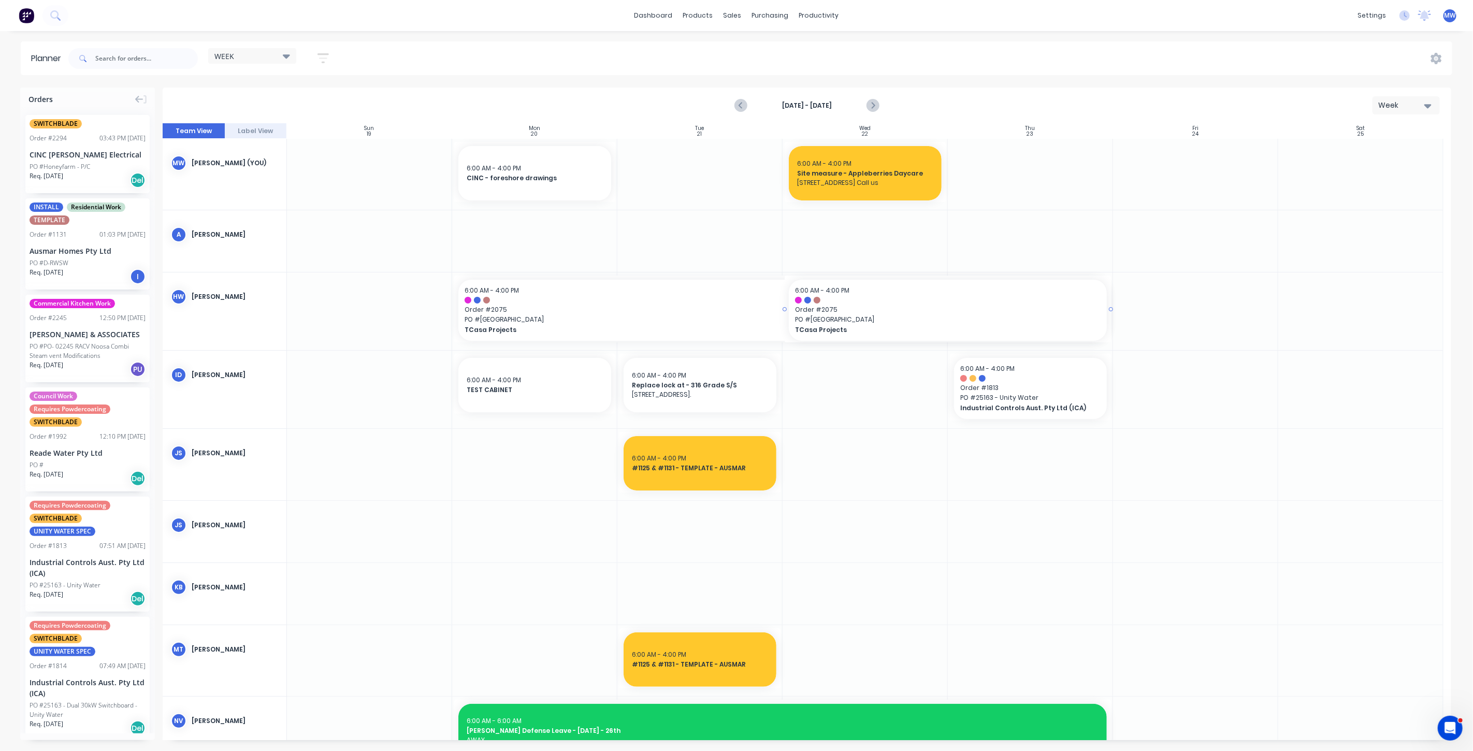
drag, startPoint x: 453, startPoint y: 310, endPoint x: 682, endPoint y: 312, distance: 228.9
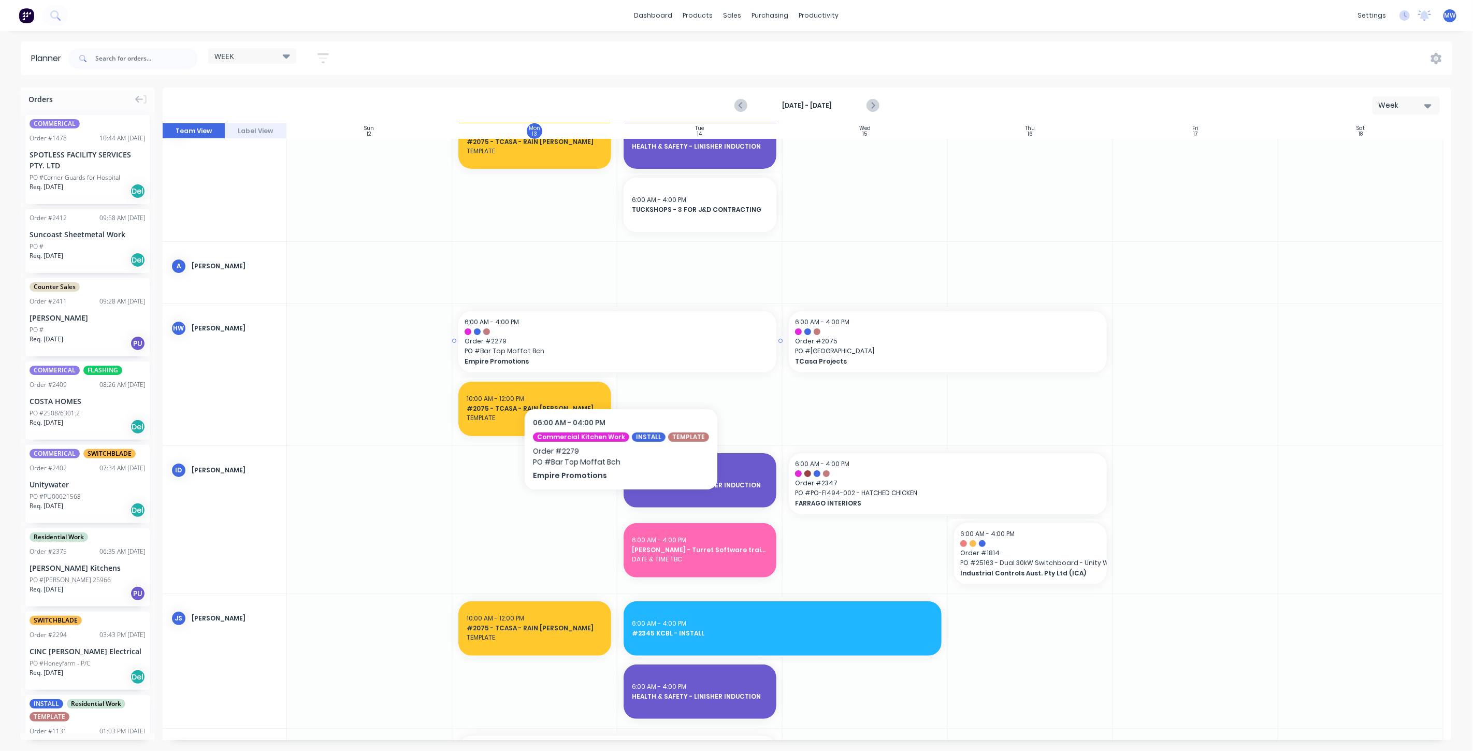
scroll to position [57, 0]
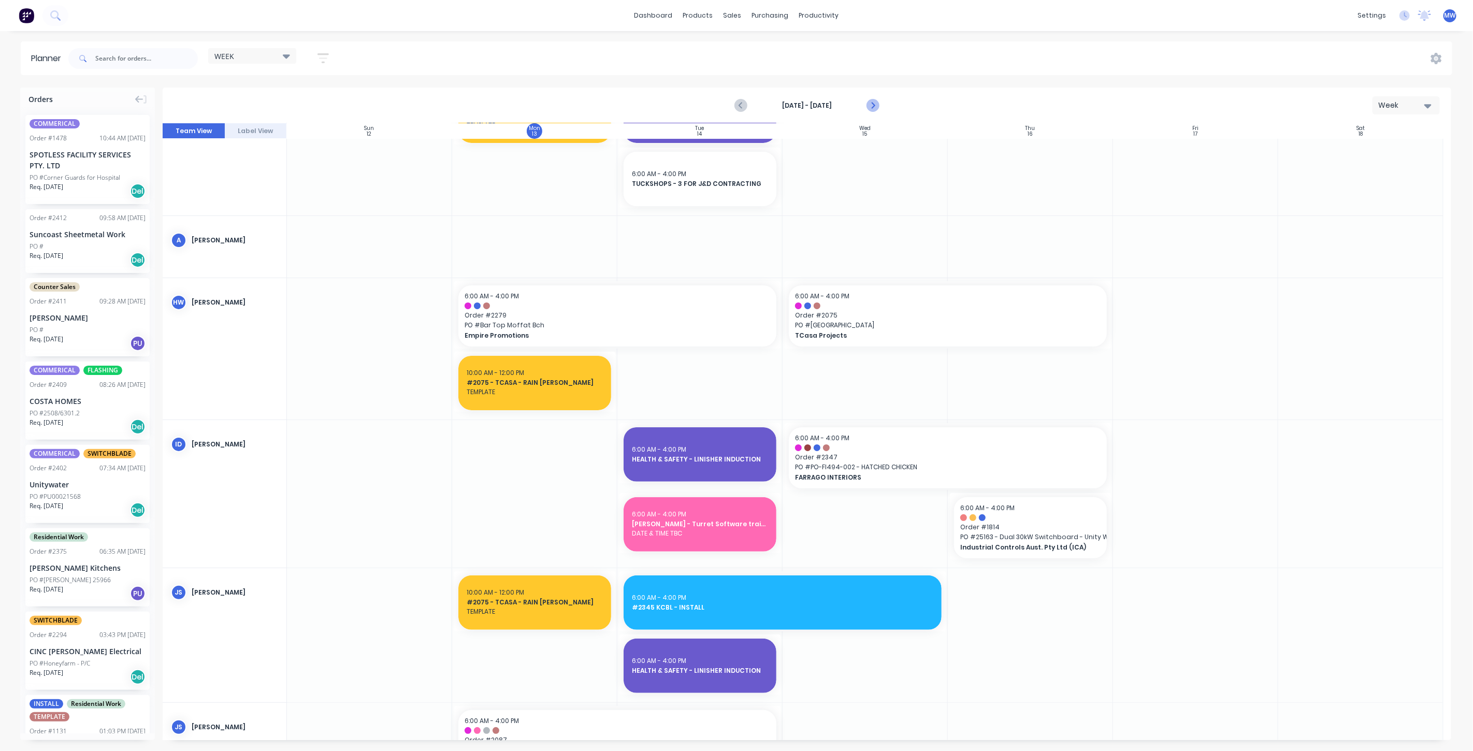
click at [872, 104] on icon "Next page" at bounding box center [872, 105] width 12 height 12
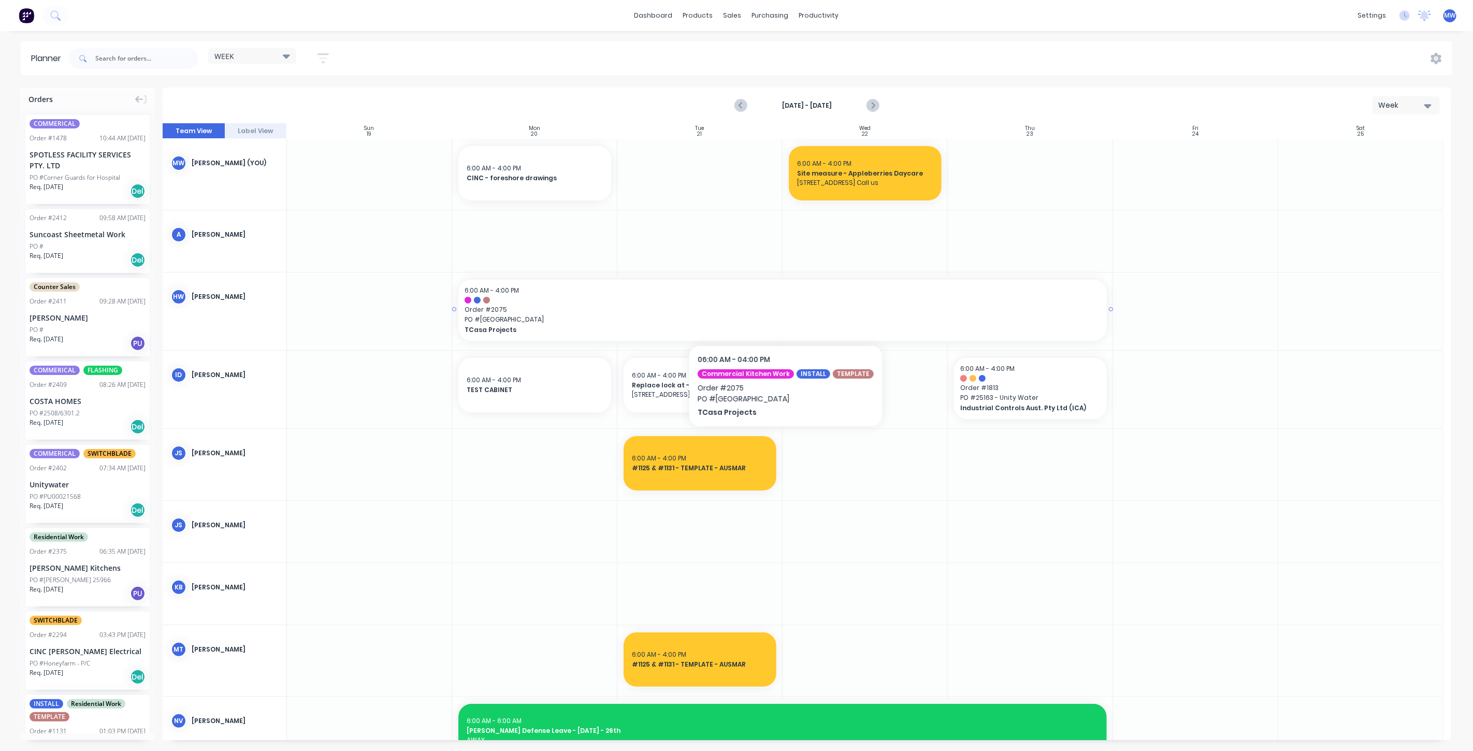
scroll to position [230, 0]
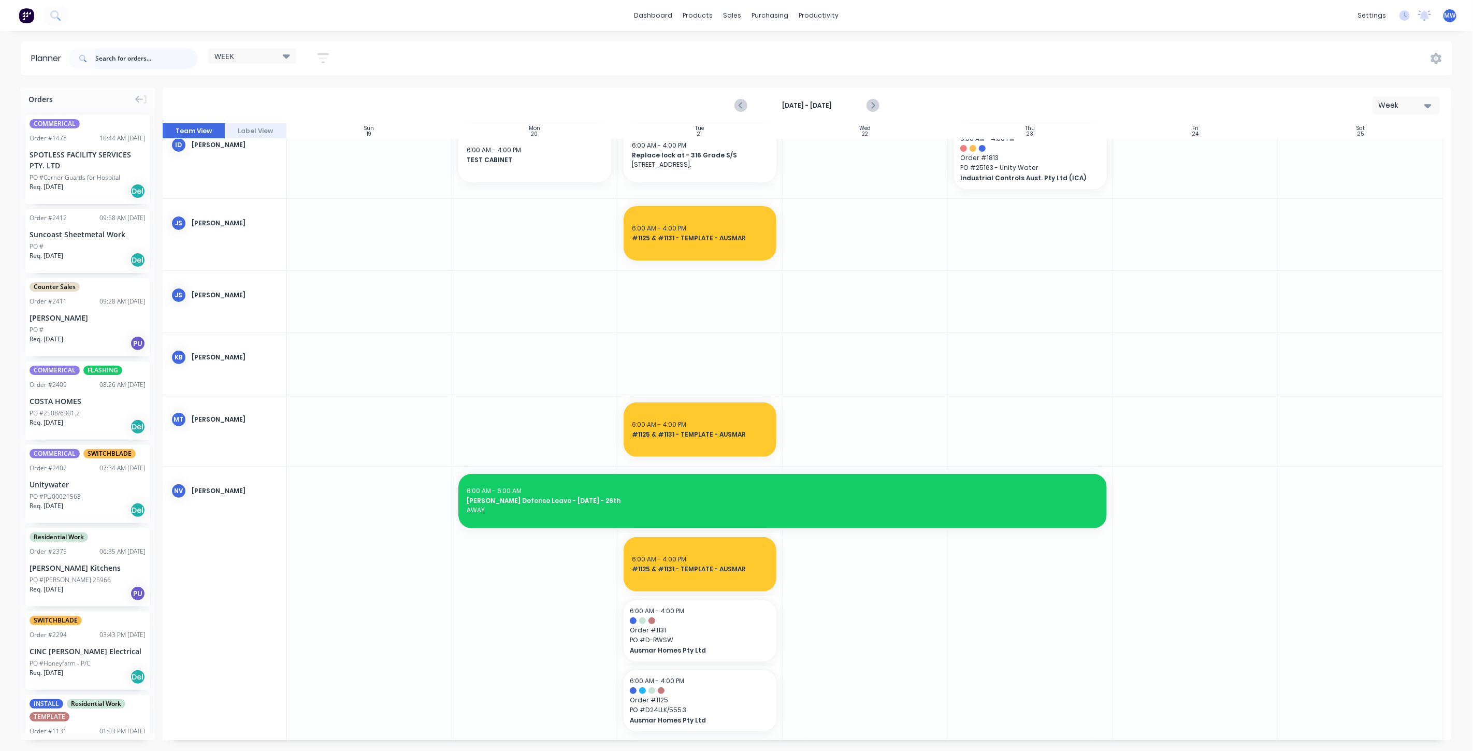
click at [137, 63] on input "text" at bounding box center [146, 58] width 103 height 21
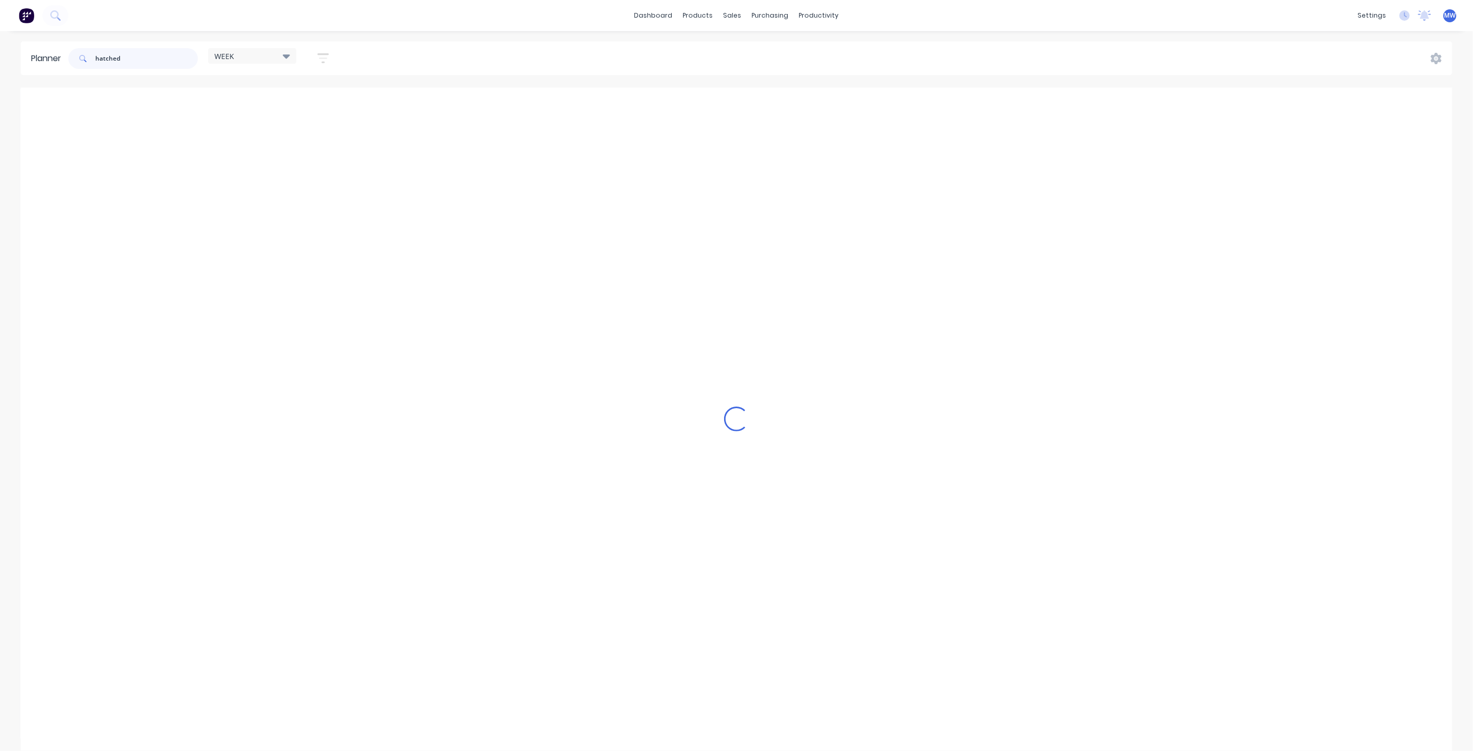
scroll to position [207, 0]
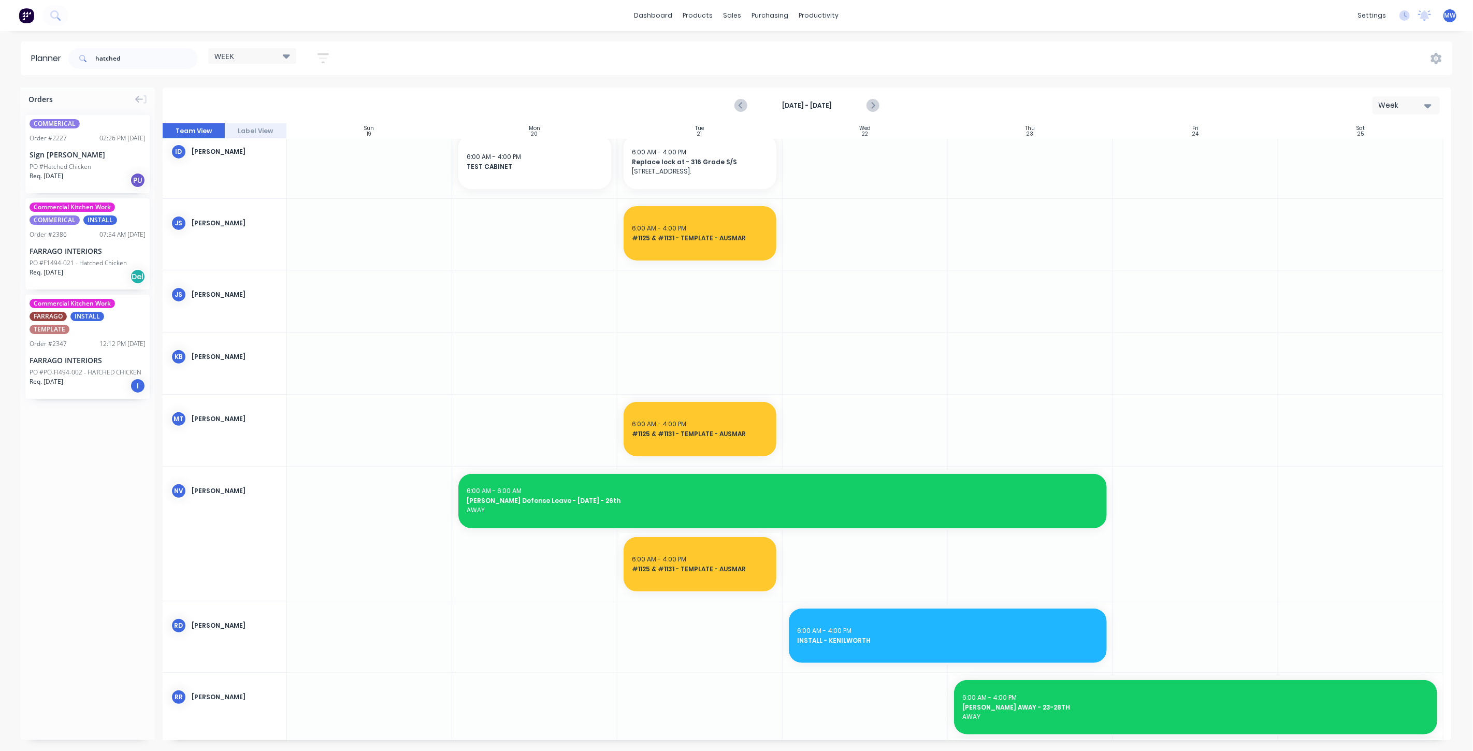
click at [84, 339] on div "Order # 2347 12:12 PM [DATE]" at bounding box center [88, 343] width 116 height 9
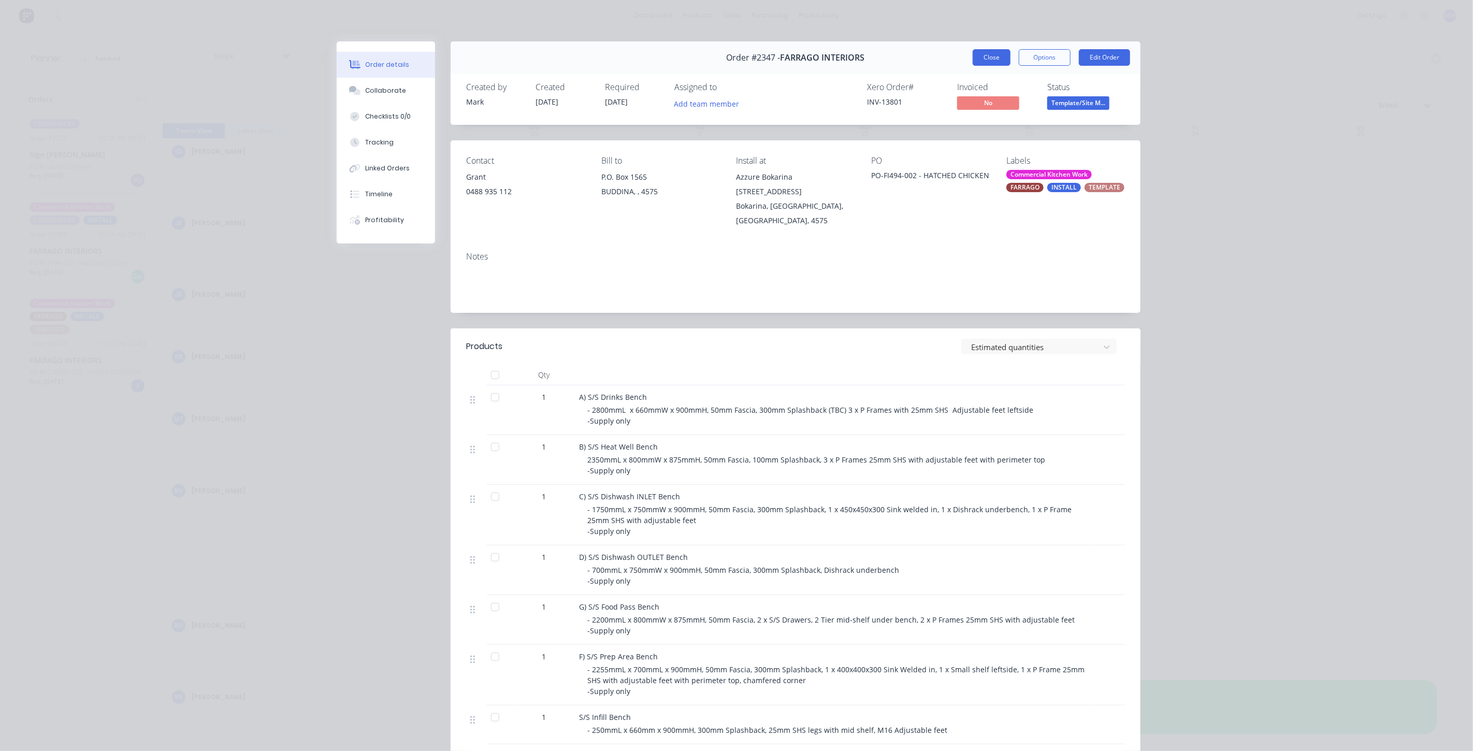
click at [982, 57] on button "Close" at bounding box center [992, 57] width 38 height 17
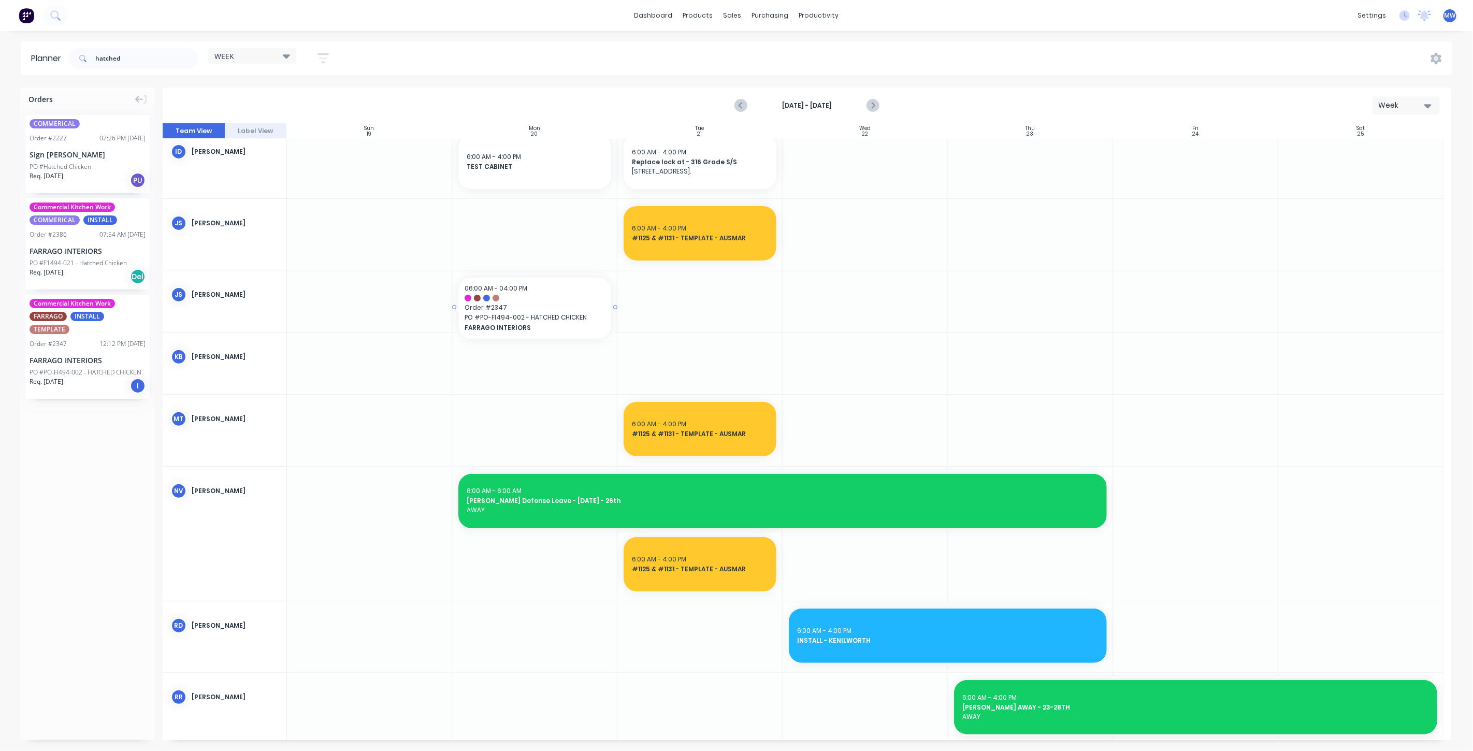
drag, startPoint x: 88, startPoint y: 337, endPoint x: 608, endPoint y: 313, distance: 521.0
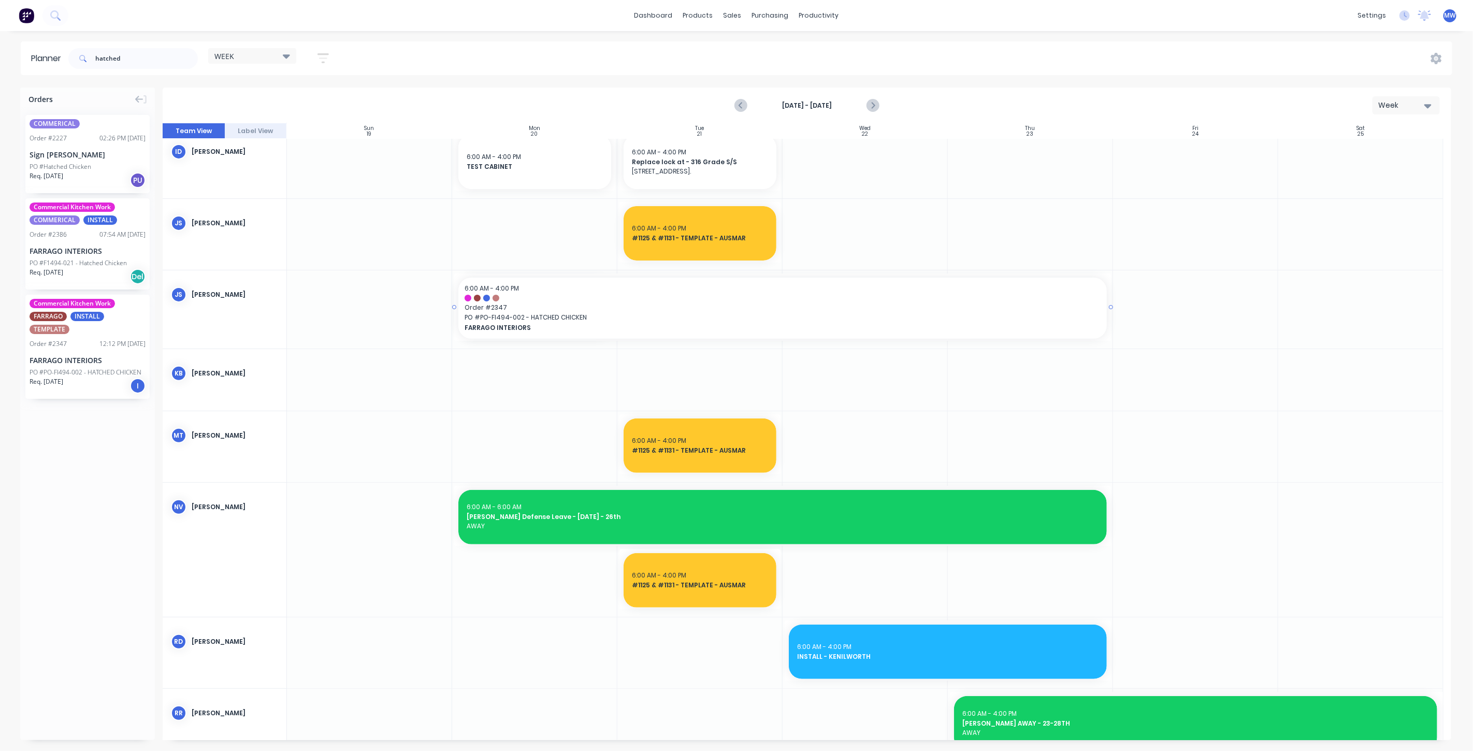
drag, startPoint x: 614, startPoint y: 304, endPoint x: 976, endPoint y: 298, distance: 361.5
click at [585, 371] on div "Create additional timeslot" at bounding box center [577, 372] width 111 height 21
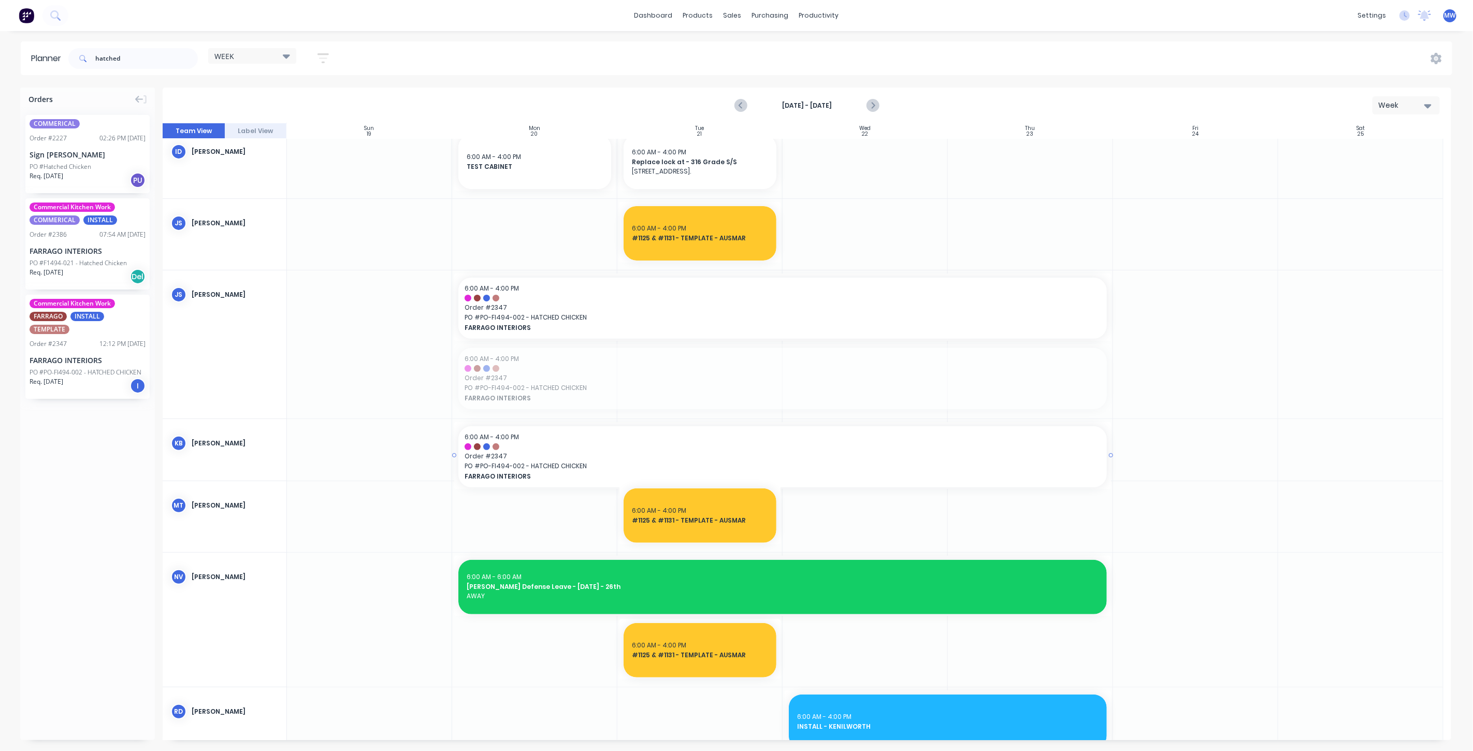
drag, startPoint x: 580, startPoint y: 371, endPoint x: 589, endPoint y: 433, distance: 62.8
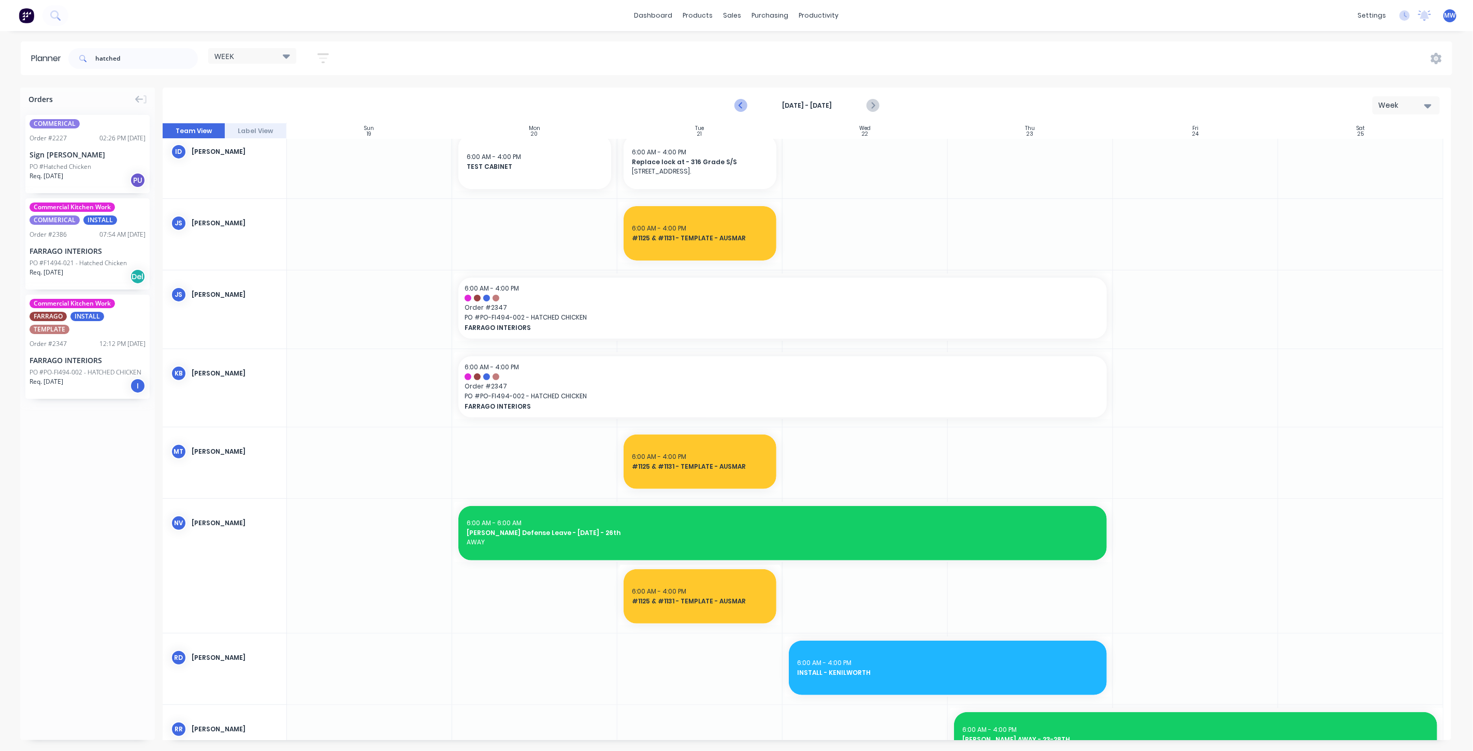
click at [745, 104] on icon "Previous page" at bounding box center [741, 105] width 12 height 12
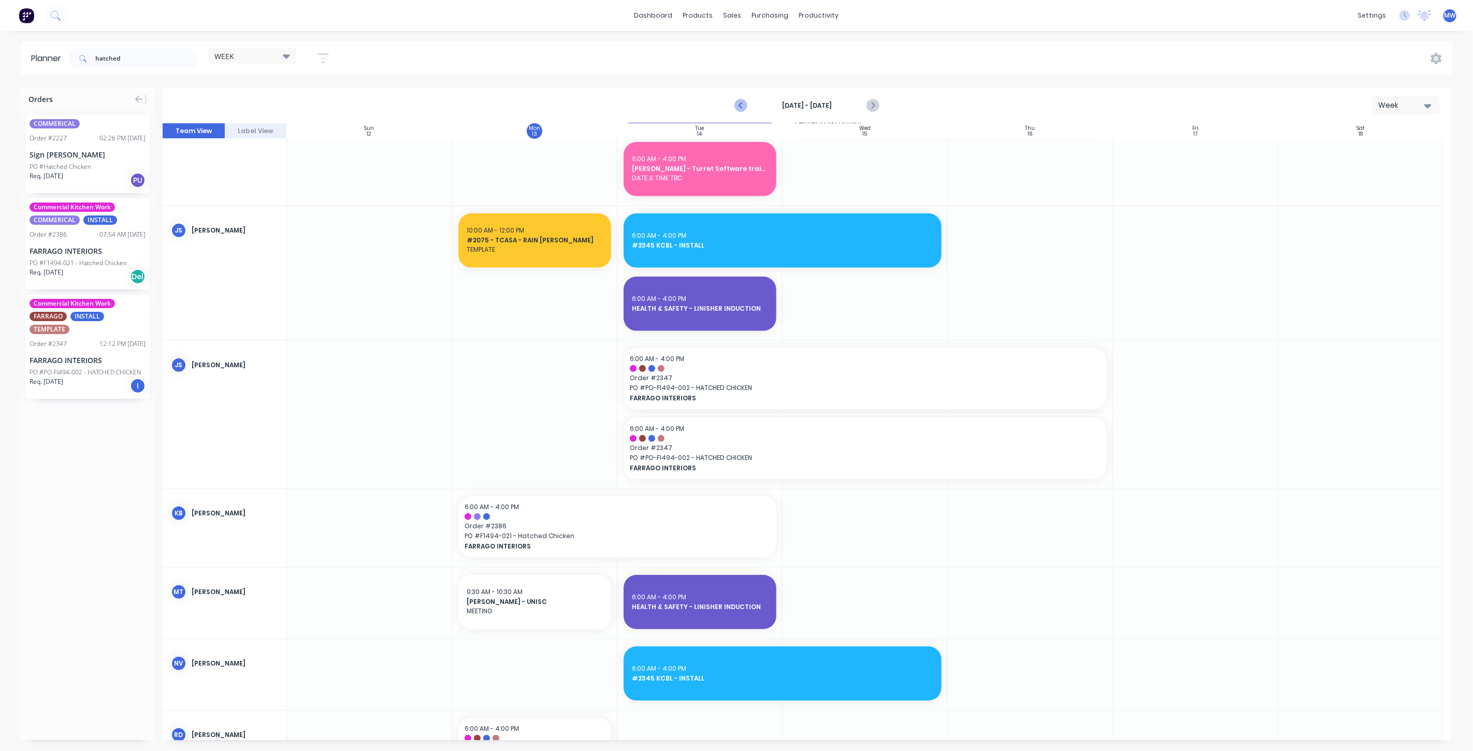
scroll to position [350, 0]
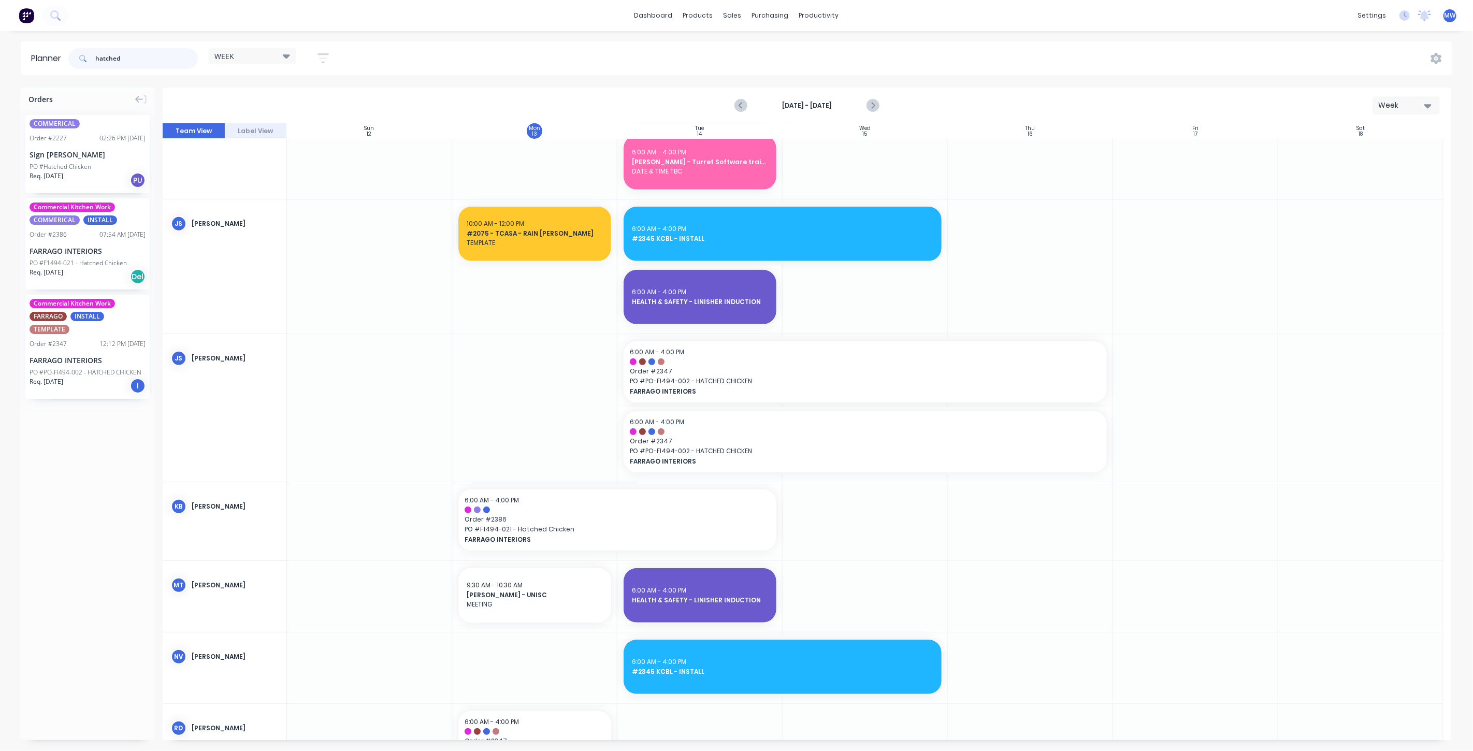
drag, startPoint x: 133, startPoint y: 60, endPoint x: 20, endPoint y: 51, distance: 113.7
click at [30, 54] on header "Planner hatched WEEK Save new view None edit WEEK (Default) edit [PERSON_NAME] …" at bounding box center [736, 58] width 1431 height 34
type input "o"
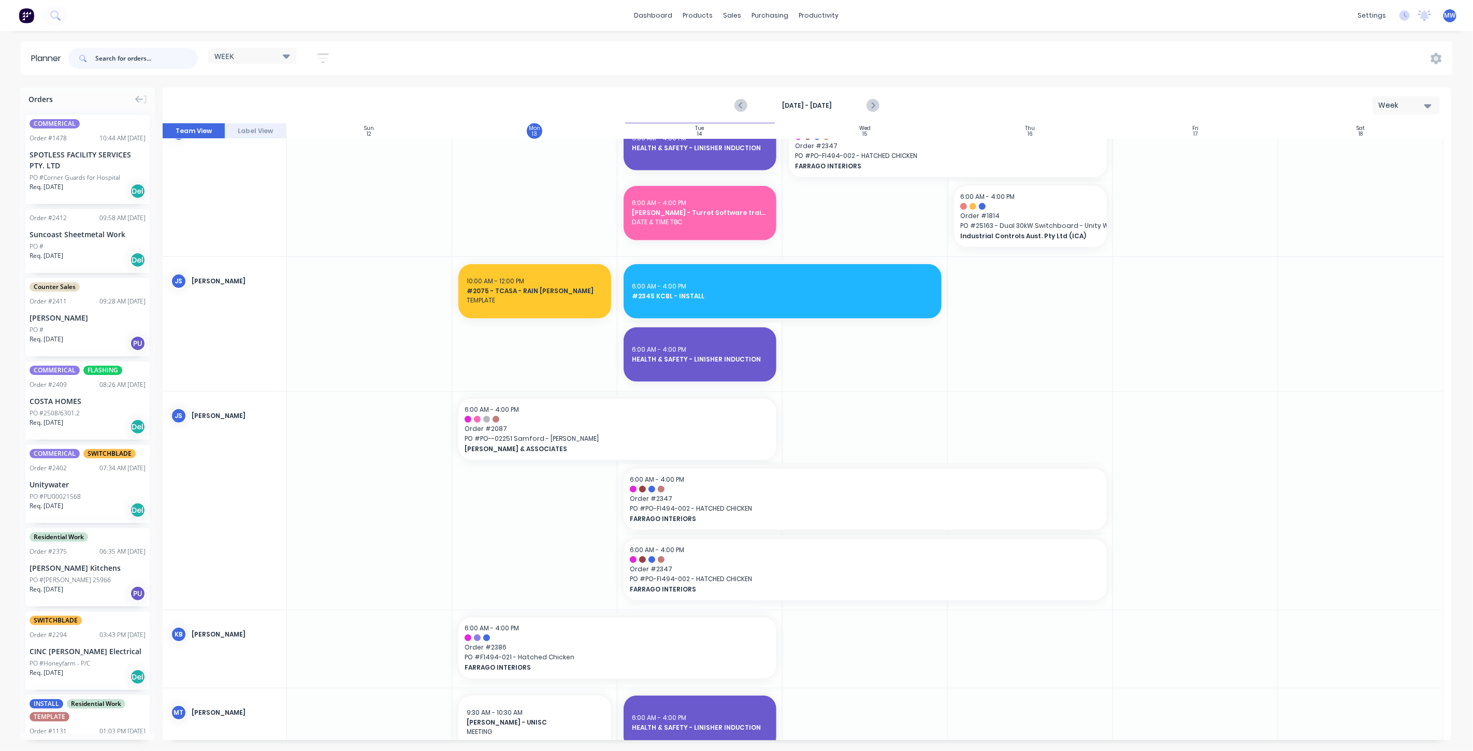
scroll to position [541, 0]
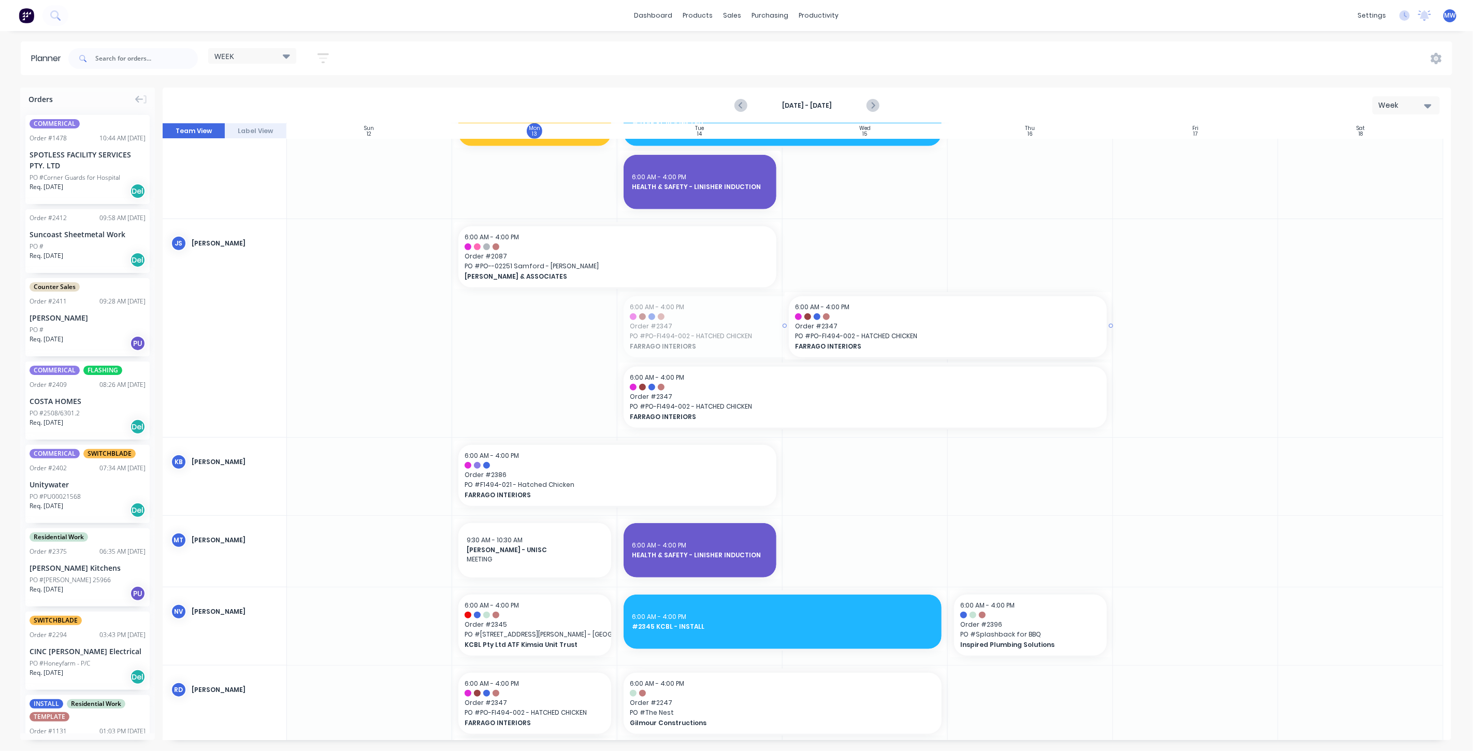
drag, startPoint x: 617, startPoint y: 325, endPoint x: 772, endPoint y: 324, distance: 154.3
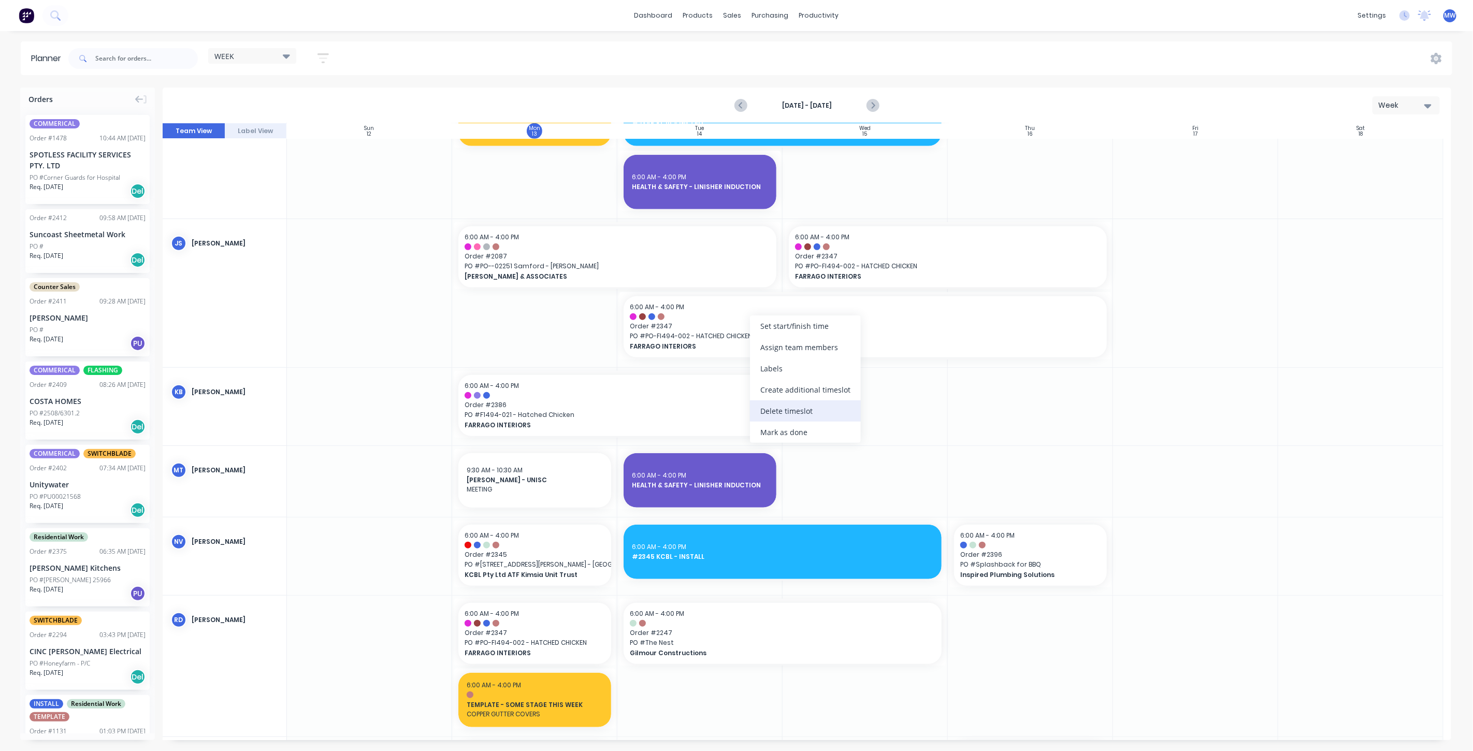
click at [804, 408] on div "Delete timeslot" at bounding box center [805, 410] width 111 height 21
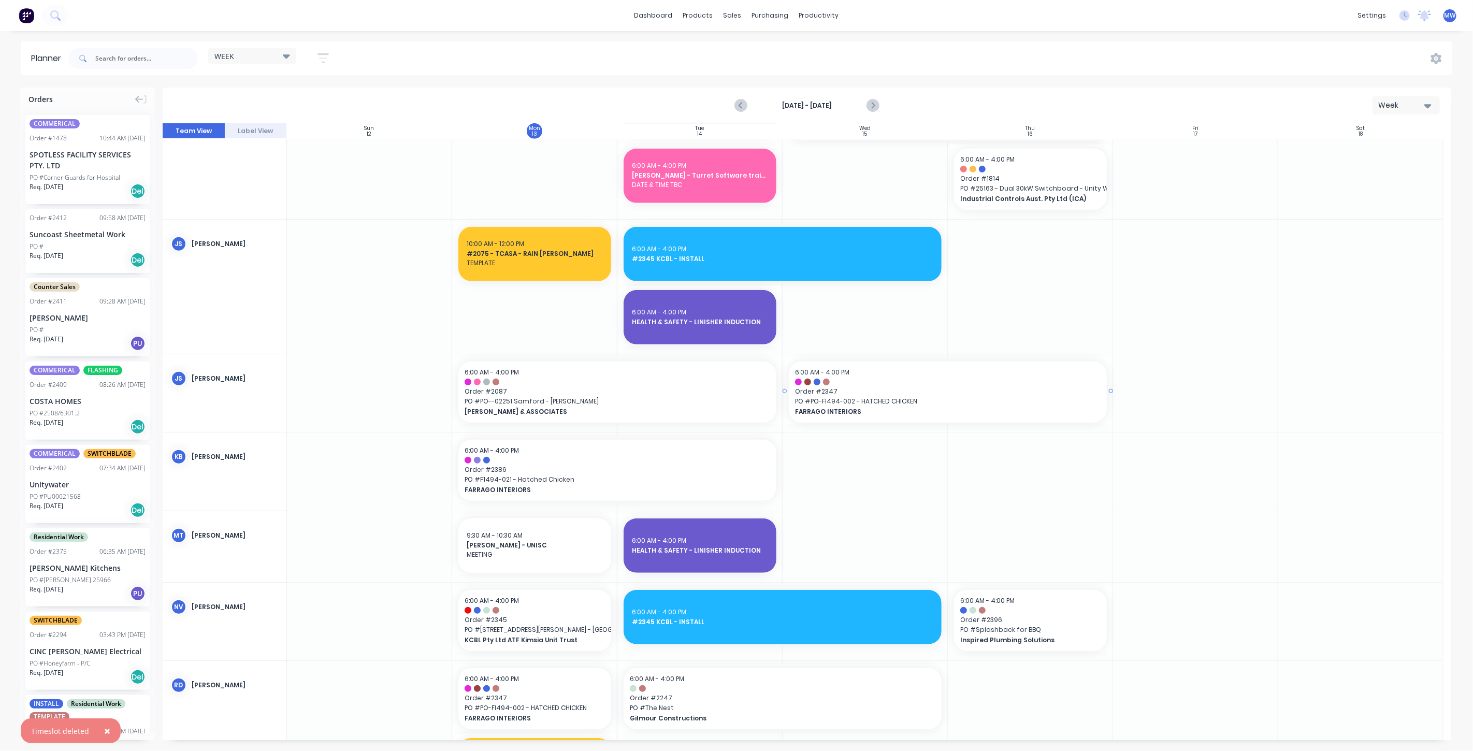
scroll to position [484, 0]
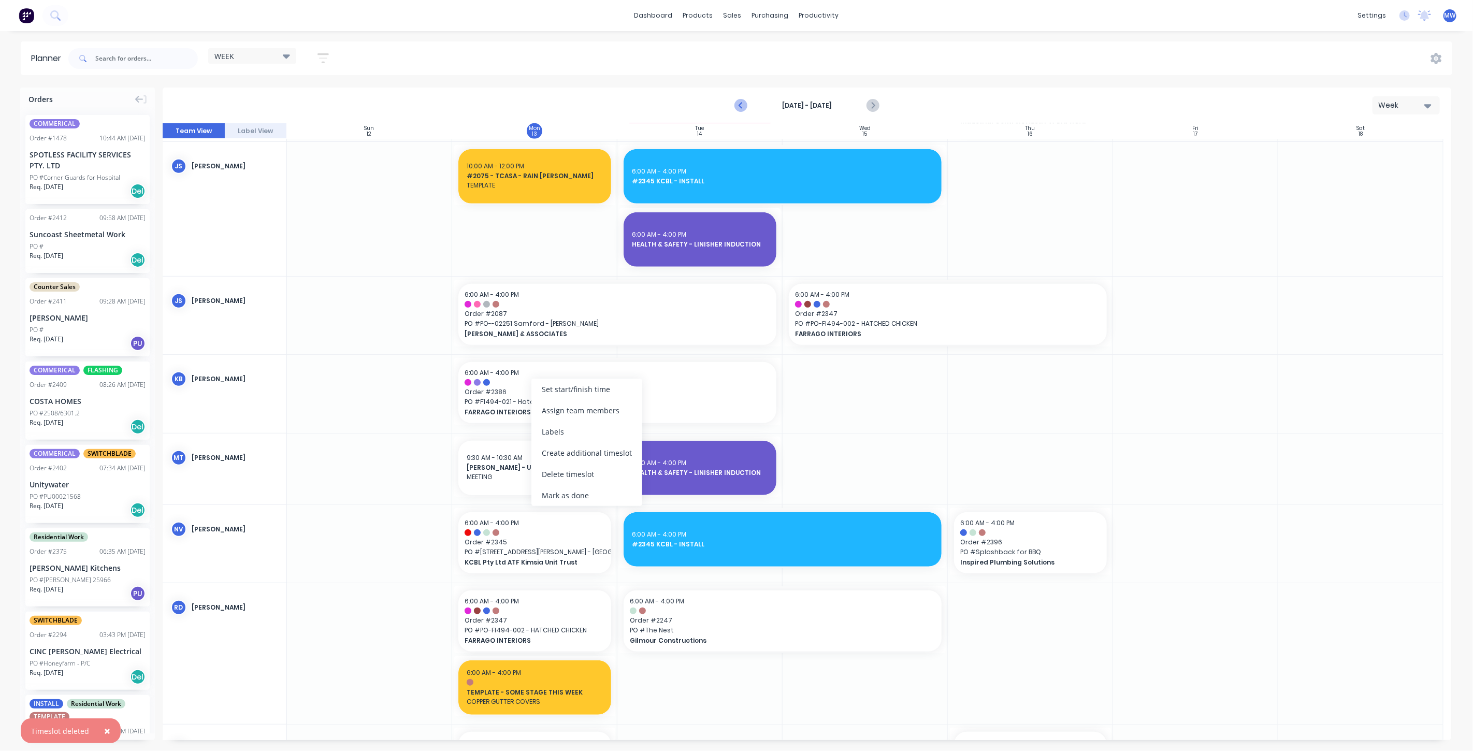
click at [745, 105] on icon "Previous page" at bounding box center [741, 105] width 12 height 12
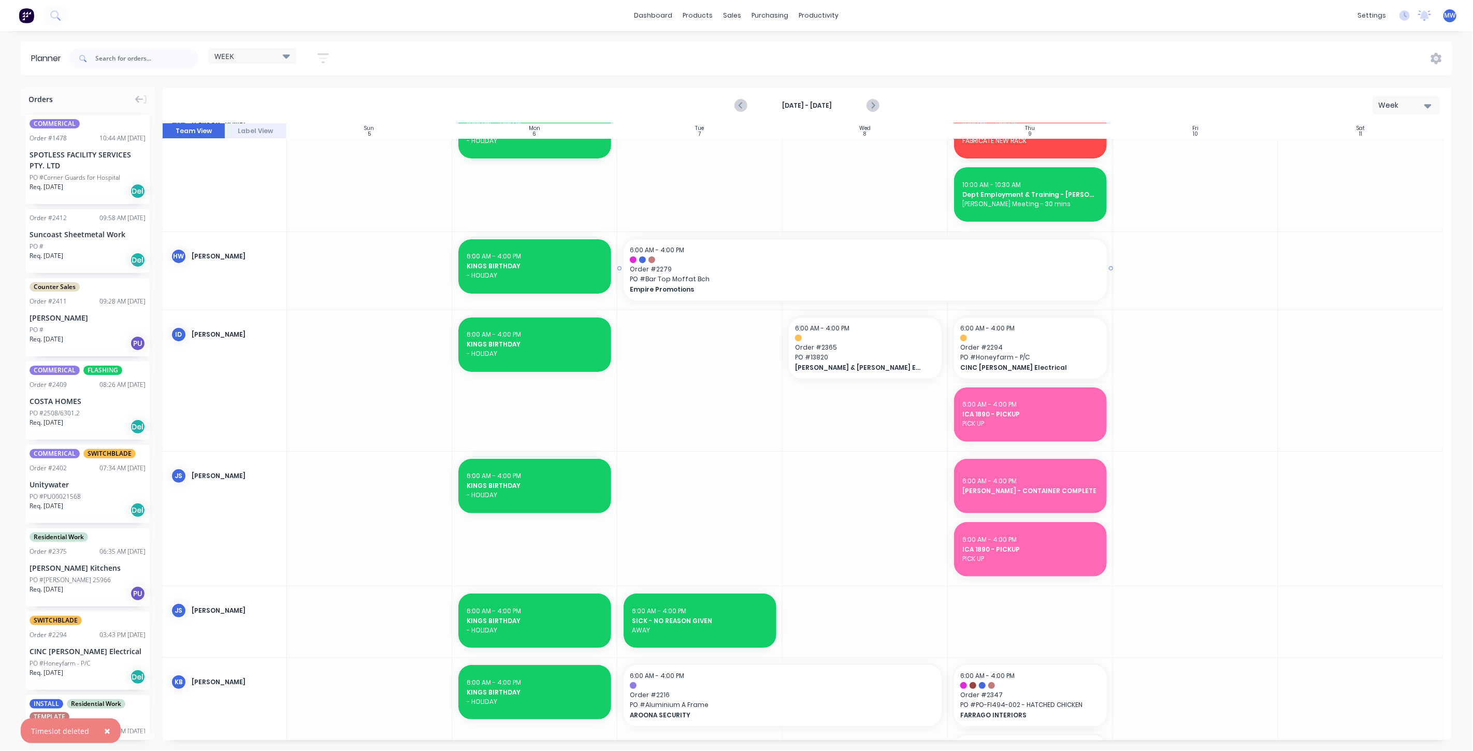
scroll to position [0, 0]
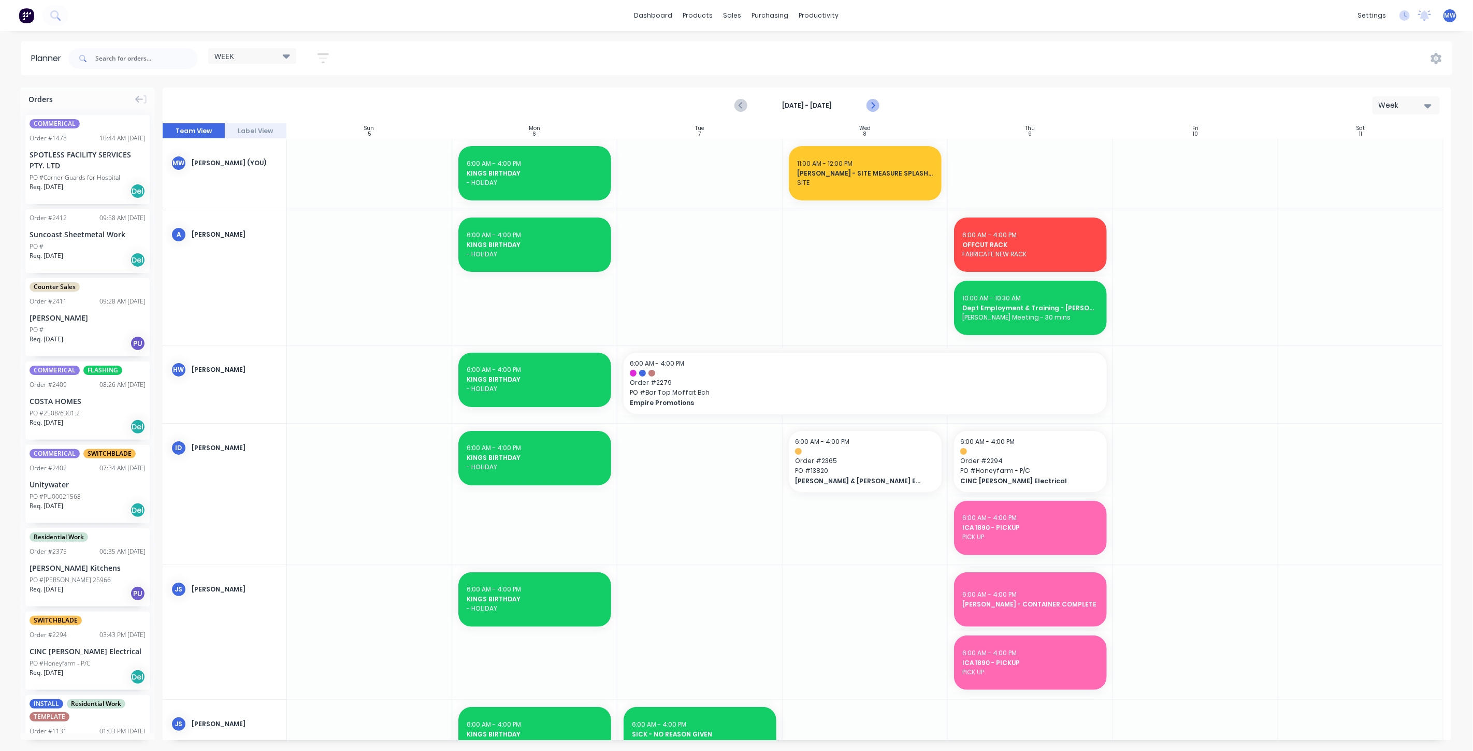
click at [874, 104] on icon "Next page" at bounding box center [872, 106] width 5 height 8
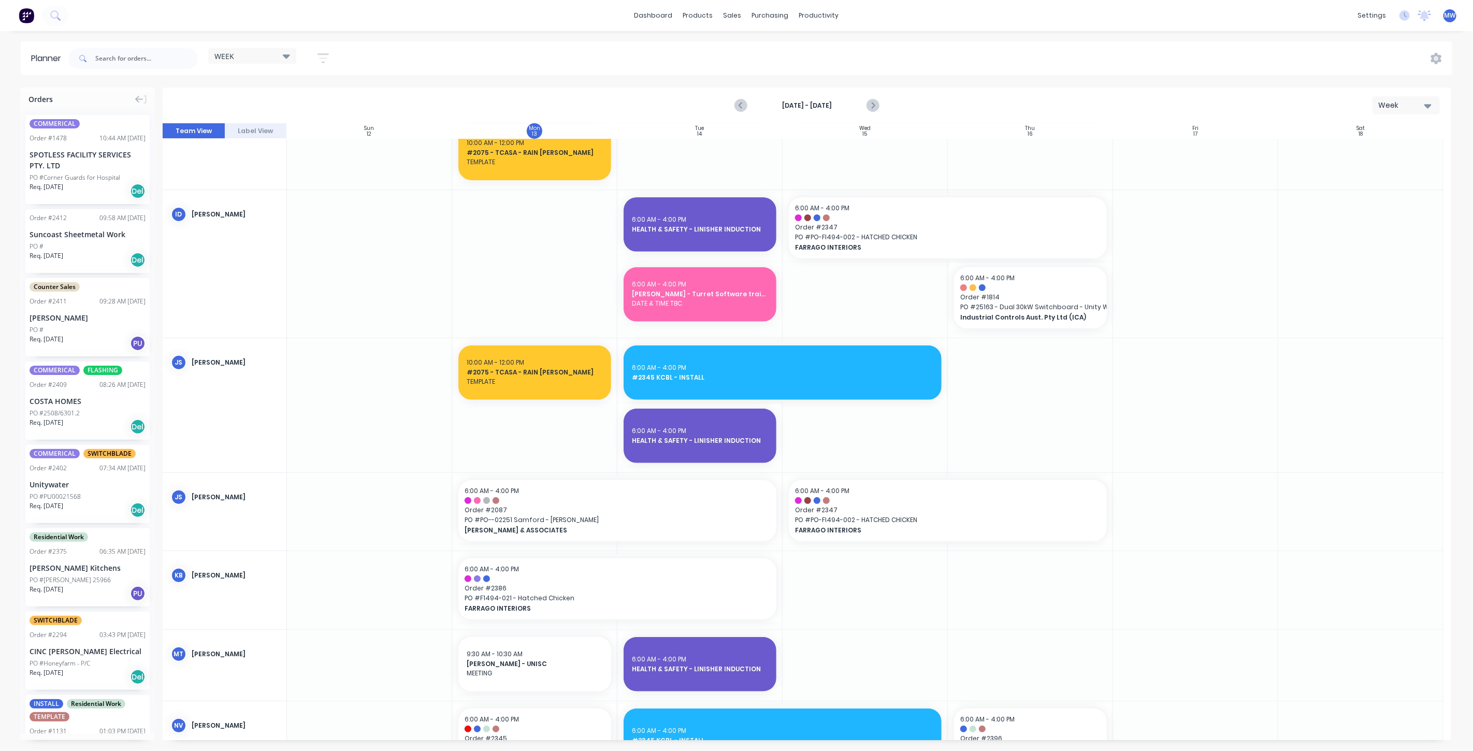
scroll to position [518, 0]
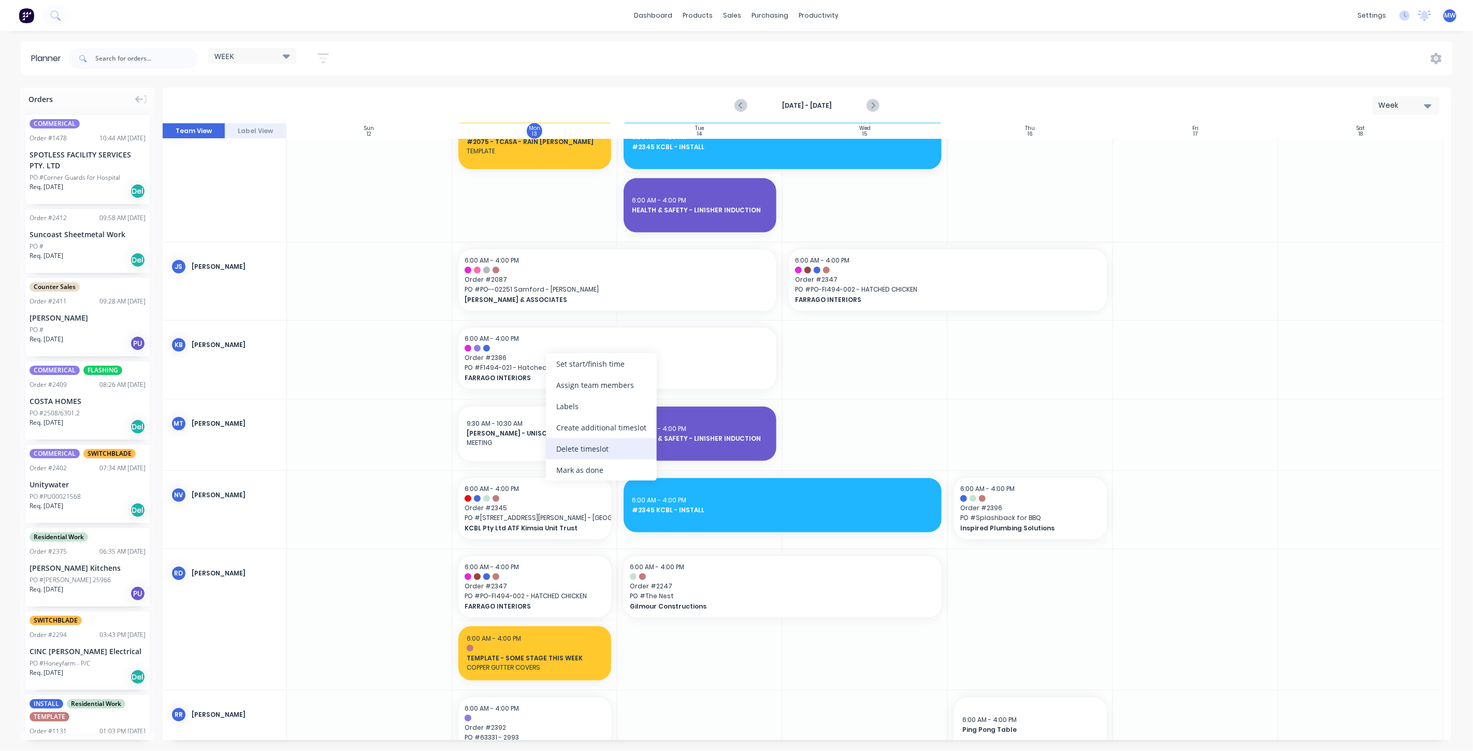
click at [606, 456] on div "Delete timeslot" at bounding box center [601, 448] width 111 height 21
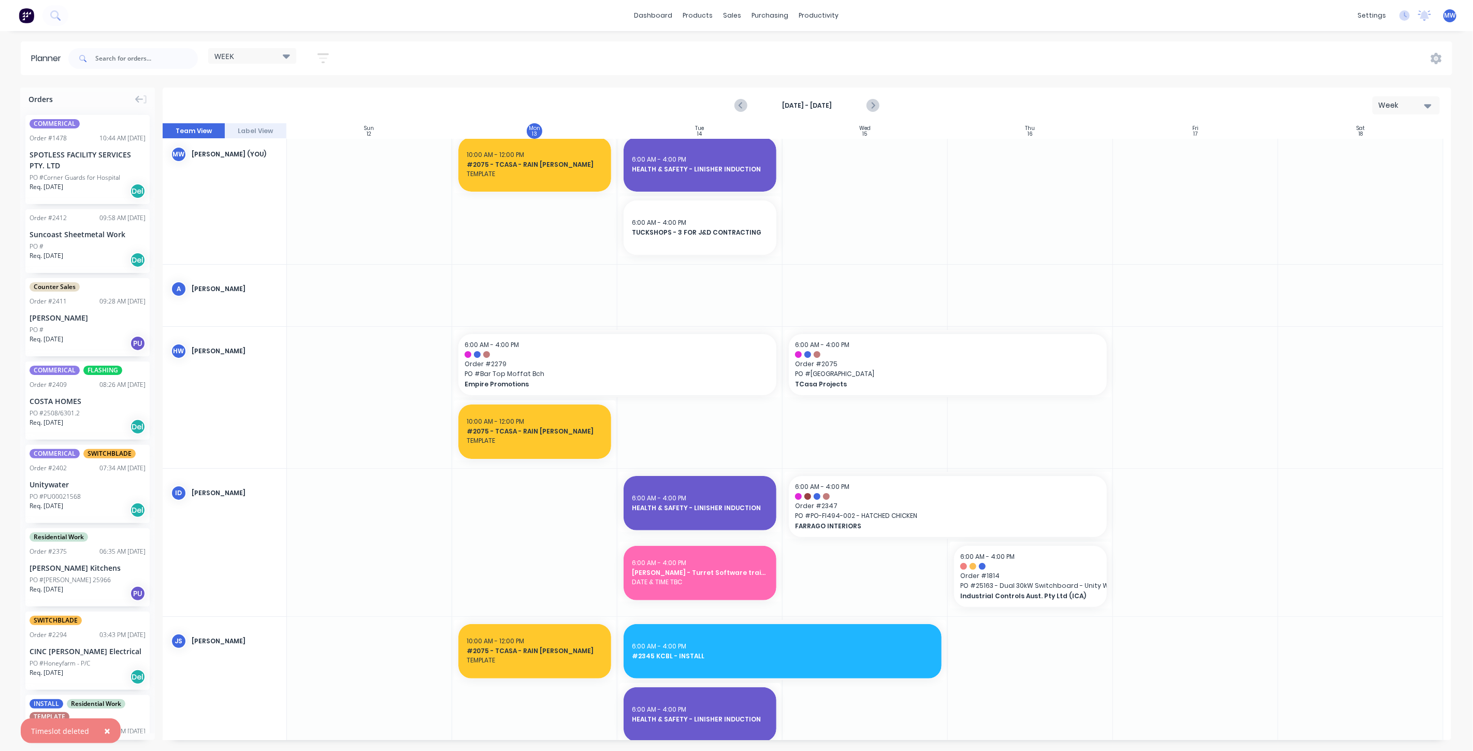
scroll to position [0, 0]
